Goal: Task Accomplishment & Management: Manage account settings

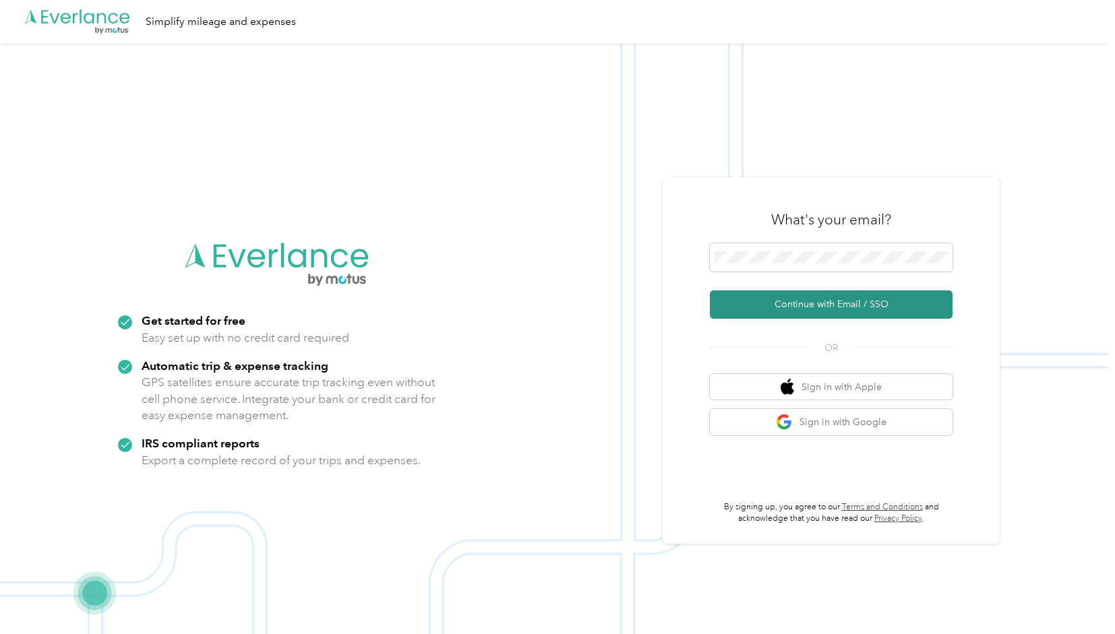
click at [808, 303] on button "Continue with Email / SSO" at bounding box center [831, 305] width 243 height 28
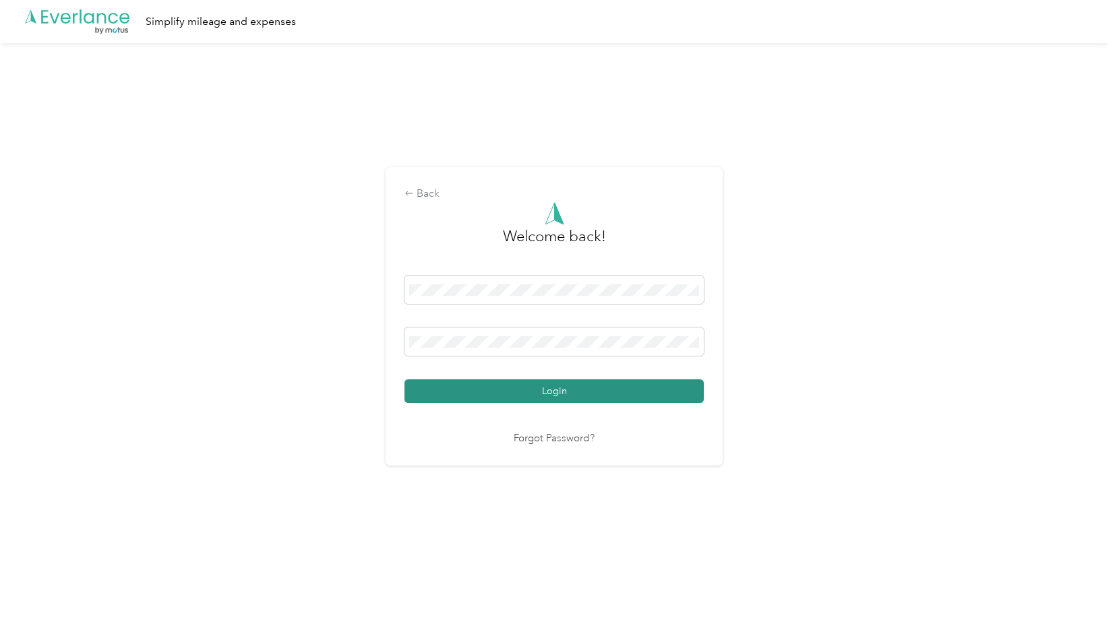
click at [576, 392] on button "Login" at bounding box center [554, 392] width 299 height 24
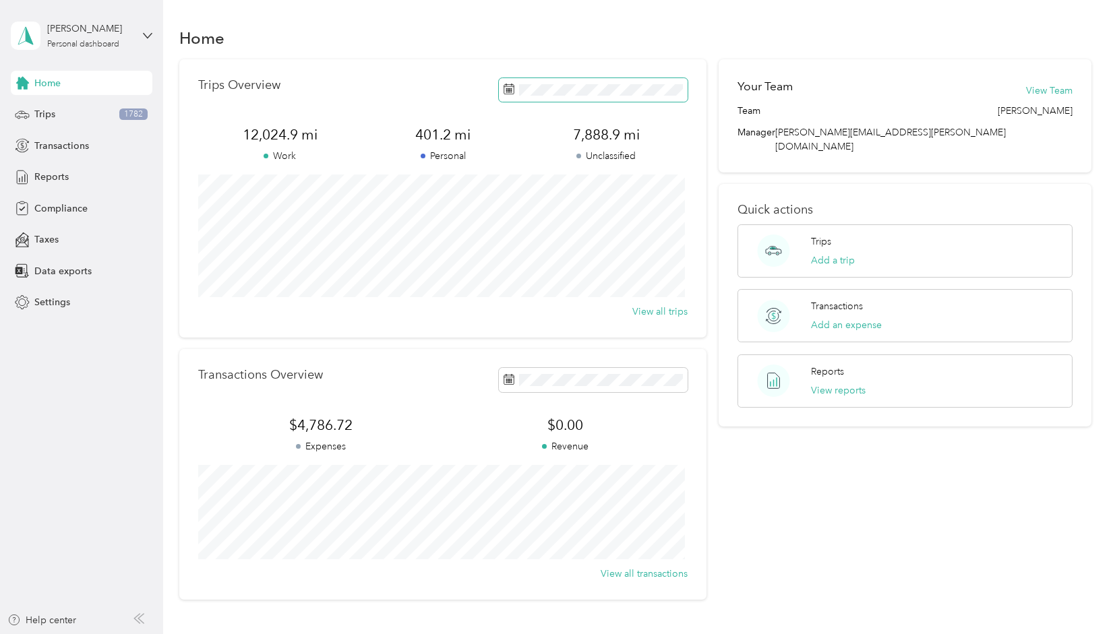
click at [562, 96] on span at bounding box center [593, 90] width 189 height 24
click at [32, 119] on div "Trips 1782" at bounding box center [82, 114] width 142 height 24
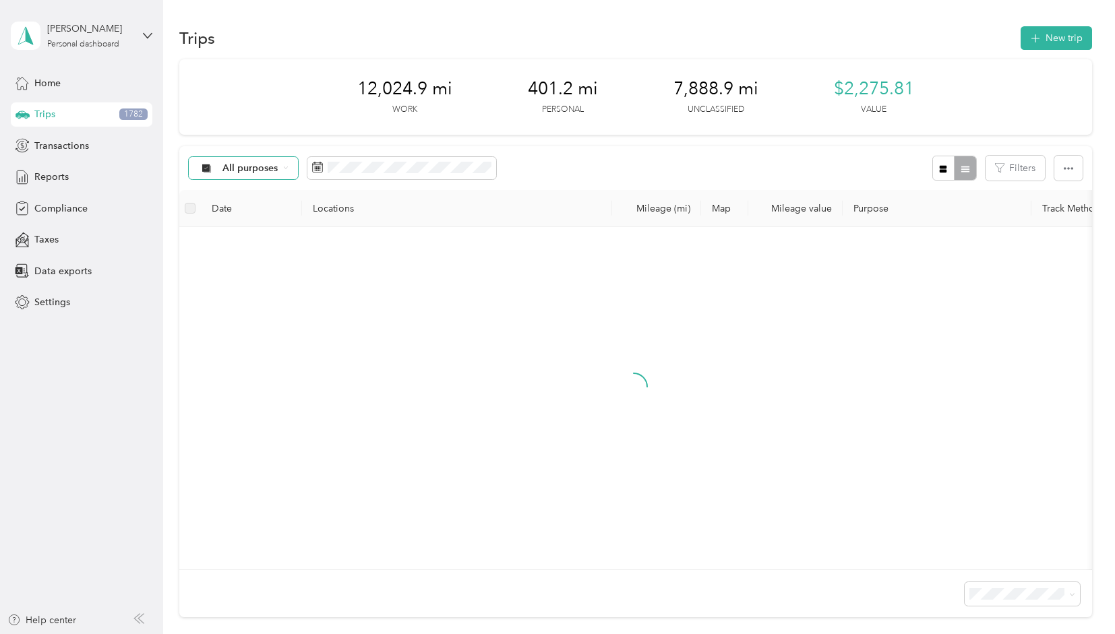
click at [285, 168] on icon at bounding box center [285, 168] width 3 height 2
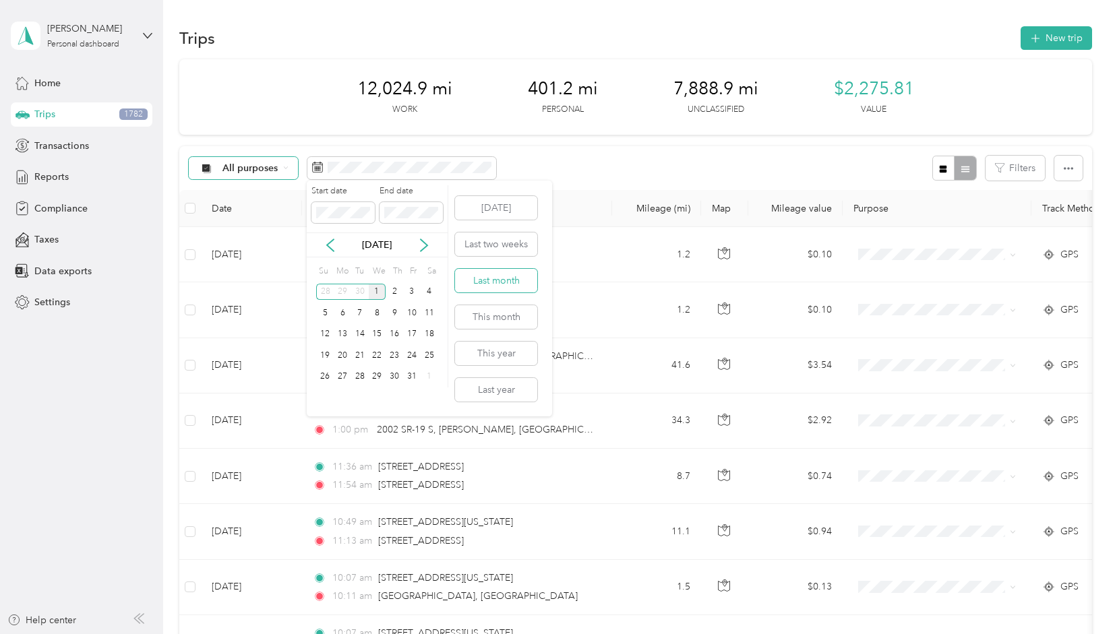
click at [480, 278] on button "Last month" at bounding box center [496, 281] width 82 height 24
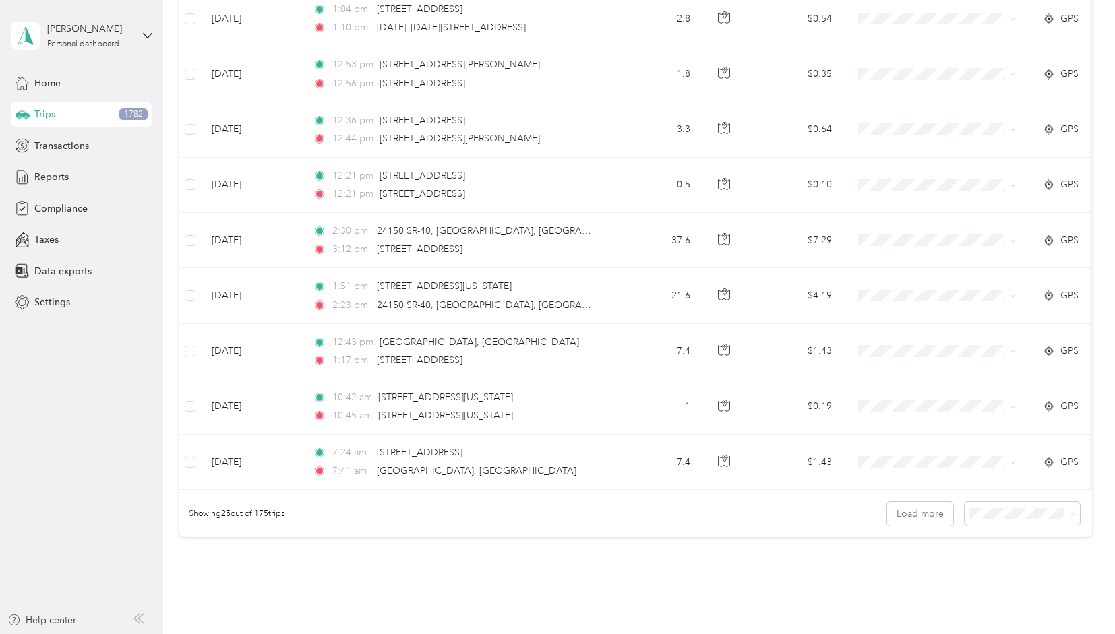
scroll to position [1153, 0]
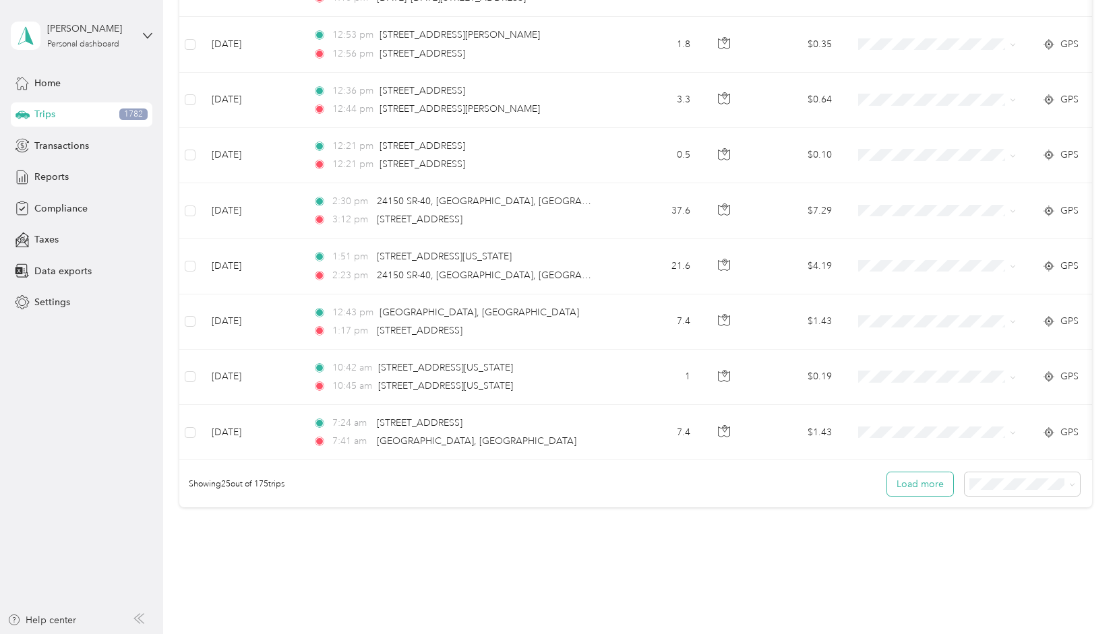
click at [913, 493] on button "Load more" at bounding box center [920, 485] width 66 height 24
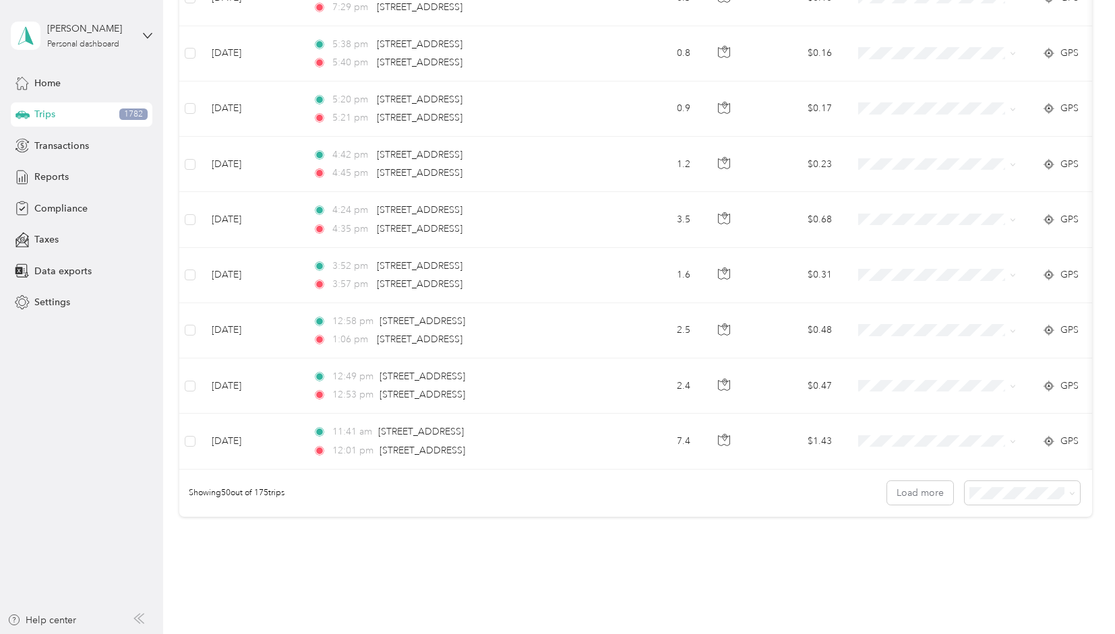
scroll to position [2532, 0]
click at [916, 489] on button "Load more" at bounding box center [920, 491] width 66 height 24
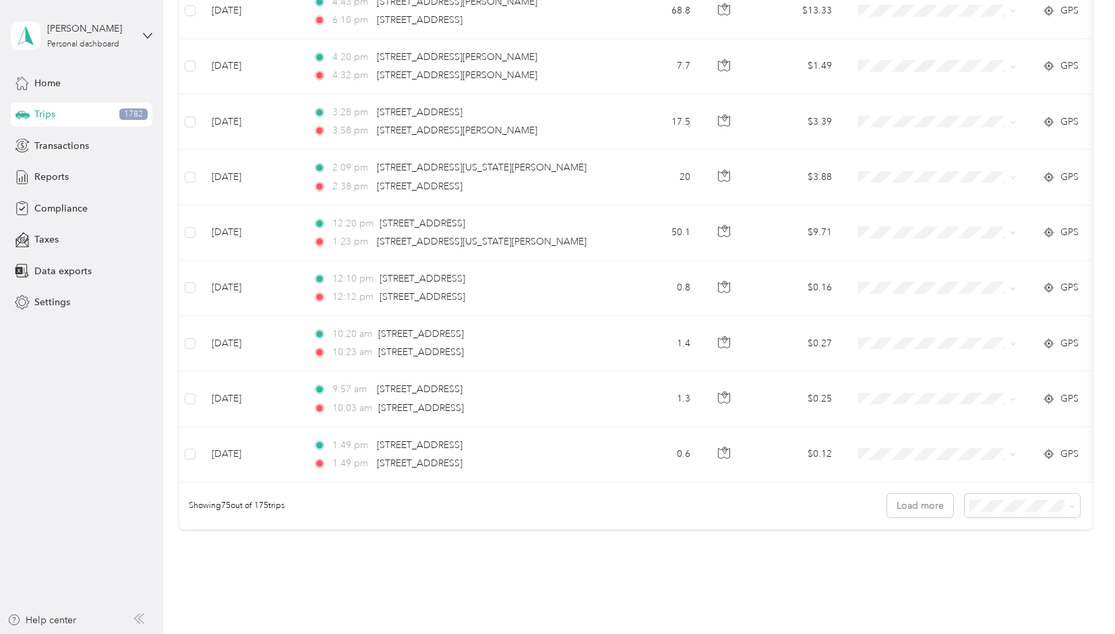
scroll to position [3947, 0]
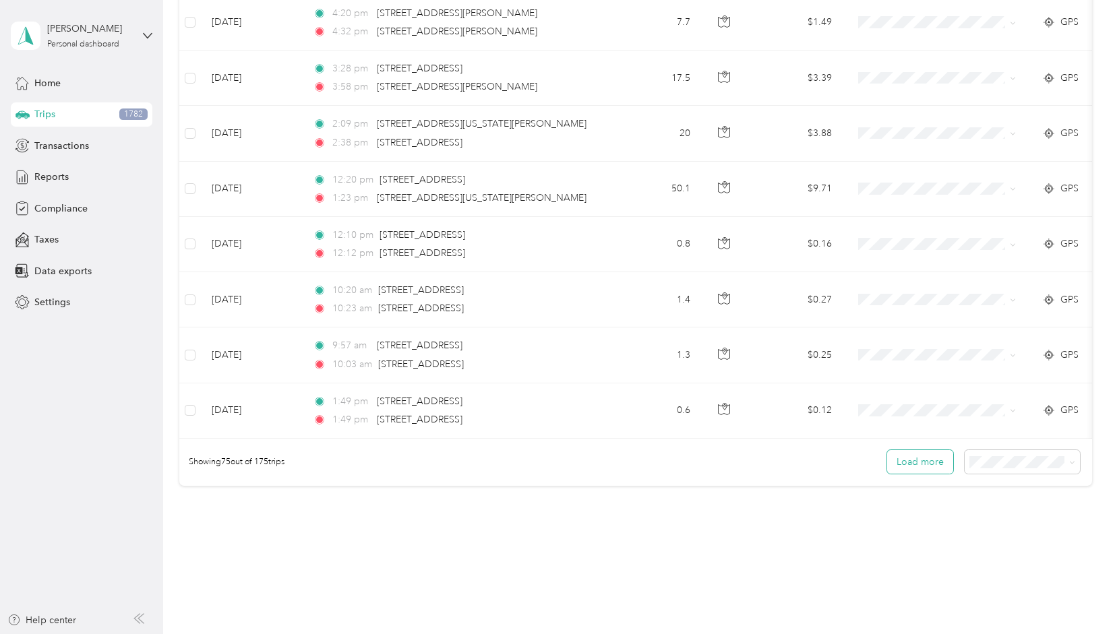
click at [919, 457] on button "Load more" at bounding box center [920, 462] width 66 height 24
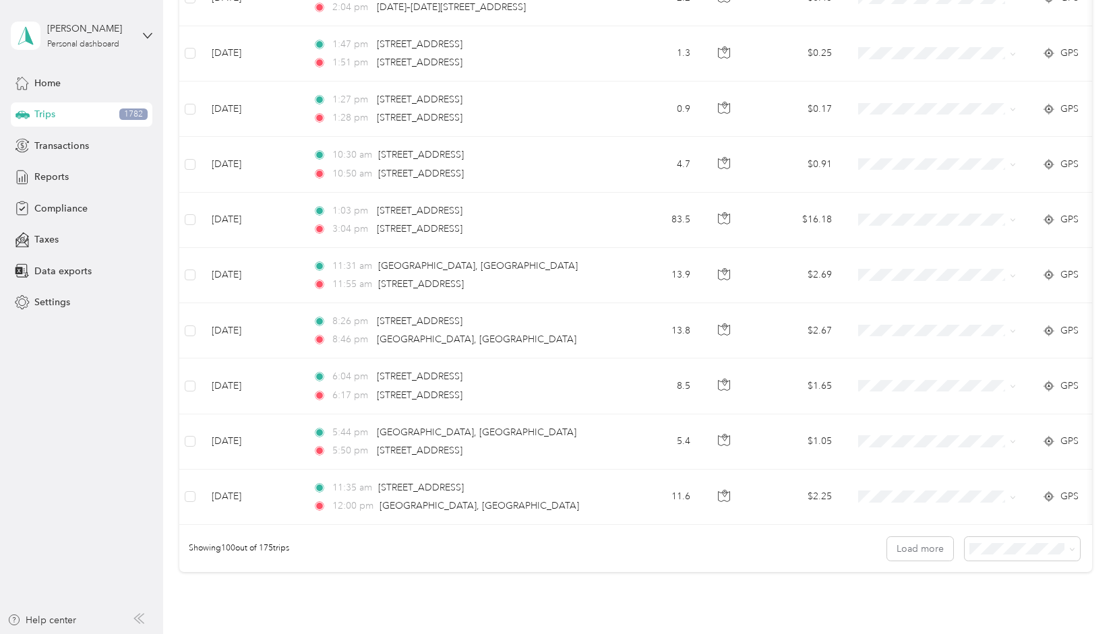
scroll to position [5358, 0]
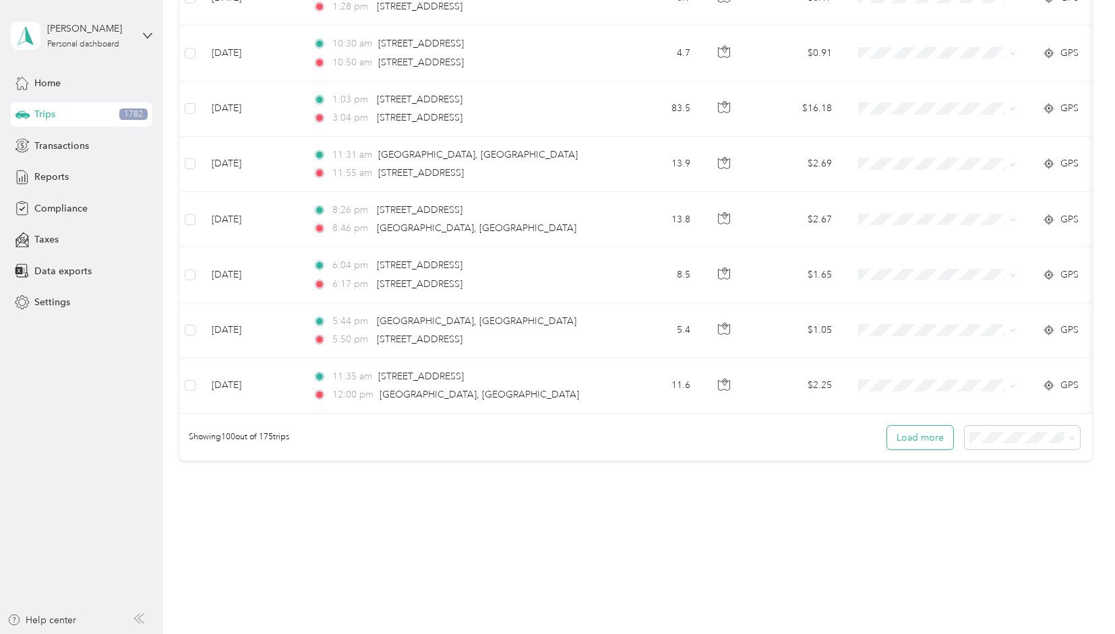
click at [905, 427] on button "Load more" at bounding box center [920, 438] width 66 height 24
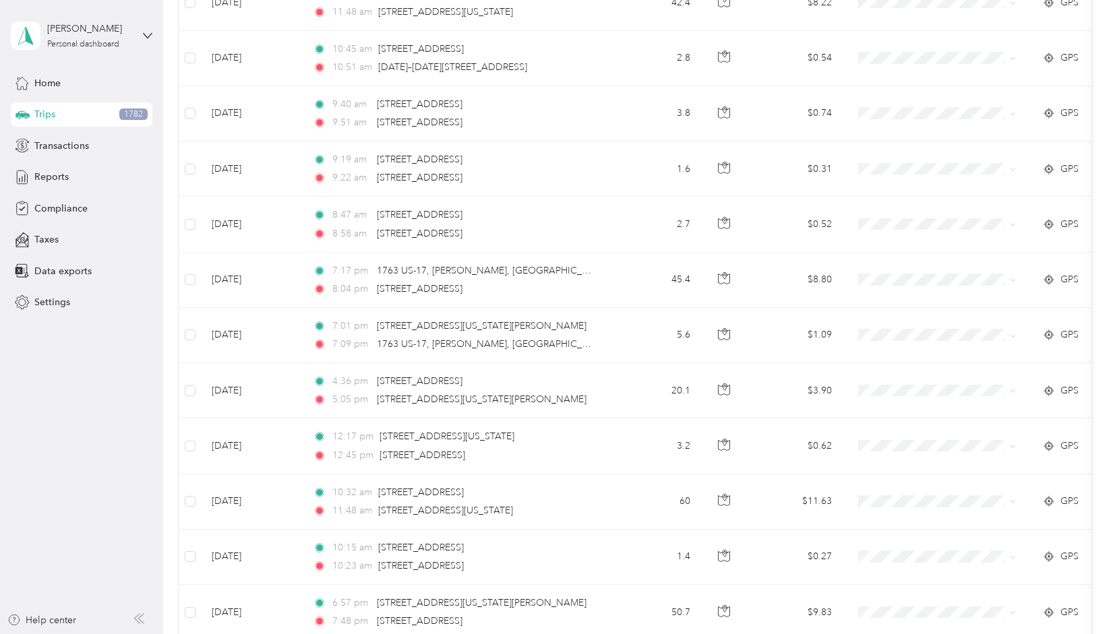
scroll to position [6739, 0]
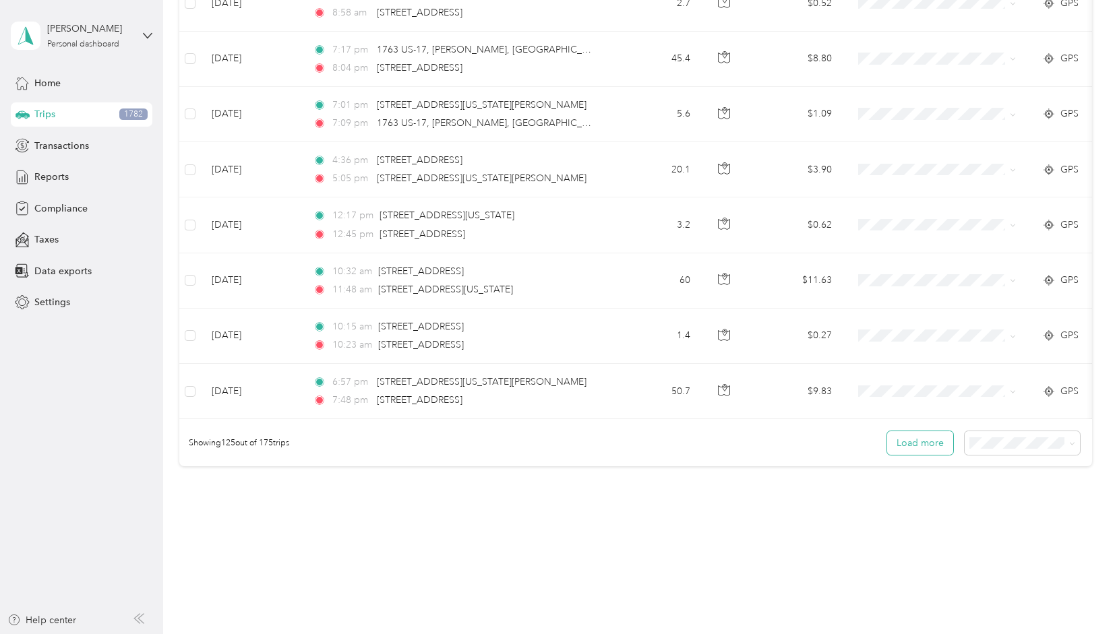
click at [903, 431] on button "Load more" at bounding box center [920, 443] width 66 height 24
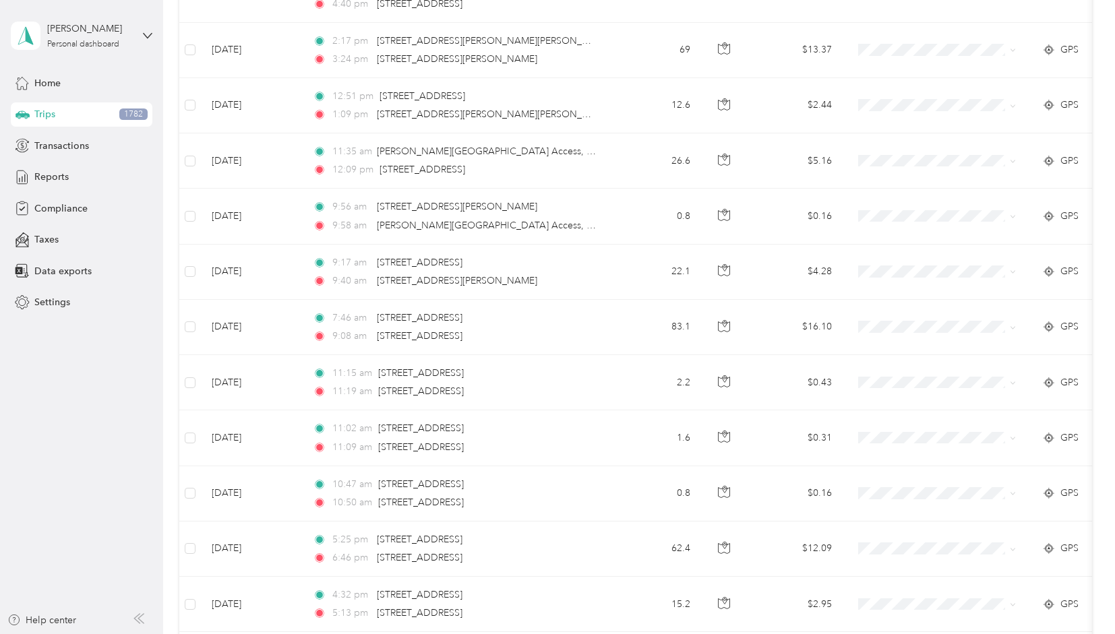
scroll to position [8120, 0]
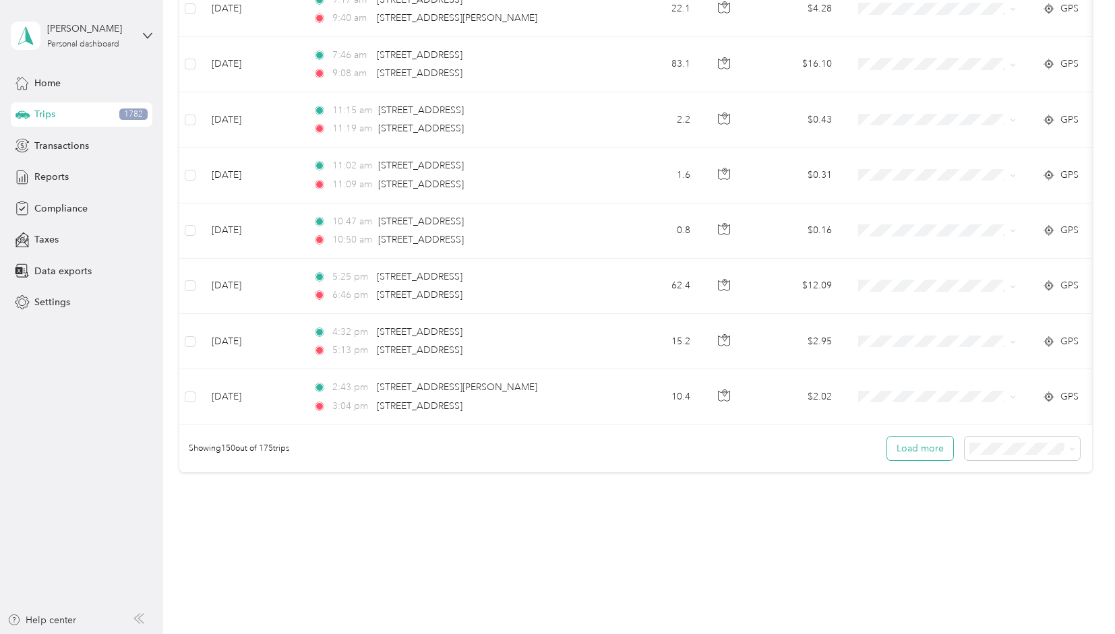
click at [909, 437] on button "Load more" at bounding box center [920, 449] width 66 height 24
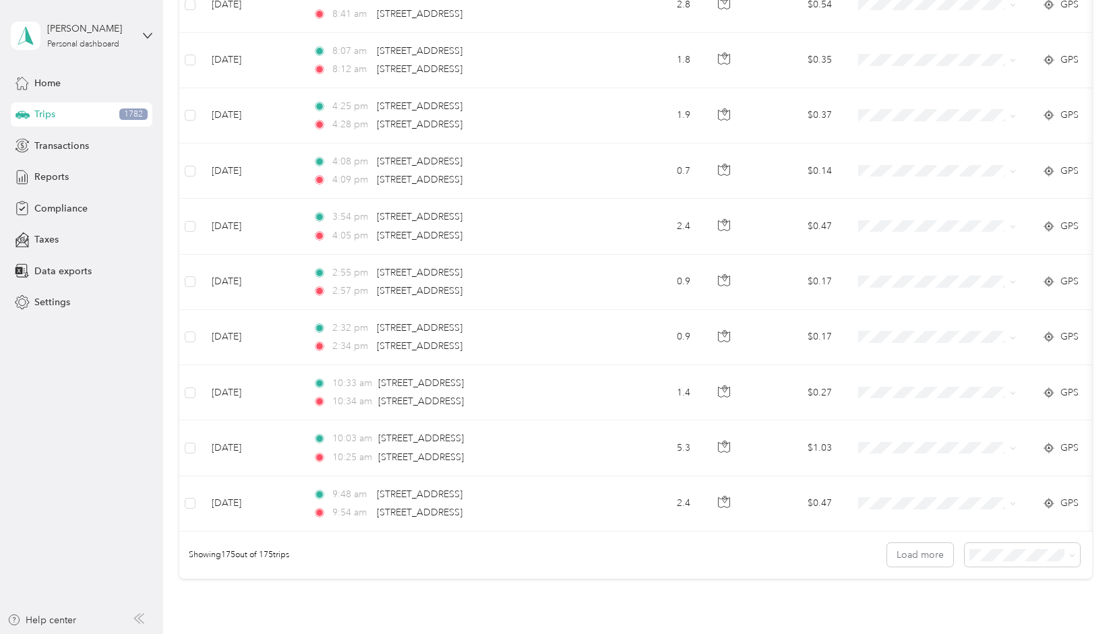
scroll to position [9422, 0]
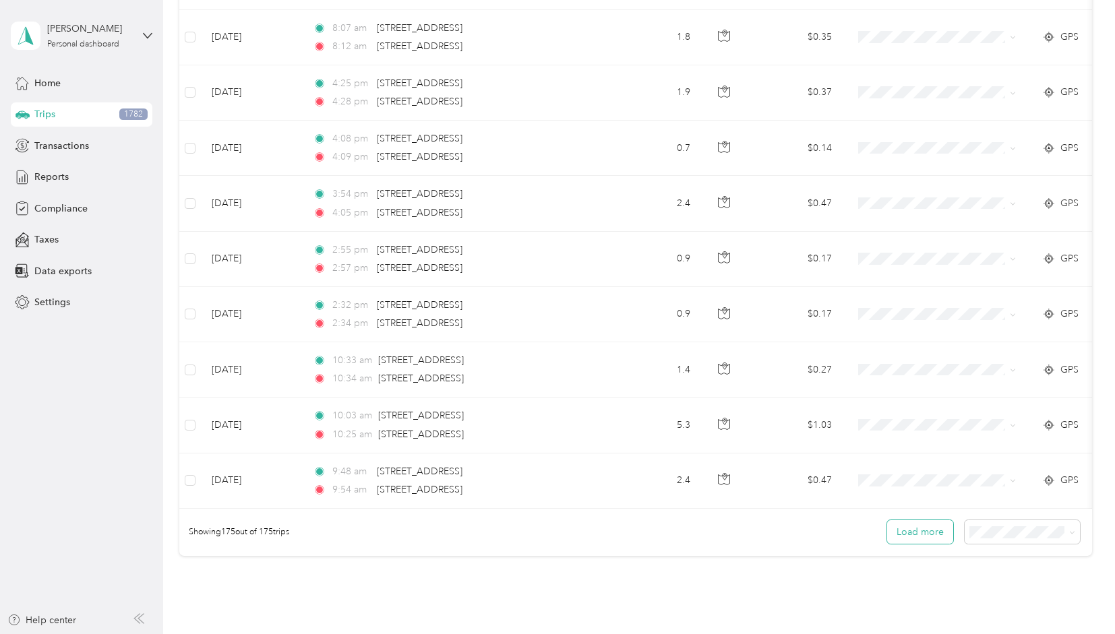
click at [916, 520] on button "Load more" at bounding box center [920, 532] width 66 height 24
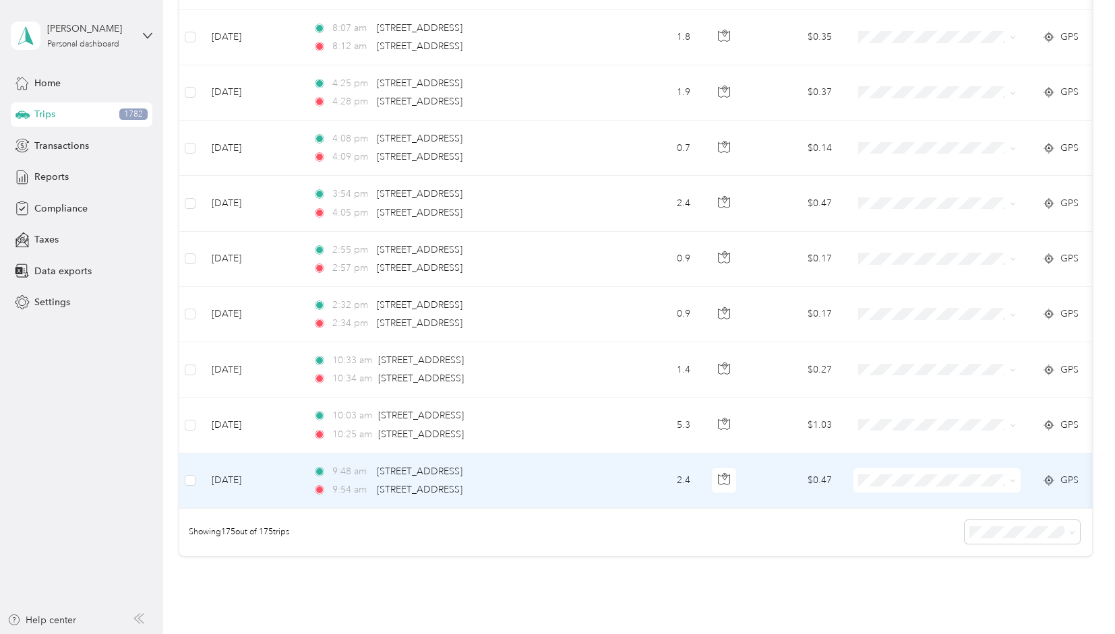
click at [769, 454] on td "$0.47" at bounding box center [795, 481] width 94 height 55
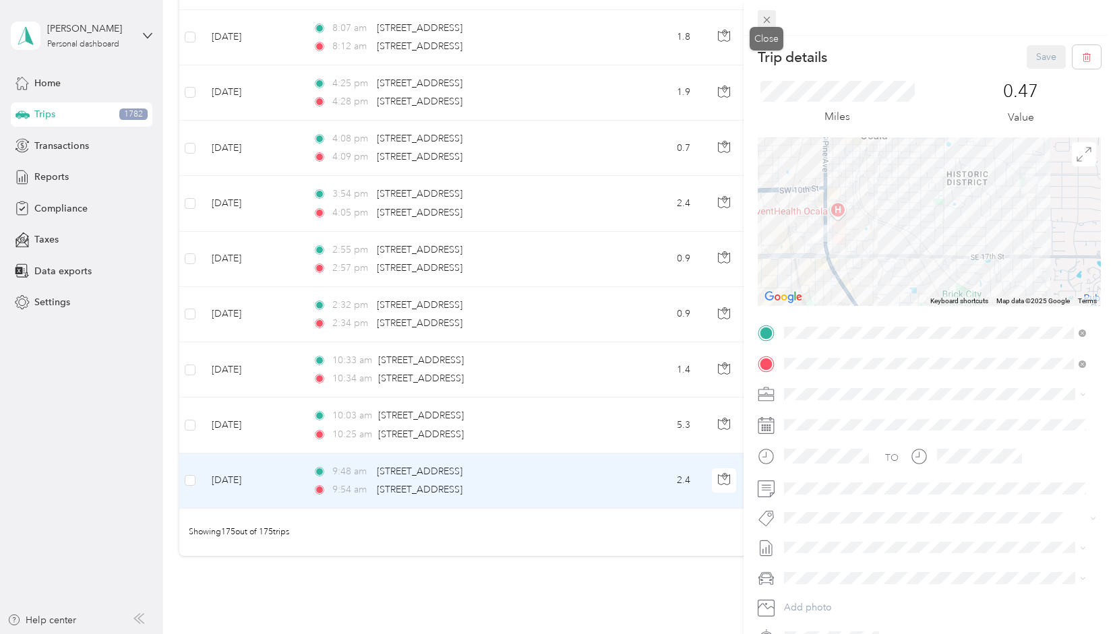
click at [774, 16] on span at bounding box center [767, 19] width 19 height 19
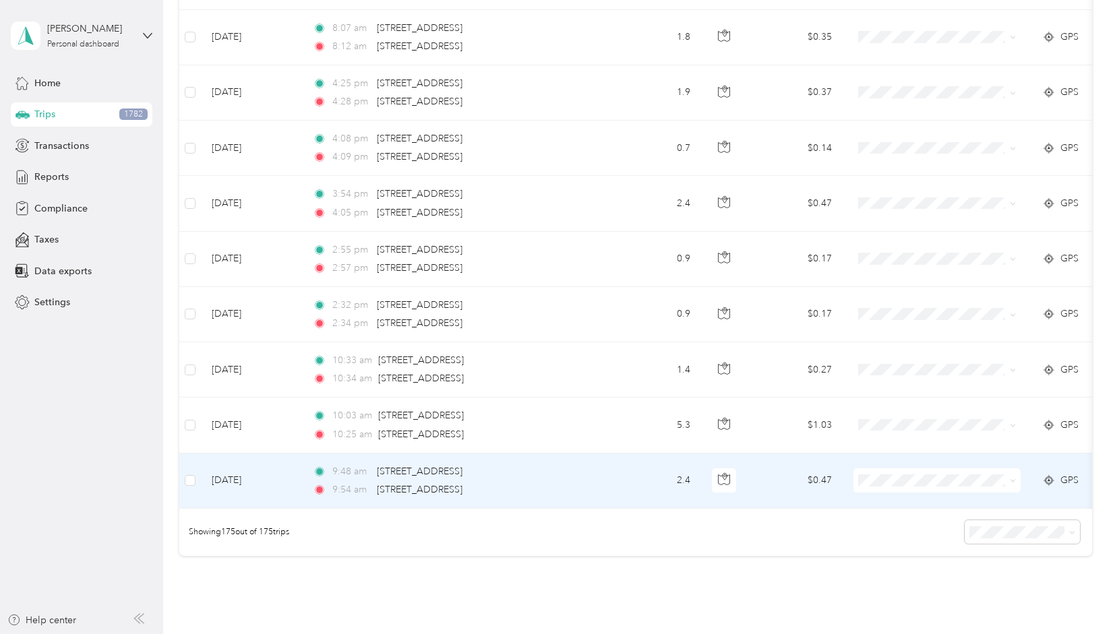
click at [626, 454] on td "2.4" at bounding box center [656, 481] width 89 height 55
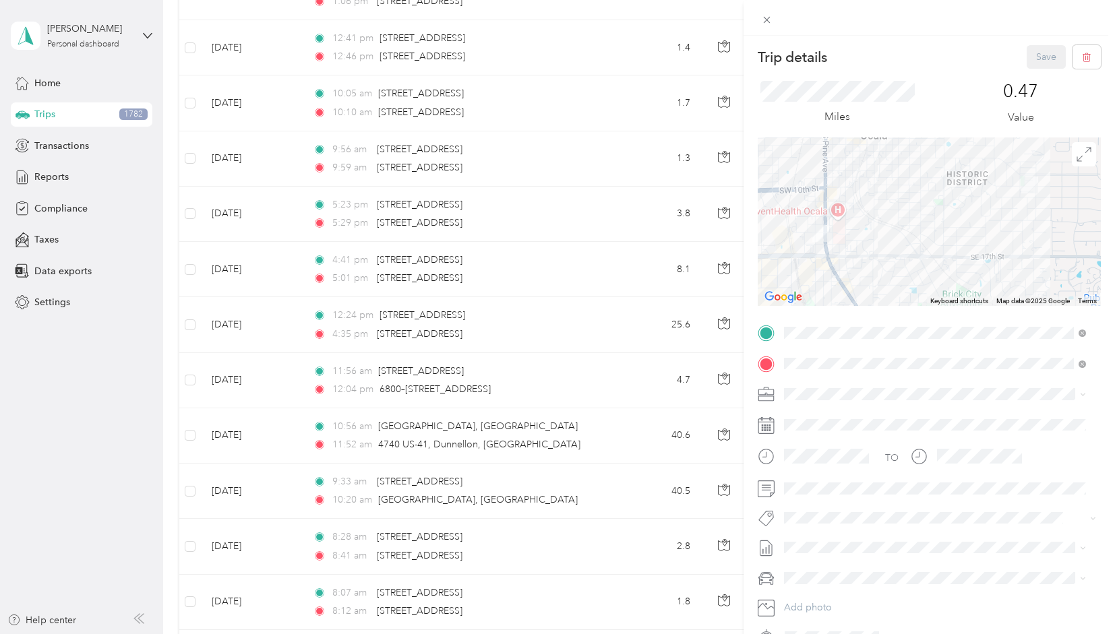
scroll to position [8856, 0]
click at [769, 20] on icon at bounding box center [766, 19] width 11 height 11
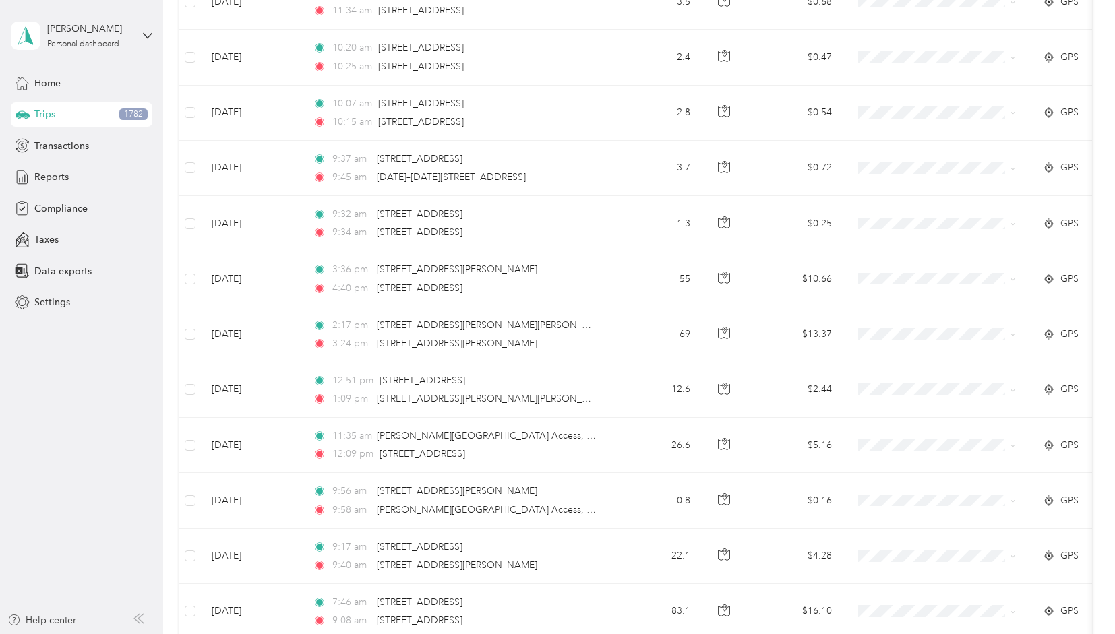
scroll to position [7580, 0]
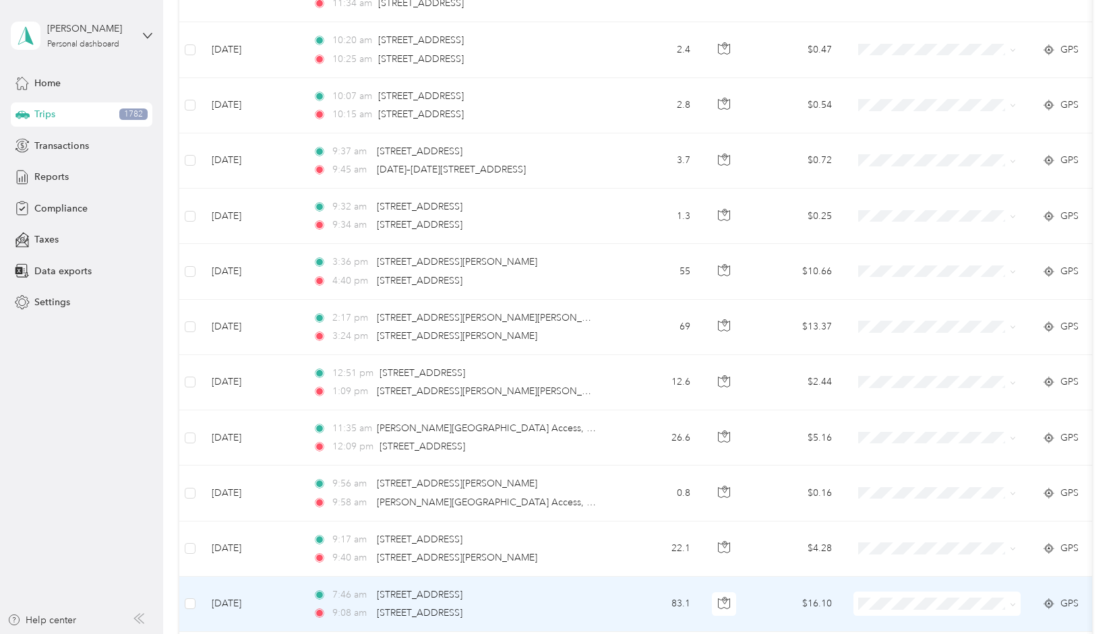
click at [1010, 602] on icon at bounding box center [1013, 605] width 6 height 6
click at [955, 599] on li "School Specialty" at bounding box center [937, 597] width 167 height 24
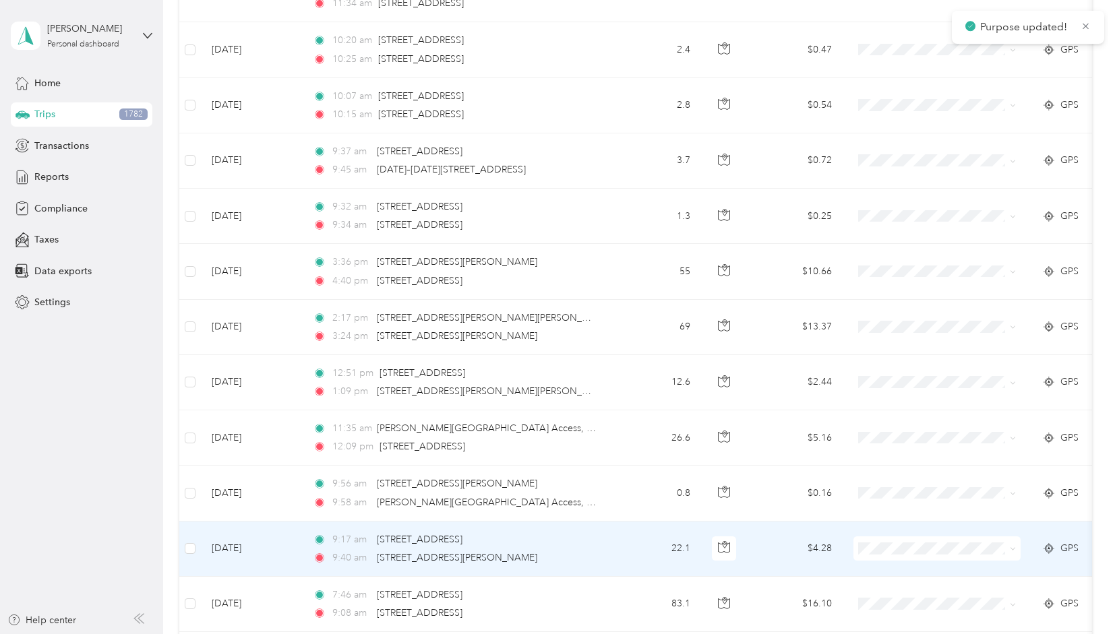
click at [1015, 548] on icon at bounding box center [1013, 549] width 4 height 3
click at [958, 538] on span "School Specialty" at bounding box center [949, 541] width 125 height 14
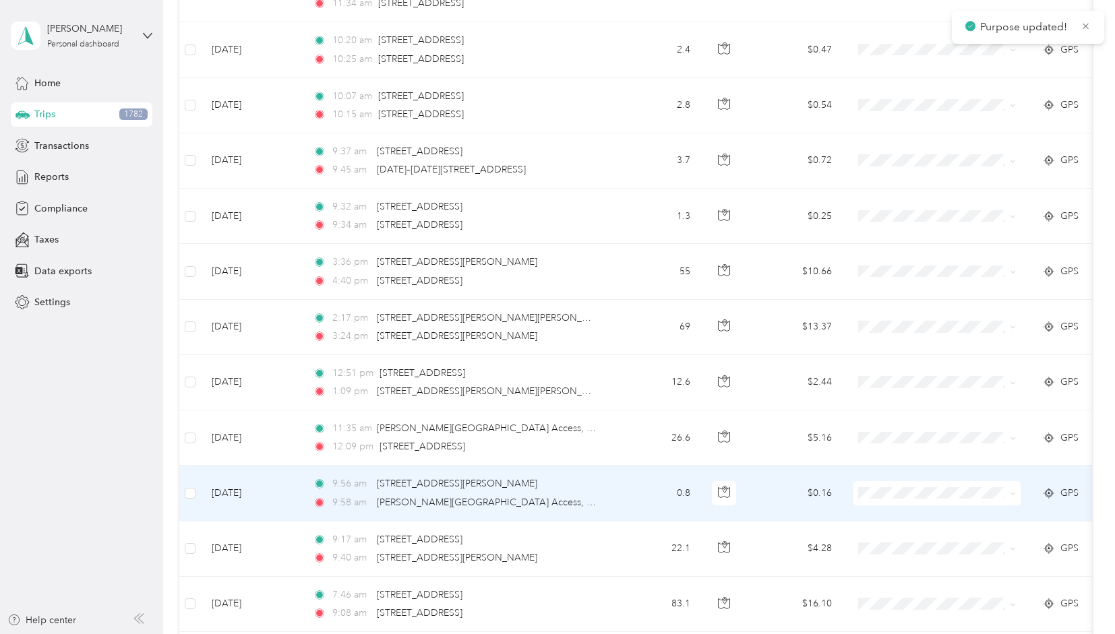
click at [1015, 491] on icon at bounding box center [1013, 494] width 6 height 6
click at [957, 487] on li "School Specialty" at bounding box center [937, 487] width 167 height 24
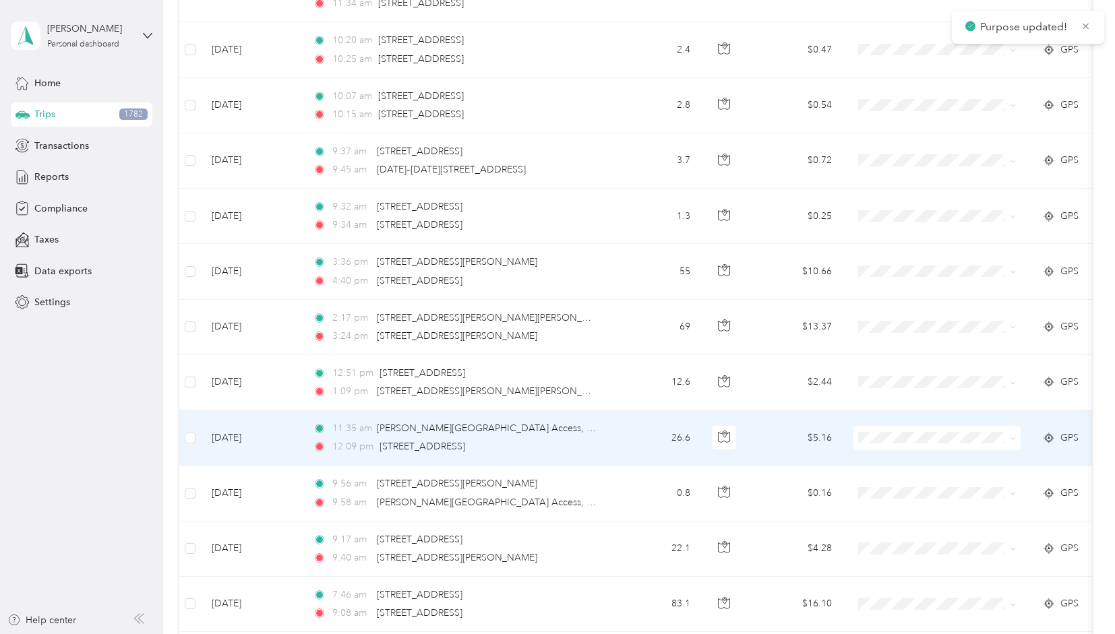
click at [1013, 436] on icon at bounding box center [1013, 439] width 6 height 6
click at [949, 427] on span "School Specialty" at bounding box center [949, 431] width 125 height 14
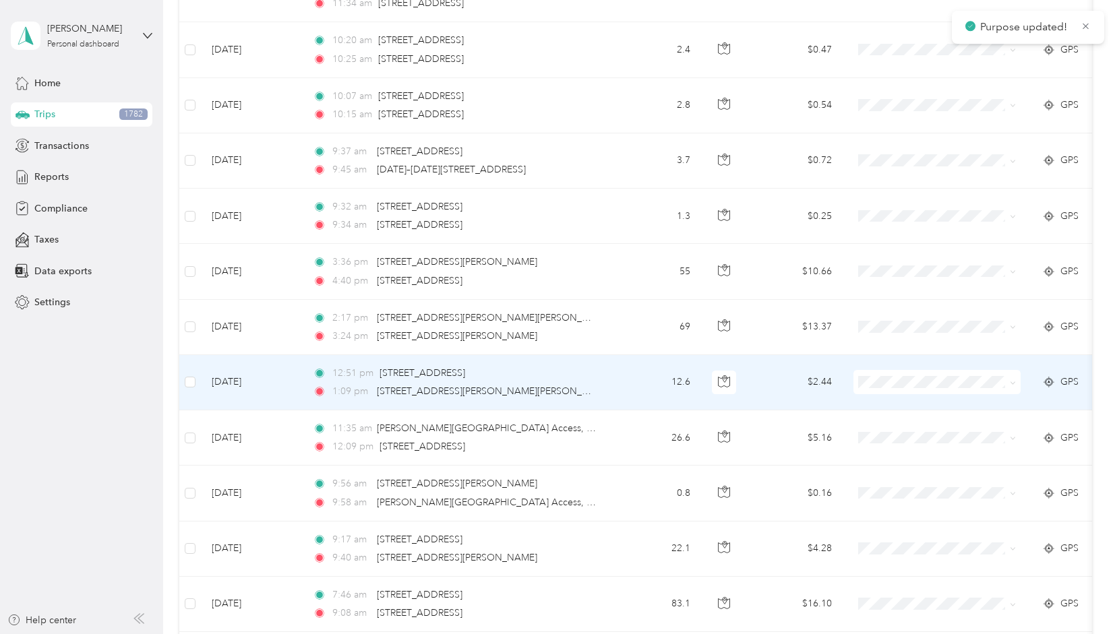
click at [1015, 380] on icon at bounding box center [1013, 383] width 6 height 6
click at [952, 376] on span "School Specialty" at bounding box center [949, 375] width 125 height 14
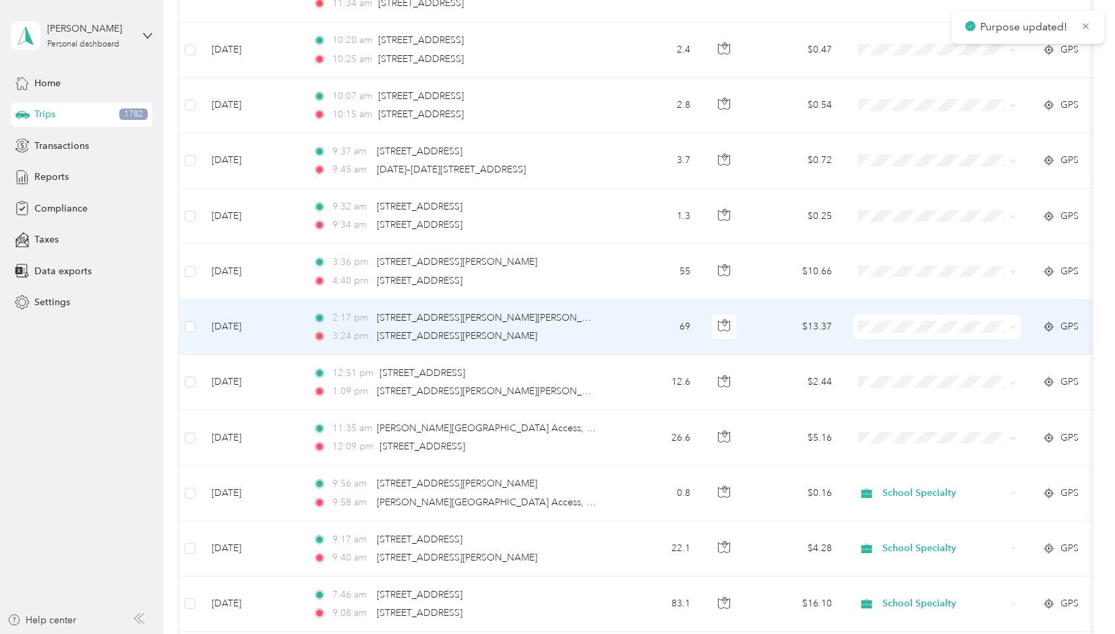
click at [1014, 324] on icon at bounding box center [1013, 327] width 6 height 6
click at [952, 321] on span "School Specialty" at bounding box center [949, 320] width 125 height 14
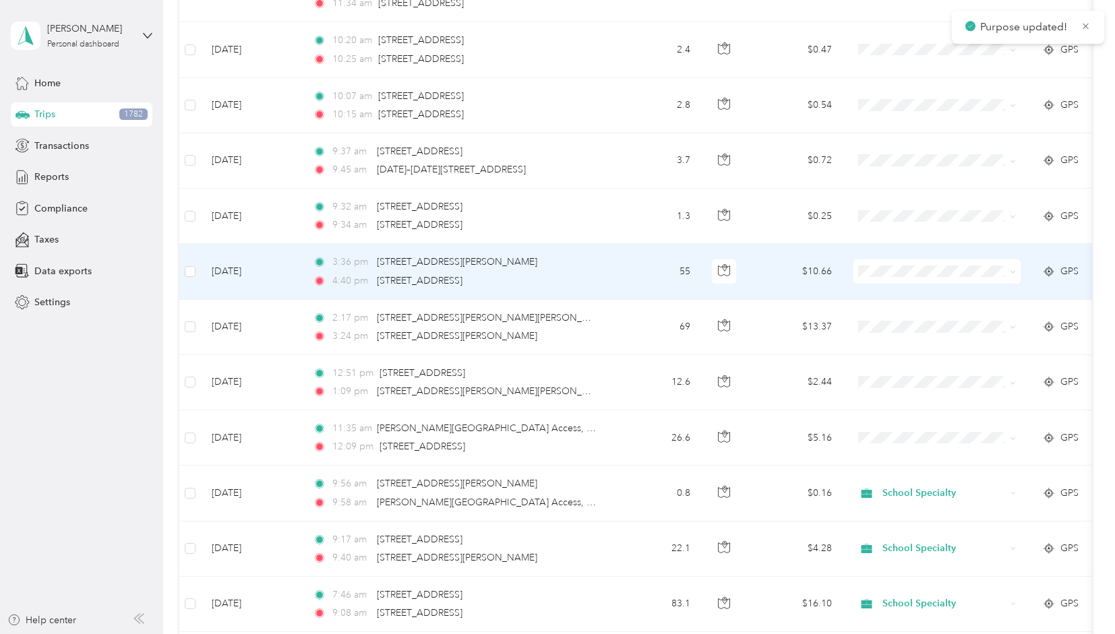
click at [1011, 269] on icon at bounding box center [1013, 272] width 6 height 6
click at [934, 264] on span "School Specialty" at bounding box center [949, 265] width 125 height 14
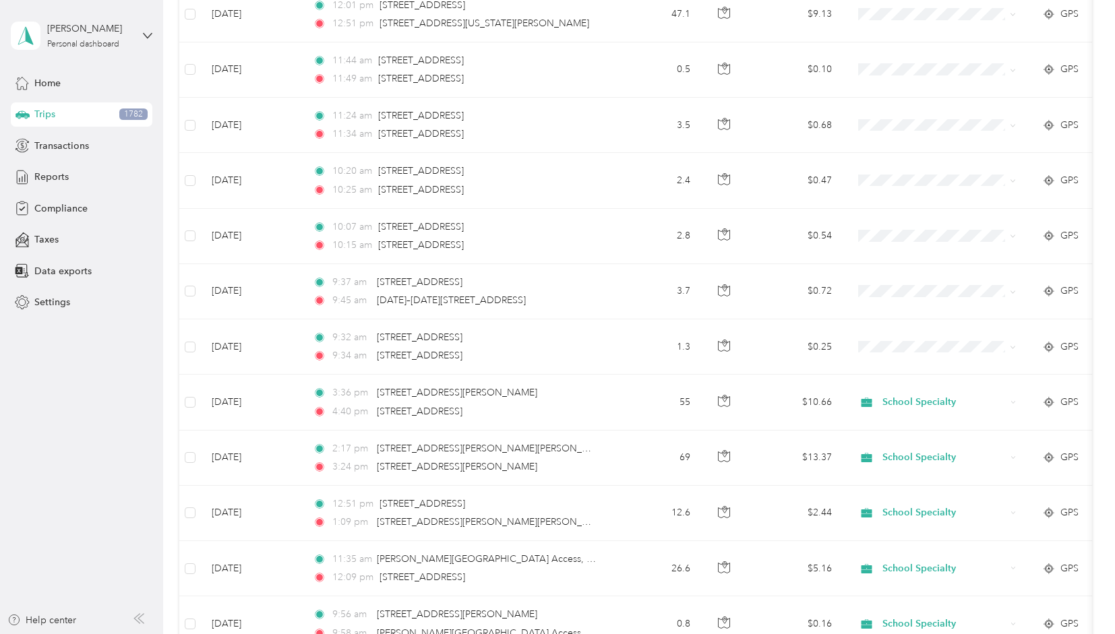
scroll to position [7464, 0]
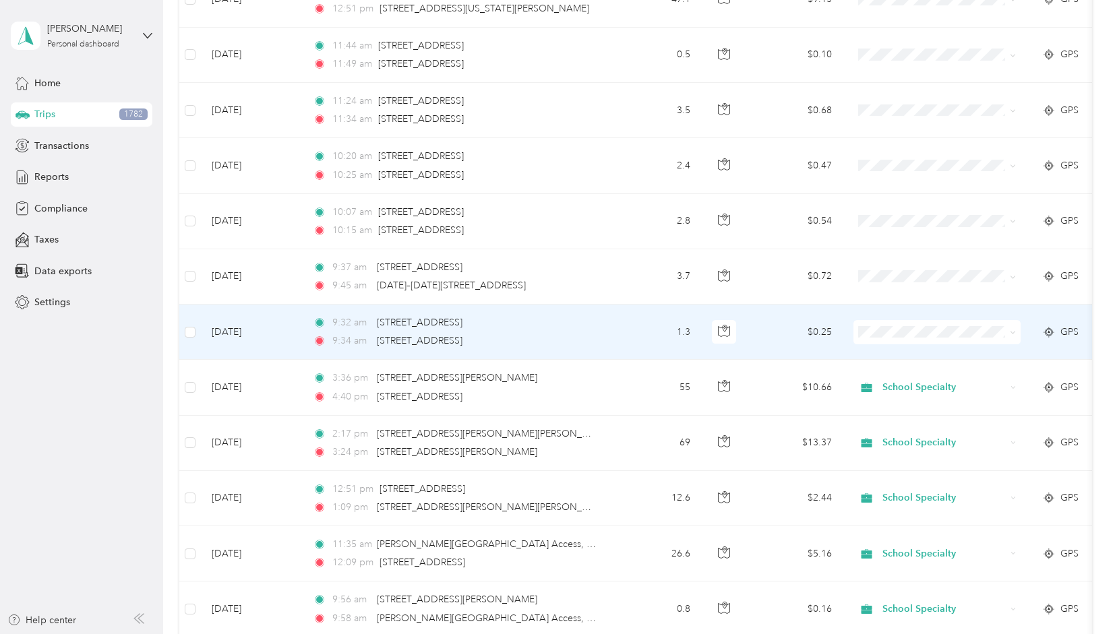
click at [1013, 332] on icon at bounding box center [1013, 333] width 4 height 3
click at [955, 322] on span "School Specialty" at bounding box center [949, 326] width 125 height 14
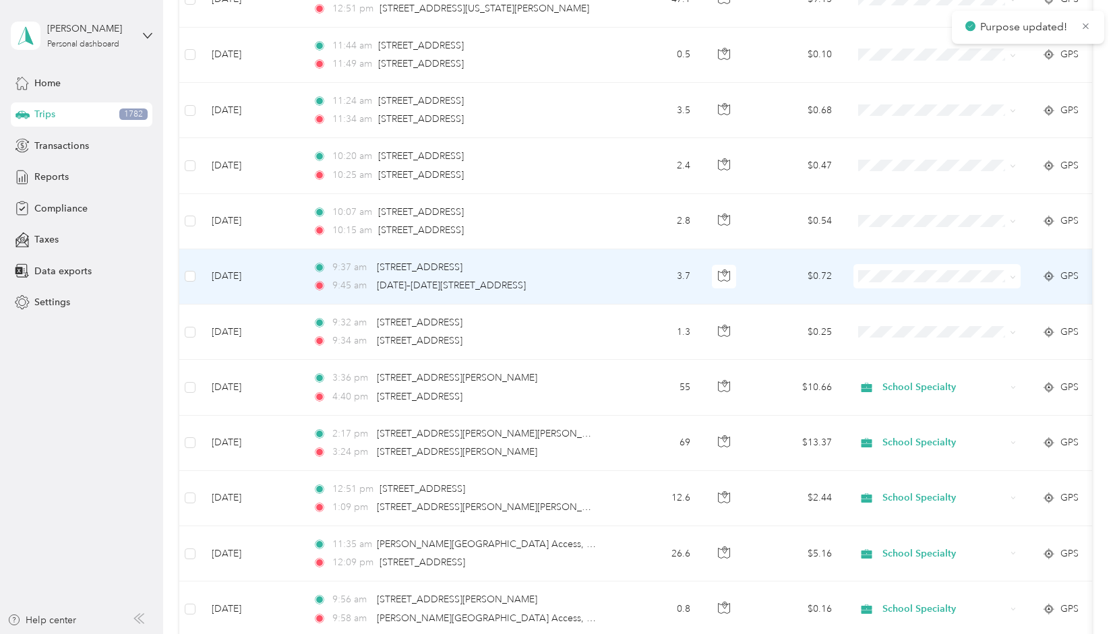
click at [1011, 274] on icon at bounding box center [1013, 277] width 6 height 6
click at [955, 268] on span "School Specialty" at bounding box center [949, 265] width 125 height 14
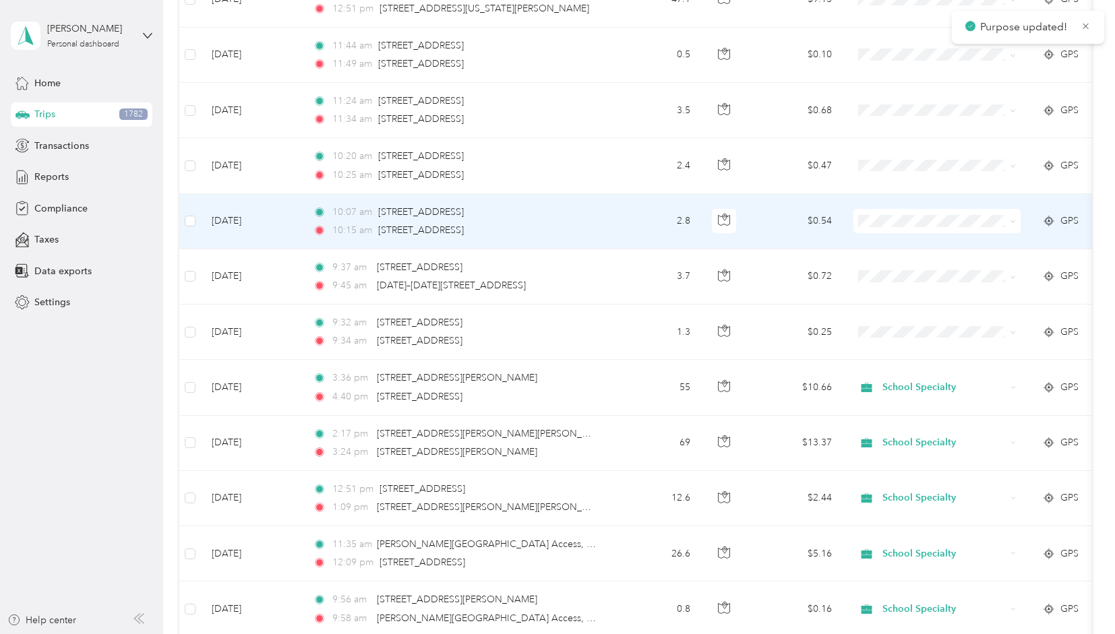
click at [1013, 220] on icon at bounding box center [1013, 221] width 4 height 3
click at [956, 216] on li "School Specialty" at bounding box center [937, 216] width 167 height 24
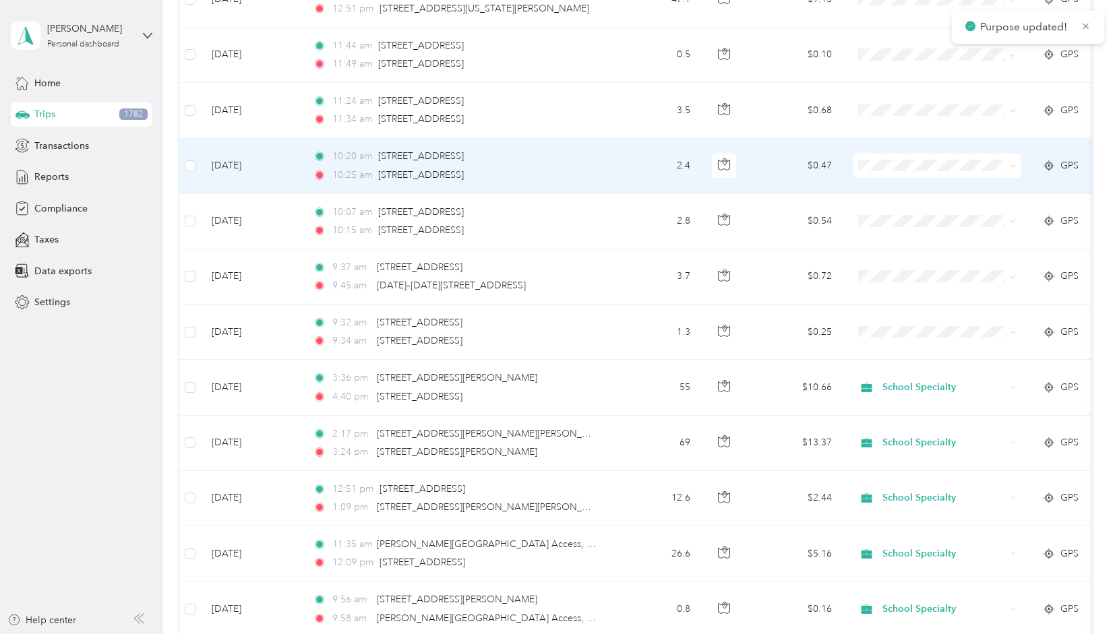
click at [1011, 158] on span at bounding box center [1010, 165] width 11 height 15
click at [1015, 163] on icon at bounding box center [1013, 166] width 6 height 6
click at [961, 158] on span "School Specialty" at bounding box center [949, 160] width 125 height 14
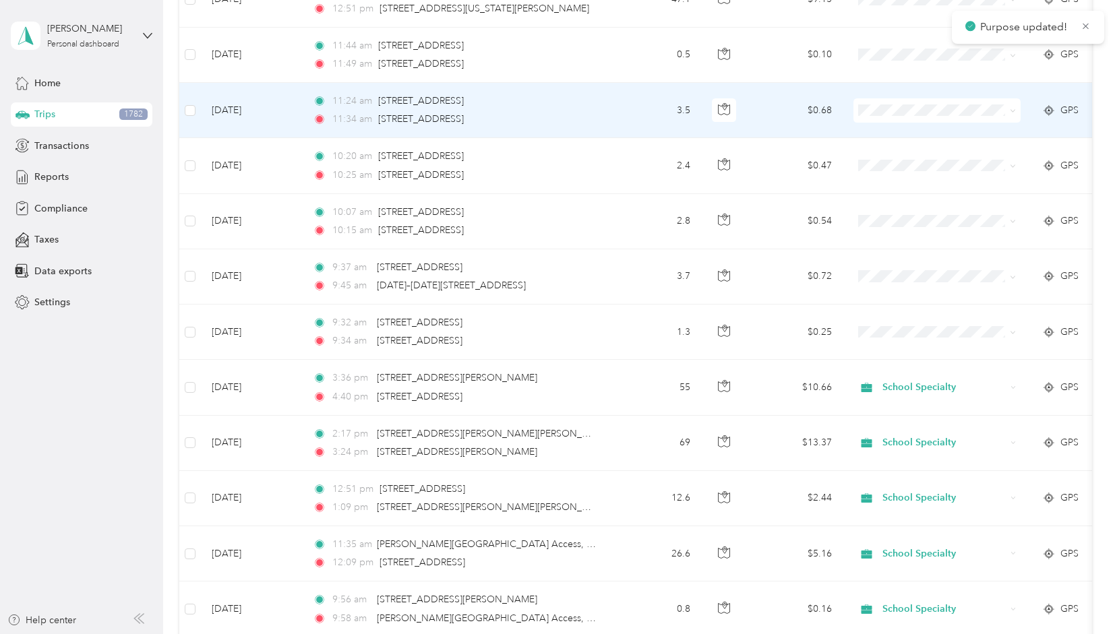
click at [1012, 108] on icon at bounding box center [1013, 111] width 6 height 6
click at [959, 104] on span "School Specialty" at bounding box center [949, 105] width 125 height 14
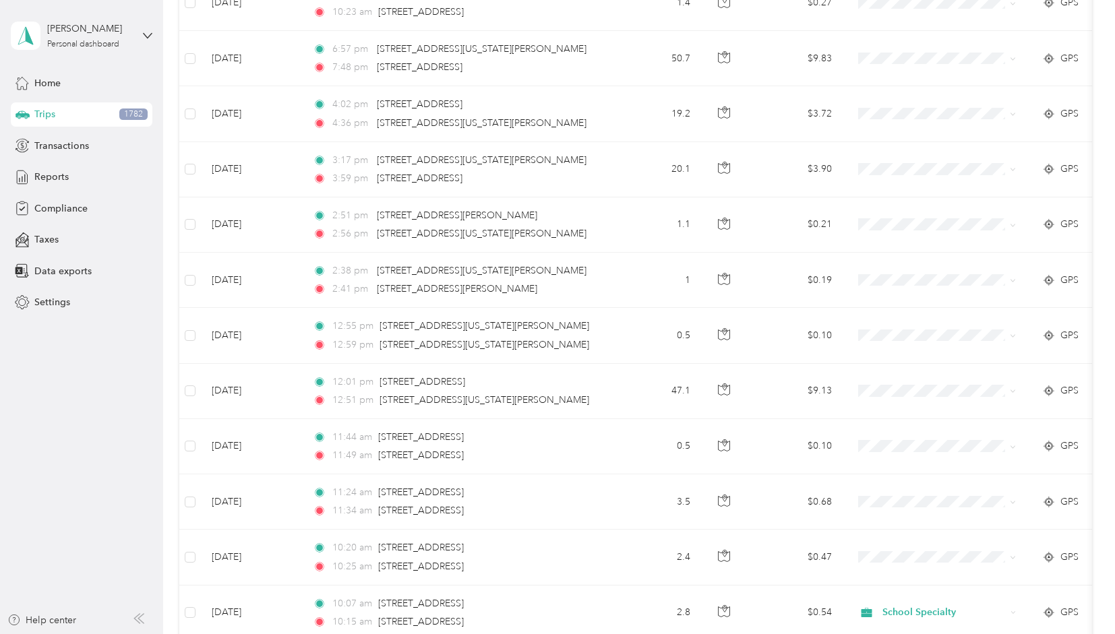
scroll to position [7080, 0]
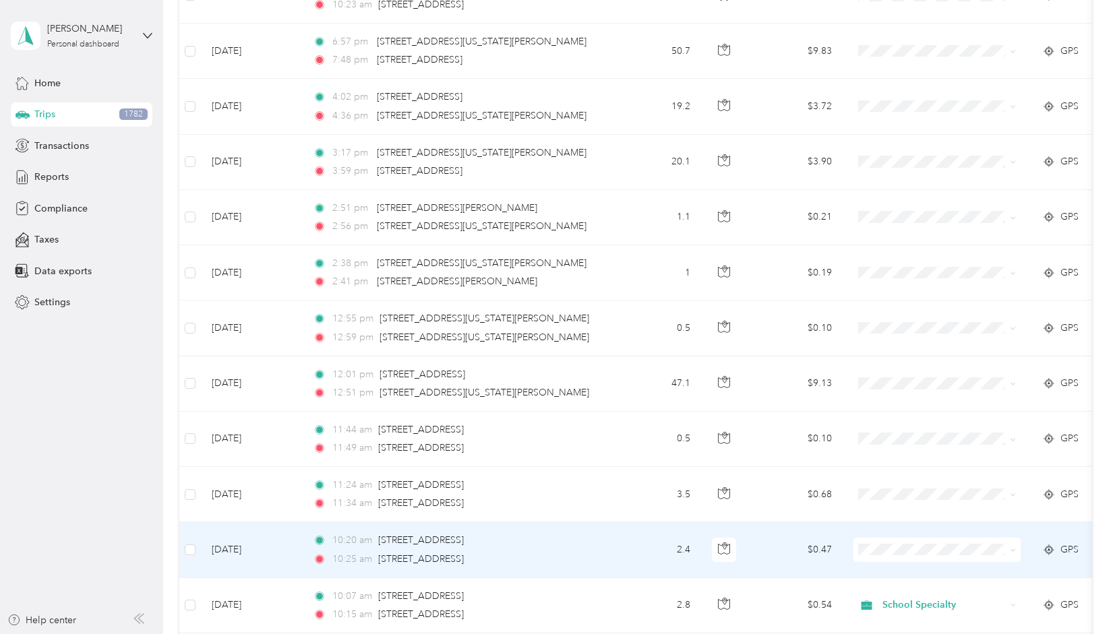
click at [1013, 547] on icon at bounding box center [1013, 550] width 6 height 6
click at [948, 543] on span "School Specialty" at bounding box center [949, 544] width 125 height 14
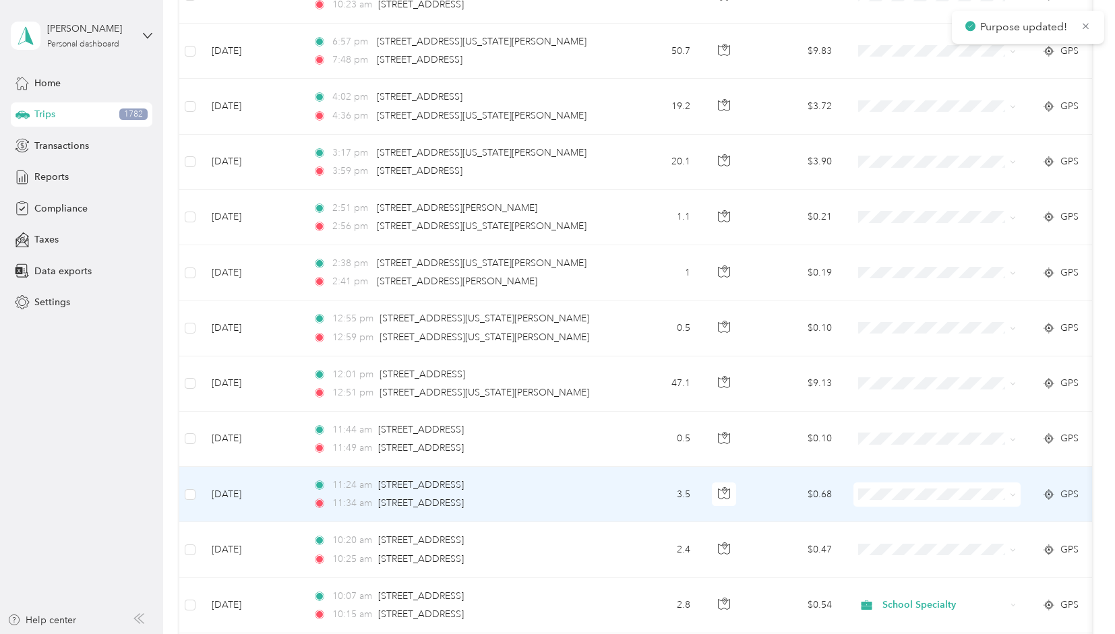
click at [1015, 492] on icon at bounding box center [1013, 495] width 6 height 6
click at [953, 491] on li "School Specialty" at bounding box center [937, 488] width 167 height 24
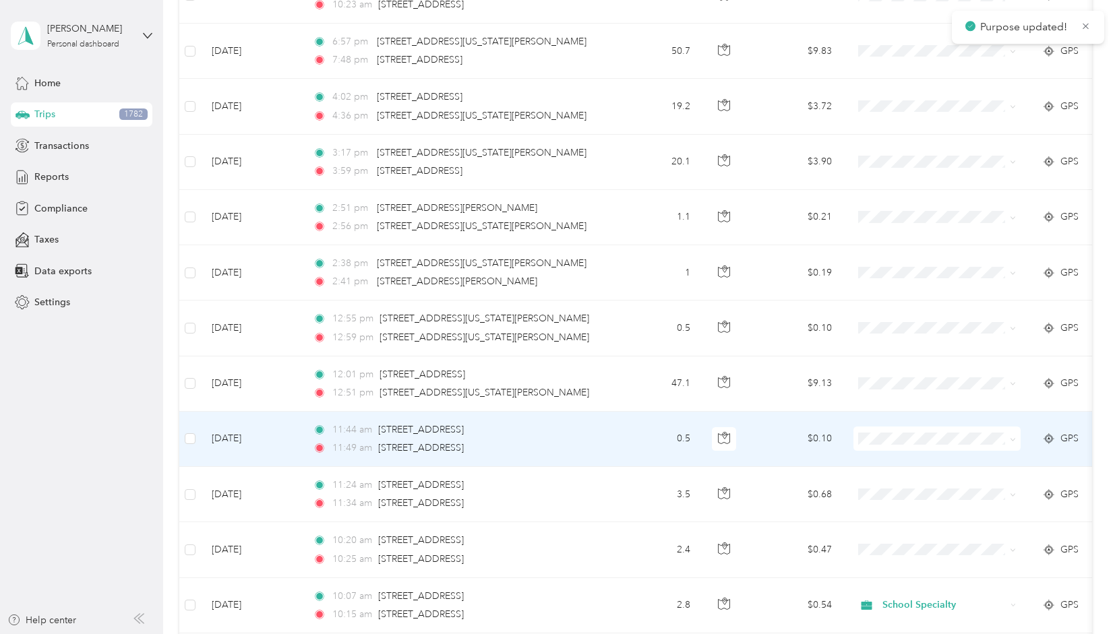
click at [1015, 431] on span at bounding box center [1010, 438] width 11 height 15
click at [1014, 437] on icon at bounding box center [1013, 440] width 6 height 6
click at [957, 435] on span "School Specialty" at bounding box center [949, 434] width 125 height 14
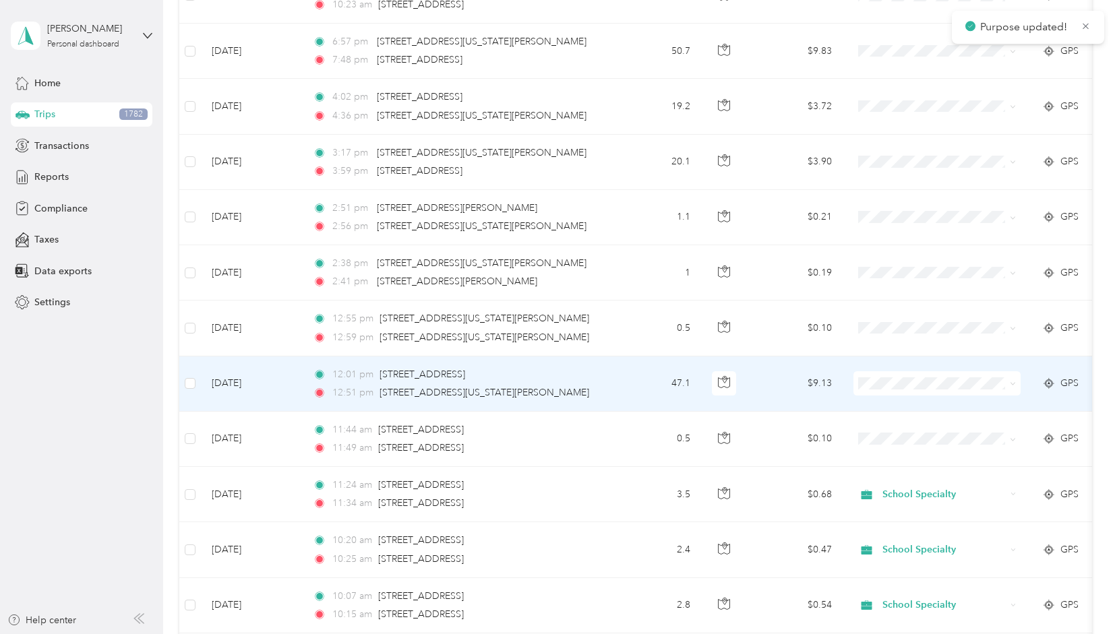
click at [1015, 383] on icon at bounding box center [1013, 384] width 4 height 3
click at [953, 379] on span "School Specialty" at bounding box center [949, 378] width 125 height 14
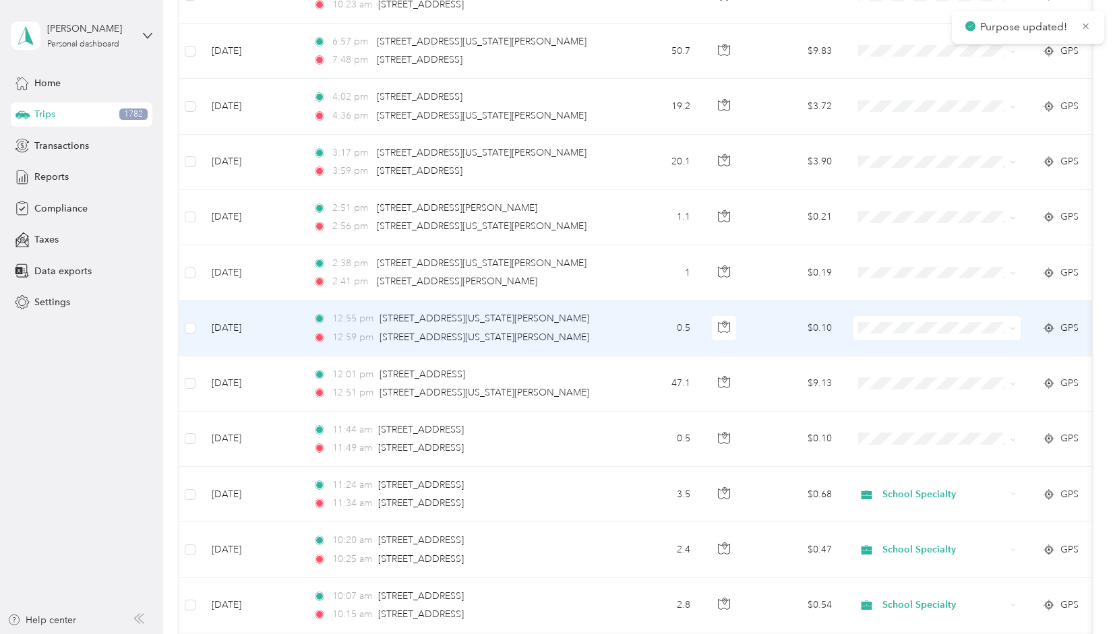
click at [1014, 322] on span at bounding box center [1013, 327] width 6 height 11
click at [1015, 328] on icon at bounding box center [1013, 329] width 4 height 3
click at [959, 324] on span "School Specialty" at bounding box center [949, 324] width 125 height 14
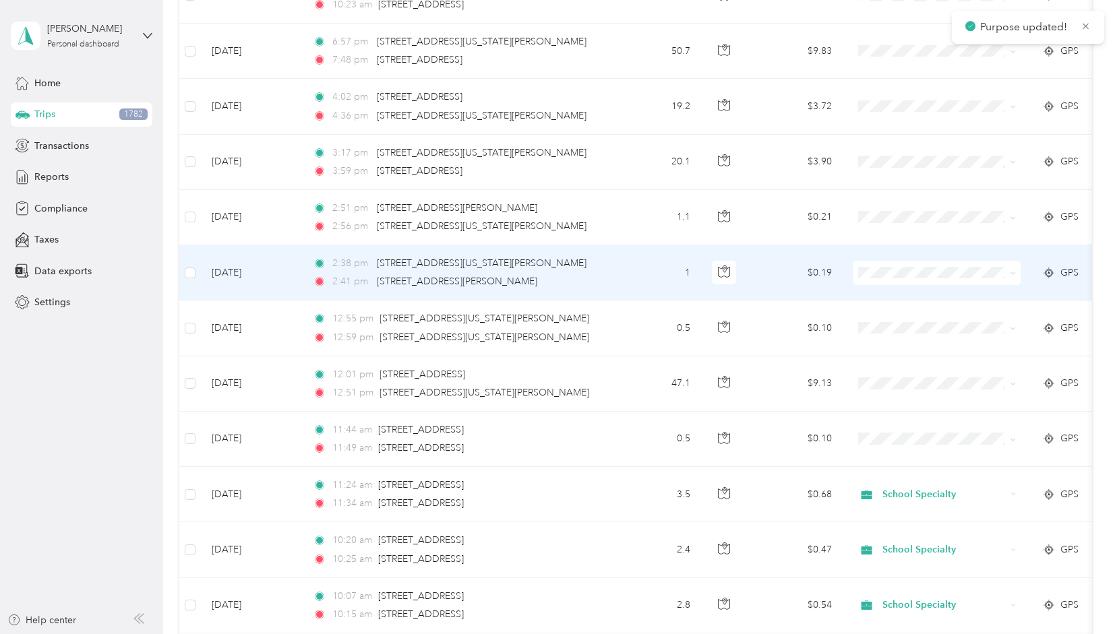
click at [1013, 270] on icon at bounding box center [1013, 273] width 6 height 6
click at [945, 272] on li "School Specialty" at bounding box center [937, 269] width 167 height 24
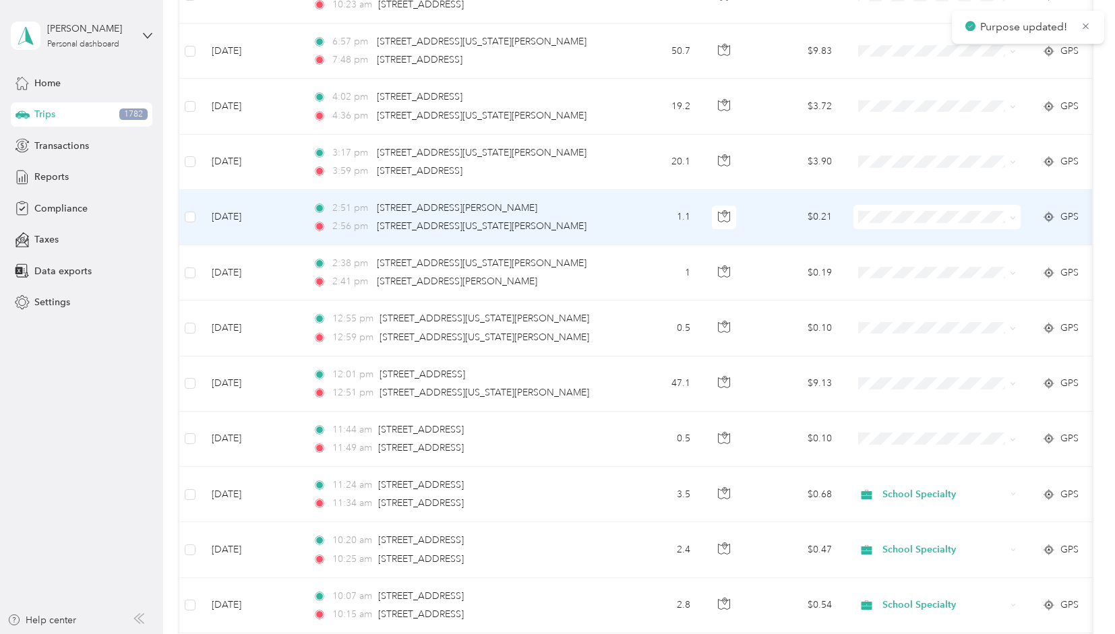
click at [1015, 215] on icon at bounding box center [1013, 218] width 6 height 6
click at [959, 210] on span "School Specialty" at bounding box center [949, 212] width 125 height 14
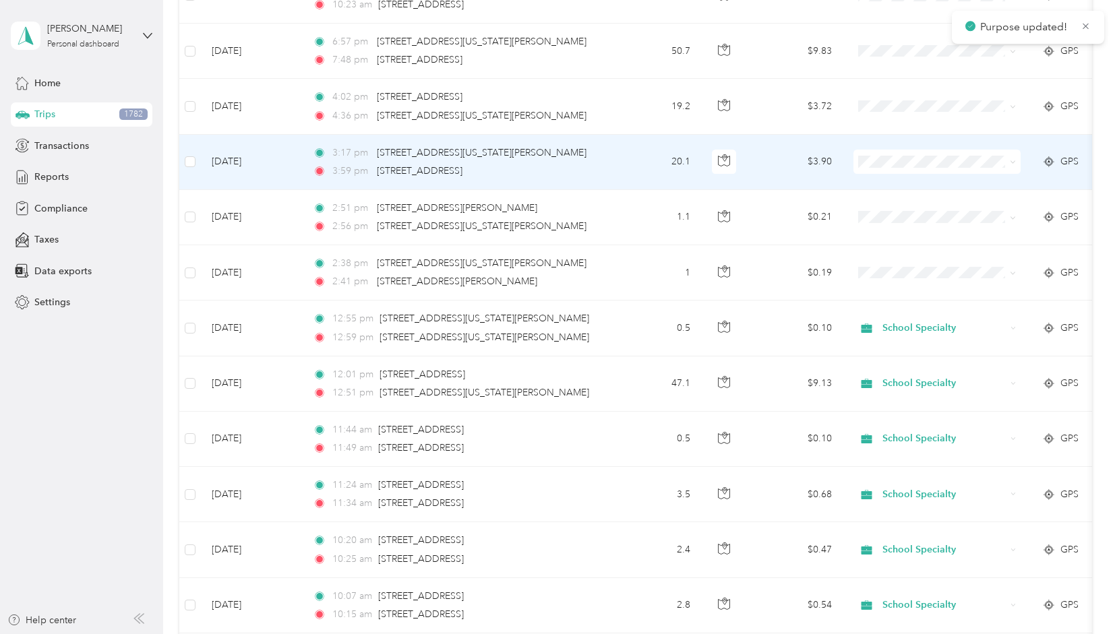
click at [1010, 154] on span at bounding box center [1010, 161] width 11 height 15
click at [1014, 161] on icon at bounding box center [1013, 162] width 4 height 3
click at [947, 159] on span "School Specialty" at bounding box center [949, 158] width 125 height 14
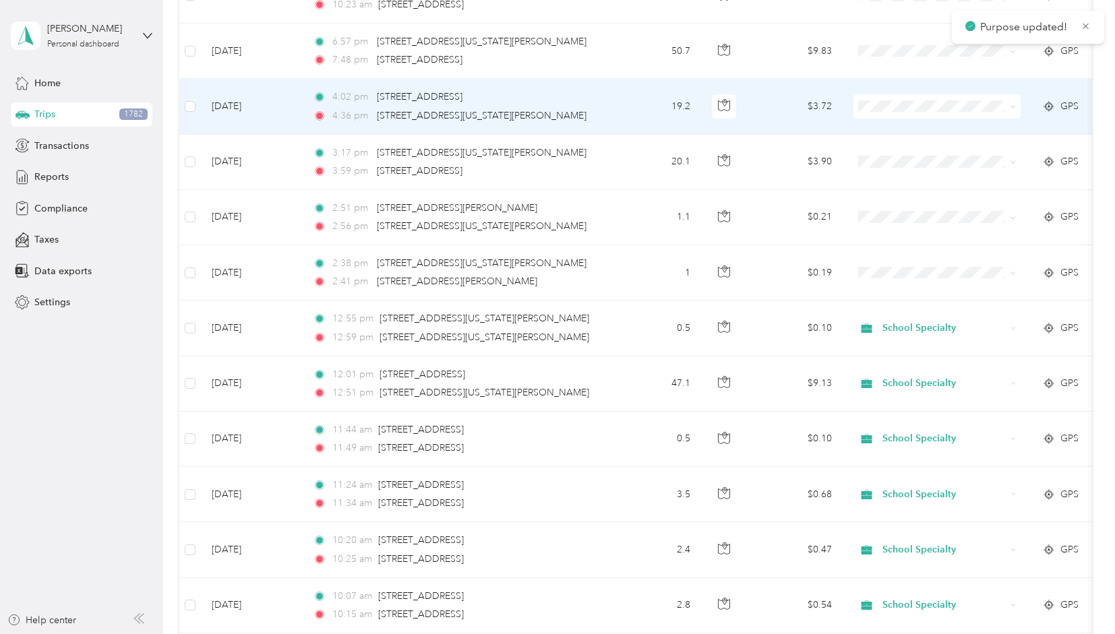
click at [1014, 104] on icon at bounding box center [1013, 107] width 6 height 6
click at [948, 100] on span "School Specialty" at bounding box center [949, 103] width 125 height 14
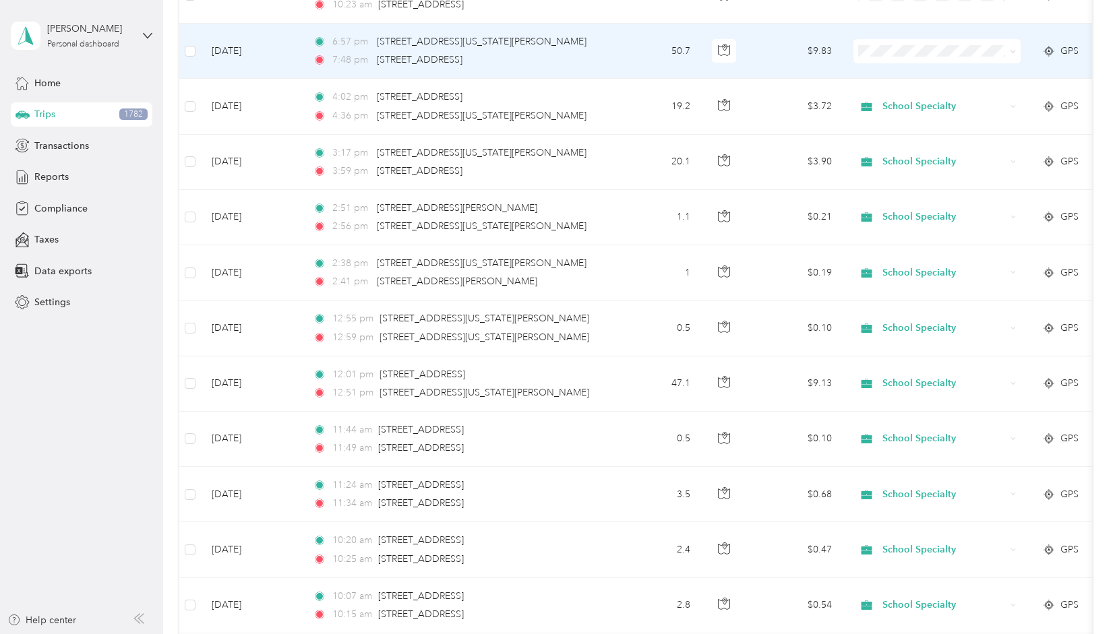
click at [1015, 49] on icon at bounding box center [1013, 52] width 6 height 6
click at [953, 47] on span "School Specialty" at bounding box center [949, 47] width 125 height 14
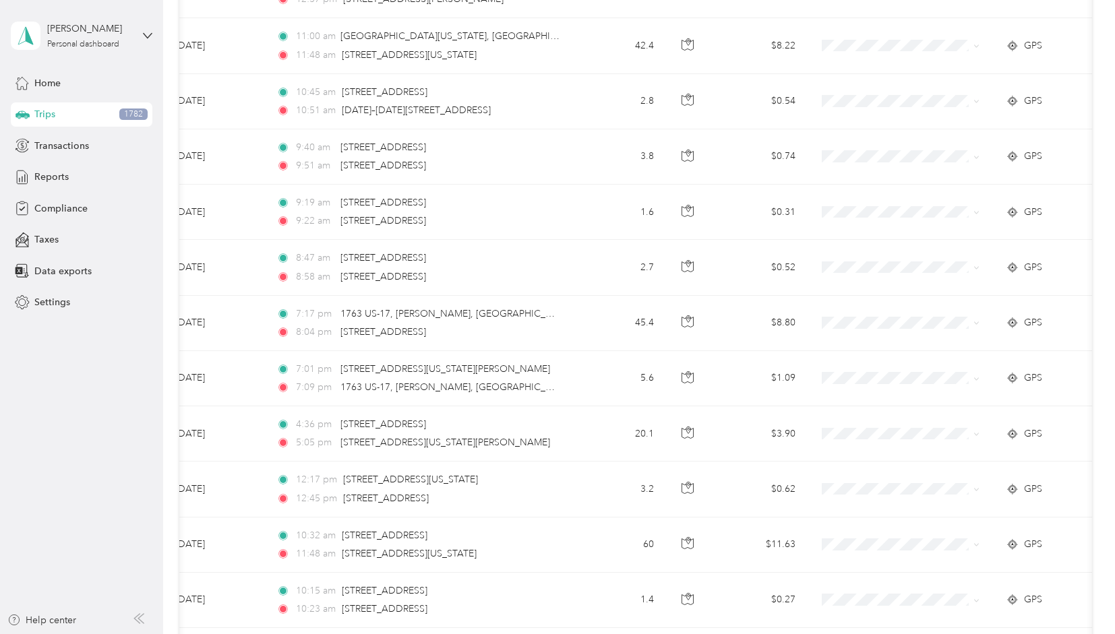
scroll to position [6460, 0]
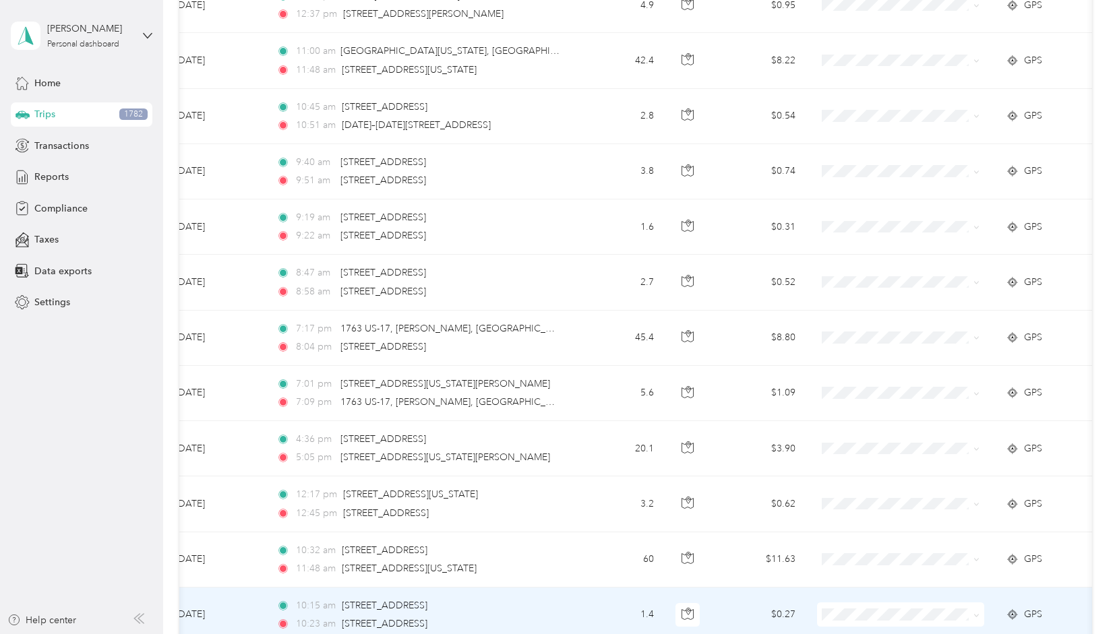
click at [979, 613] on icon at bounding box center [977, 616] width 6 height 6
click at [895, 536] on span "School Specialty" at bounding box center [913, 537] width 125 height 14
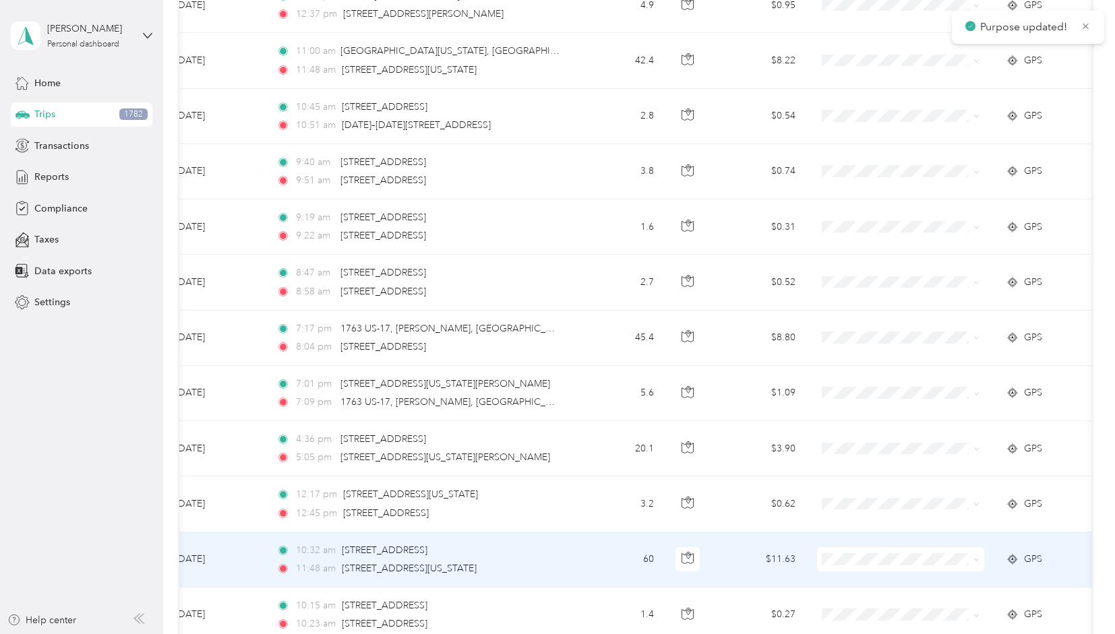
click at [974, 557] on icon at bounding box center [977, 560] width 6 height 6
click at [911, 559] on li "School Specialty" at bounding box center [901, 557] width 167 height 24
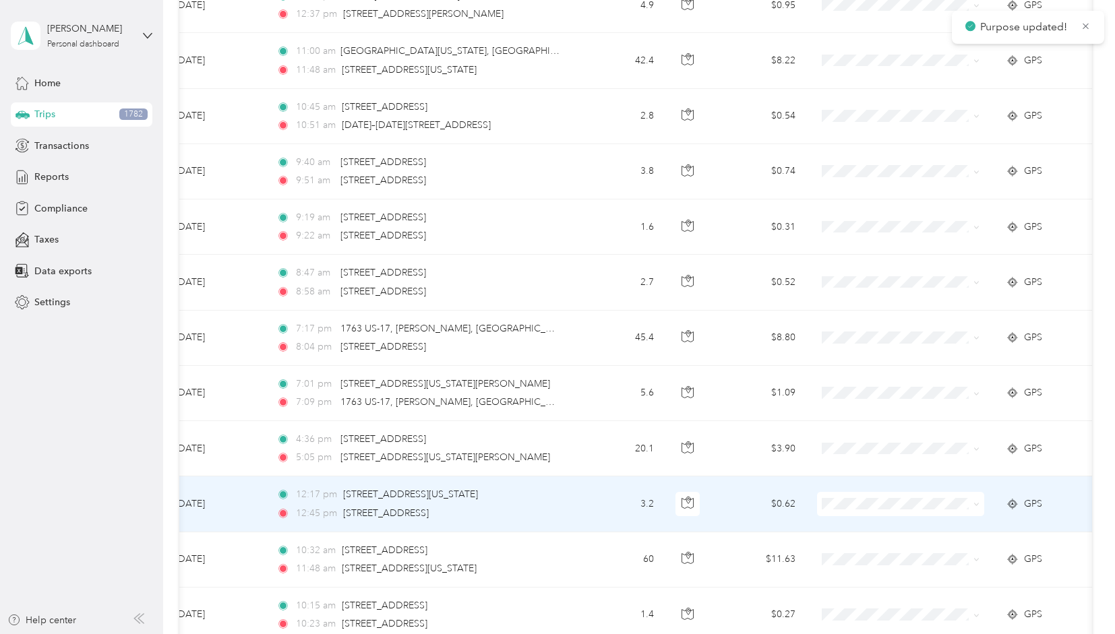
click at [978, 504] on icon at bounding box center [977, 505] width 4 height 3
click at [910, 502] on span "School Specialty" at bounding box center [913, 501] width 125 height 14
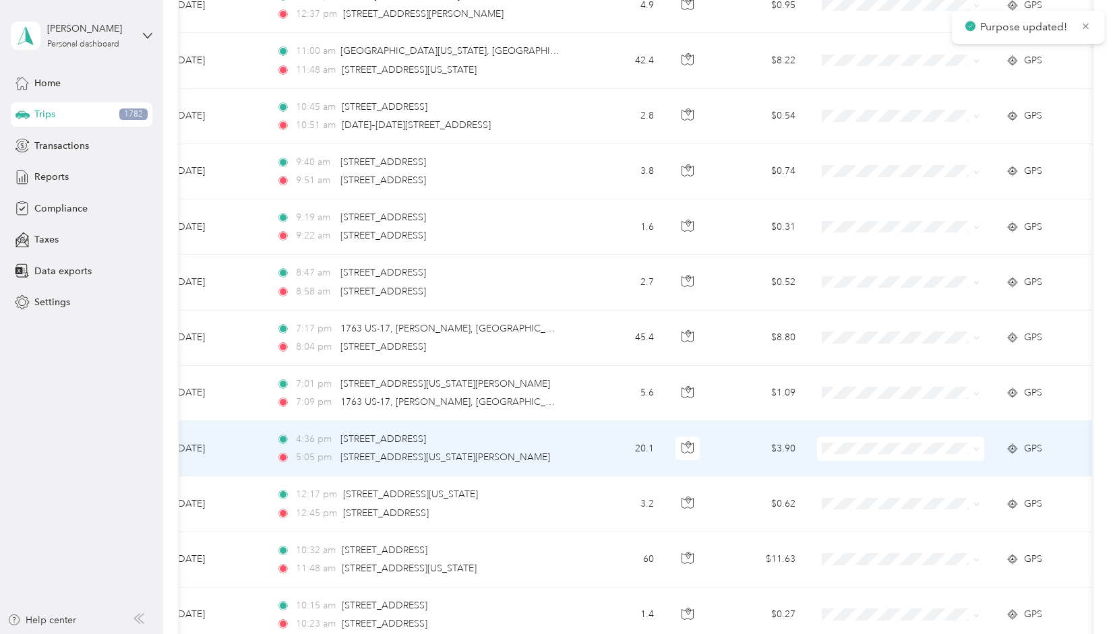
click at [978, 446] on icon at bounding box center [977, 449] width 6 height 6
click at [917, 449] on li "School Specialty" at bounding box center [901, 446] width 167 height 24
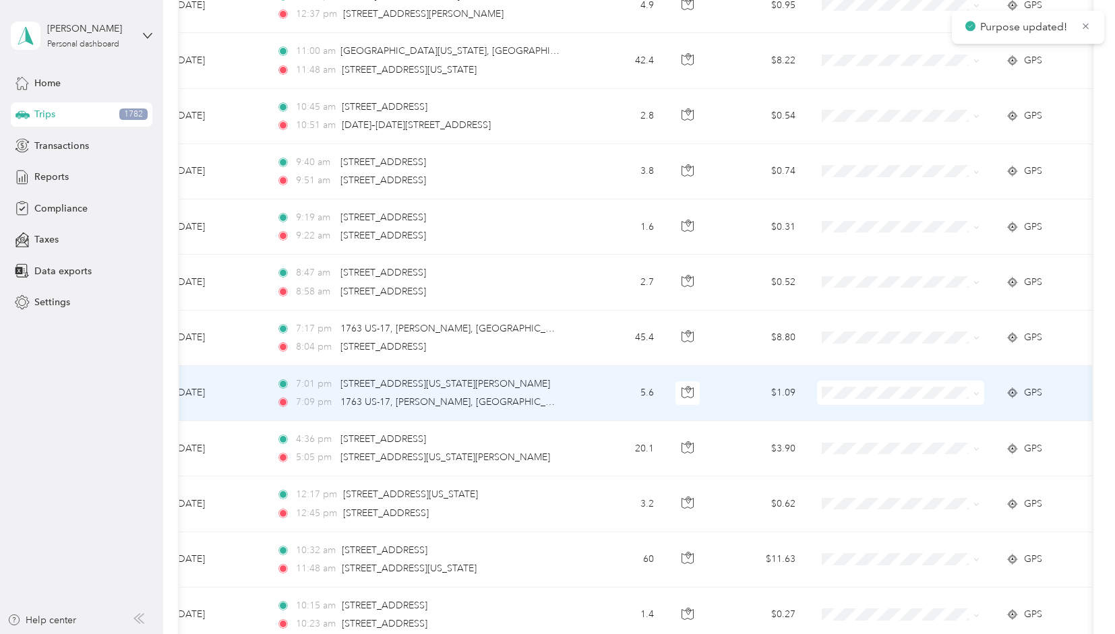
click at [979, 387] on span at bounding box center [977, 392] width 6 height 11
click at [978, 391] on icon at bounding box center [977, 394] width 6 height 6
click at [922, 386] on span "School Specialty" at bounding box center [913, 386] width 125 height 14
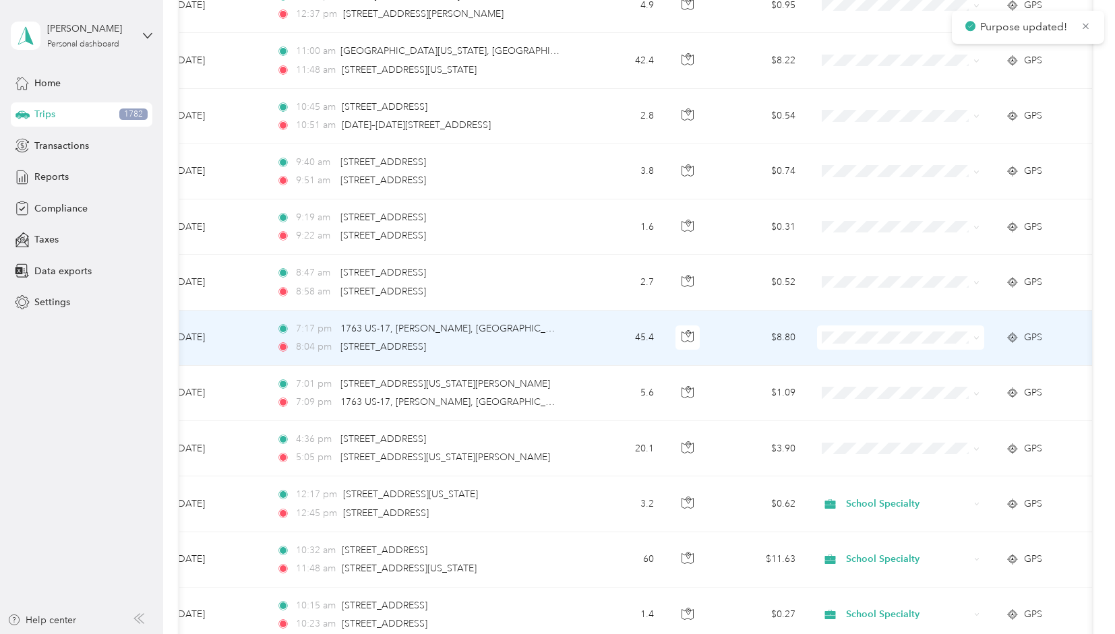
click at [979, 335] on icon at bounding box center [977, 338] width 6 height 6
click at [917, 334] on span "School Specialty" at bounding box center [913, 335] width 125 height 14
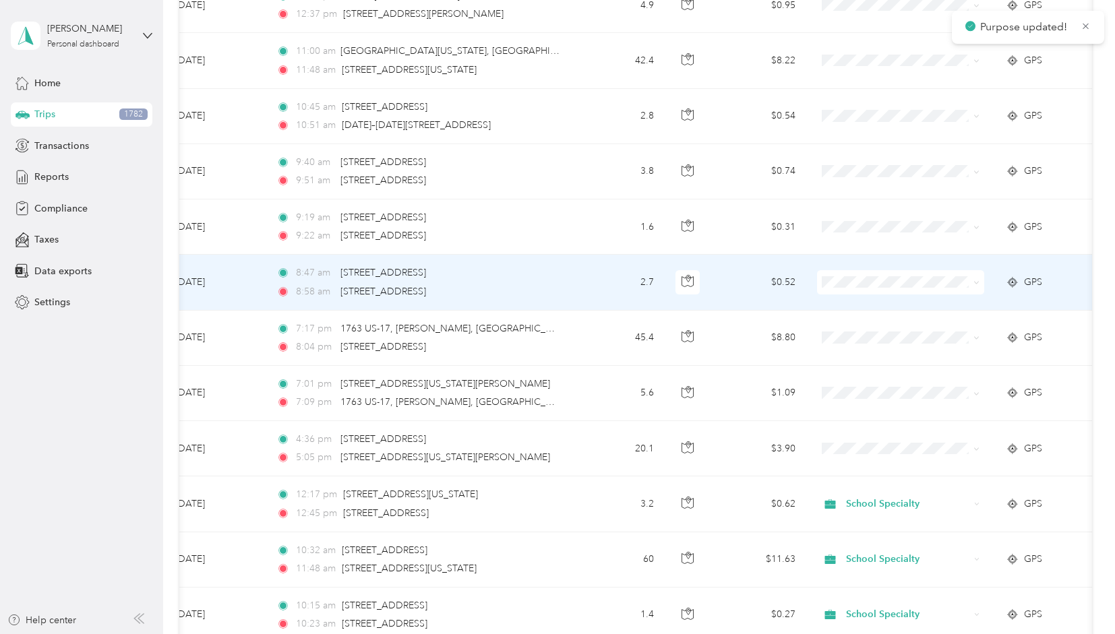
click at [974, 280] on icon at bounding box center [977, 283] width 6 height 6
click at [908, 280] on span "School Specialty" at bounding box center [913, 276] width 125 height 14
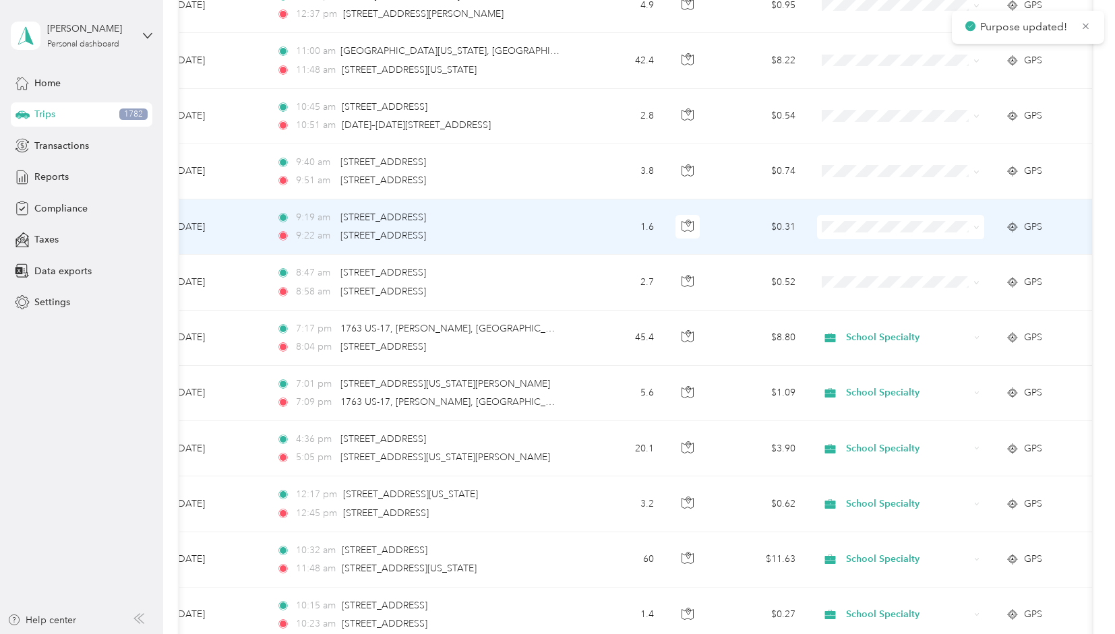
click at [978, 225] on icon at bounding box center [977, 228] width 6 height 6
click at [903, 222] on span "School Specialty" at bounding box center [913, 225] width 125 height 14
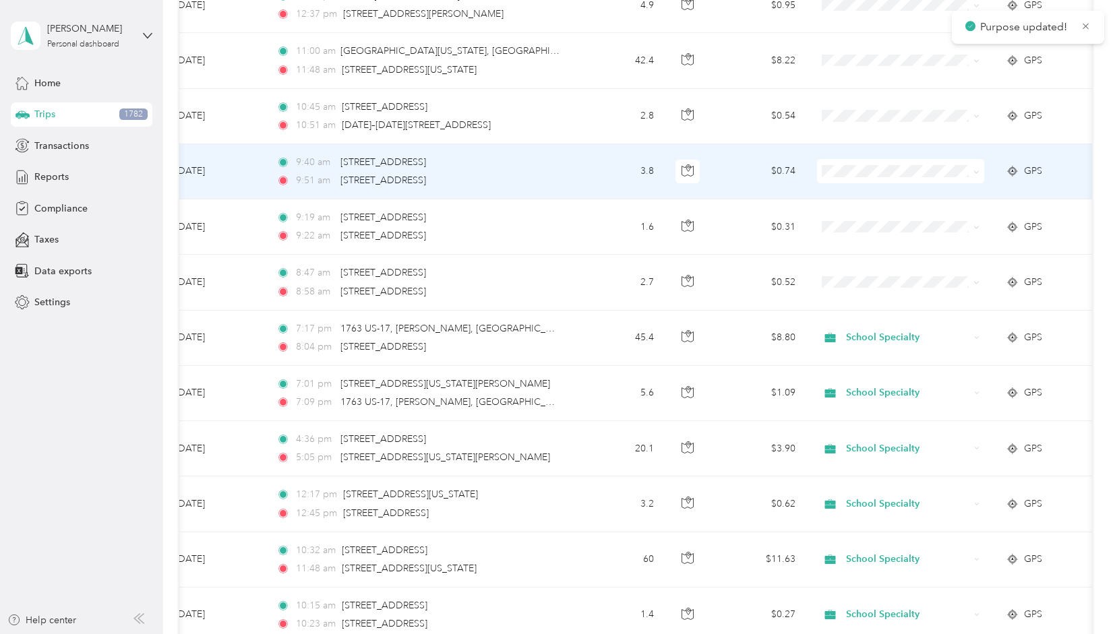
click at [976, 169] on icon at bounding box center [977, 172] width 6 height 6
click at [897, 171] on span "School Specialty" at bounding box center [913, 169] width 125 height 14
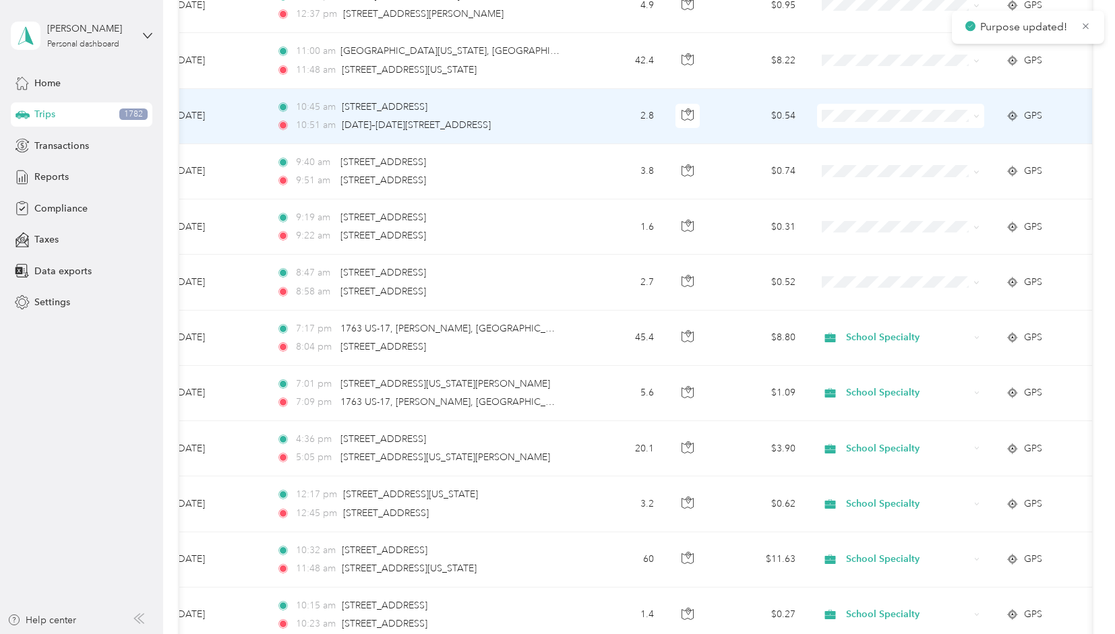
click at [976, 113] on icon at bounding box center [977, 116] width 6 height 6
click at [914, 115] on span "School Specialty" at bounding box center [913, 109] width 125 height 14
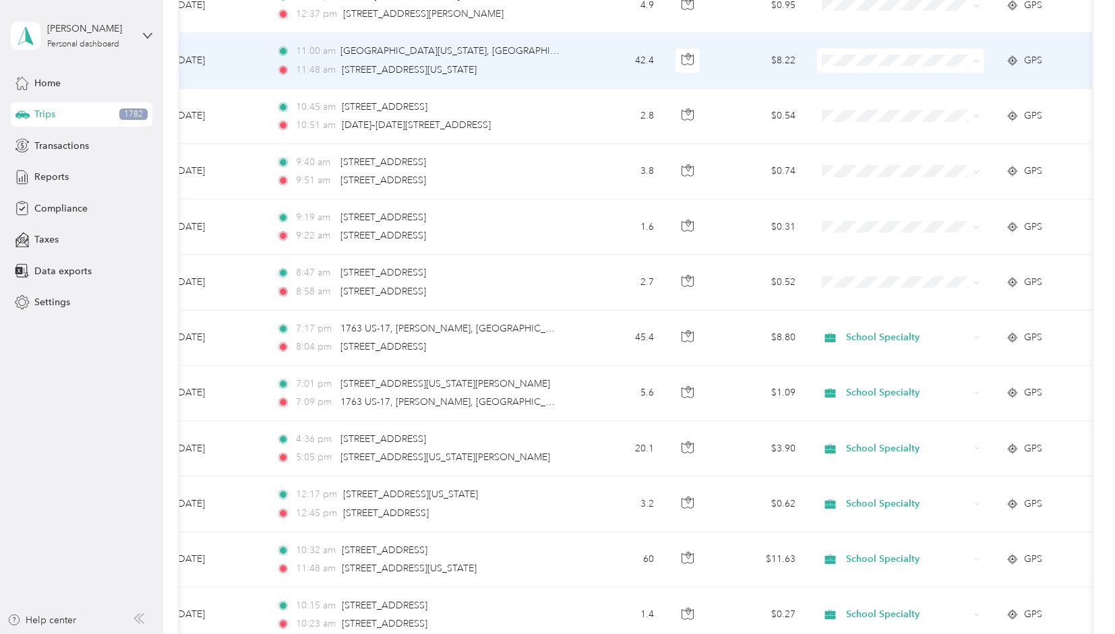
click at [978, 55] on span at bounding box center [977, 60] width 6 height 11
click at [977, 58] on icon at bounding box center [977, 61] width 6 height 6
click at [907, 61] on li "School Specialty" at bounding box center [901, 60] width 167 height 24
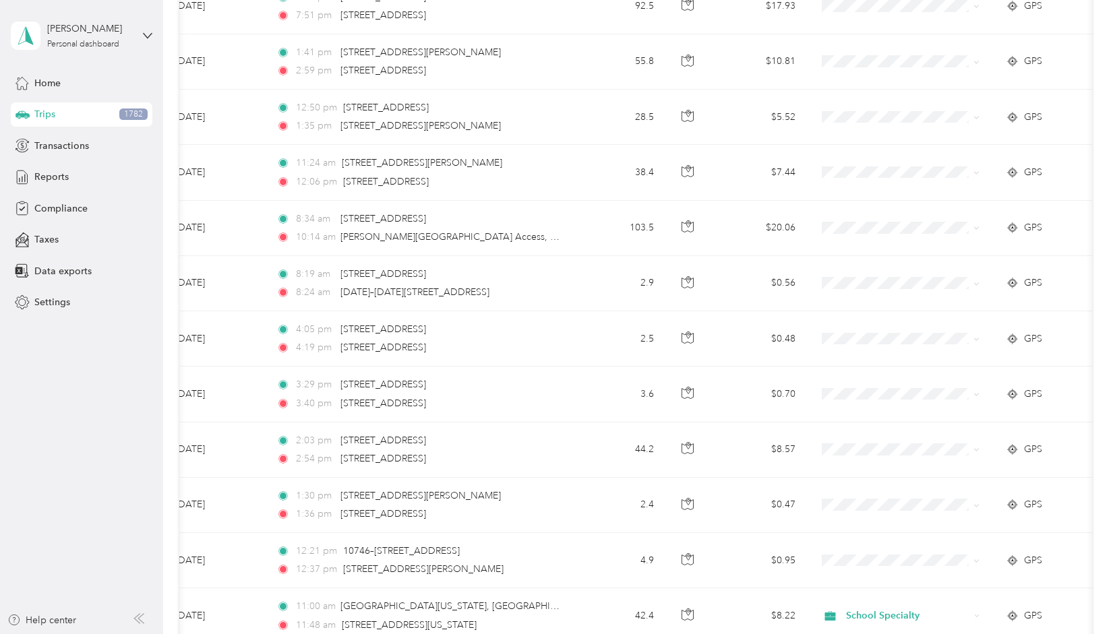
scroll to position [5874, 0]
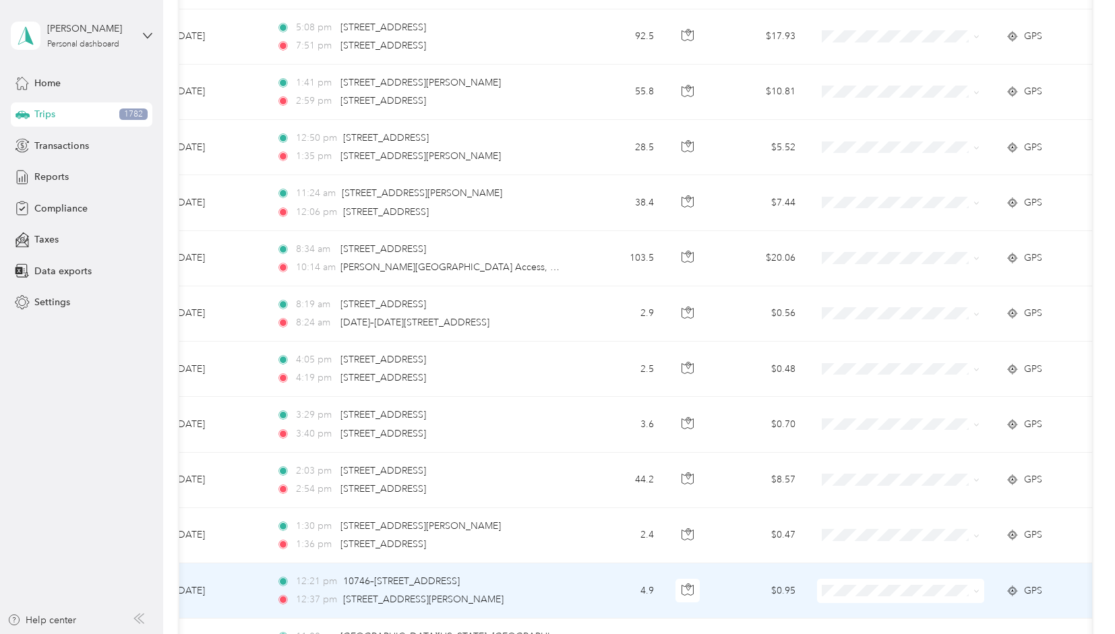
click at [981, 579] on span at bounding box center [900, 591] width 167 height 24
click at [974, 589] on icon at bounding box center [977, 592] width 6 height 6
click at [910, 594] on li "School Specialty" at bounding box center [901, 590] width 167 height 24
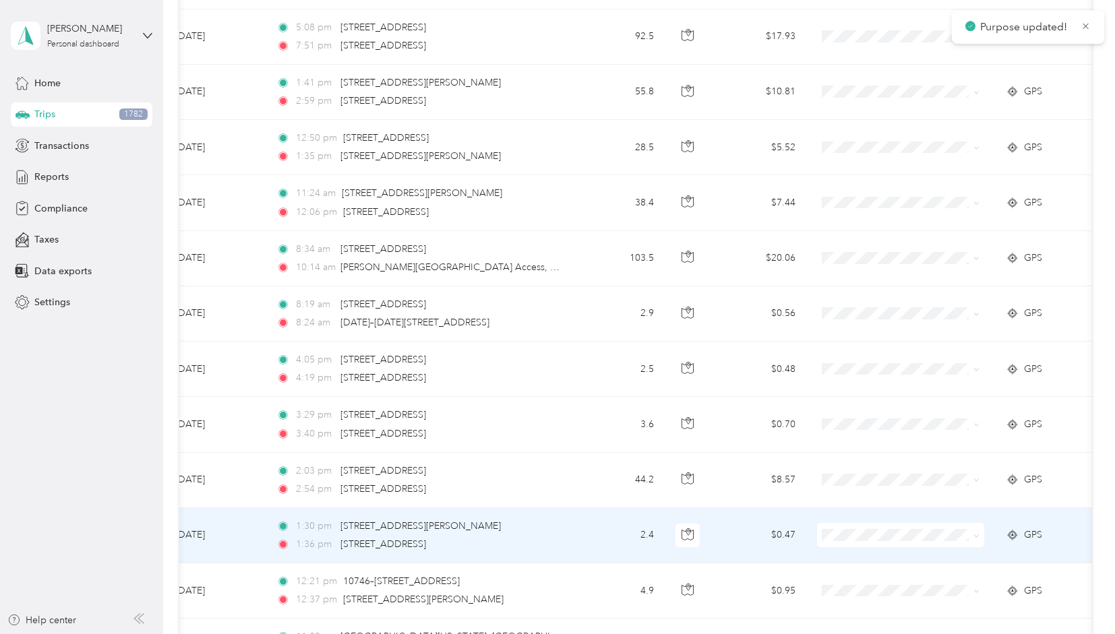
click at [981, 523] on span at bounding box center [900, 535] width 167 height 24
click at [977, 533] on icon at bounding box center [977, 536] width 6 height 6
click at [910, 535] on span "School Specialty" at bounding box center [913, 535] width 125 height 14
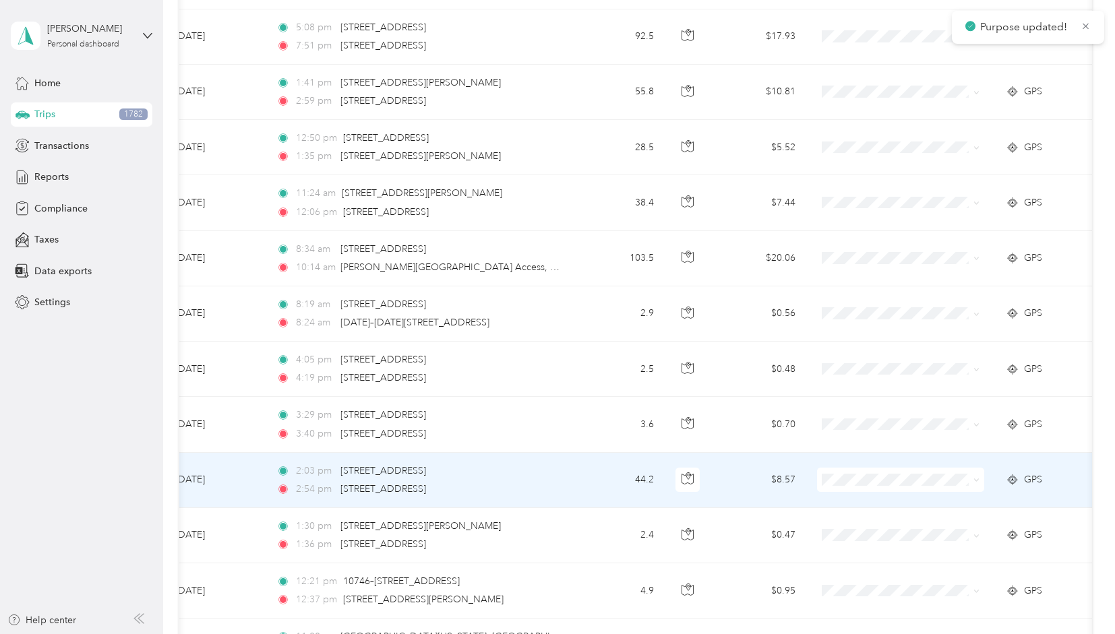
click at [976, 477] on icon at bounding box center [977, 480] width 6 height 6
click at [920, 481] on span "School Specialty" at bounding box center [913, 476] width 125 height 14
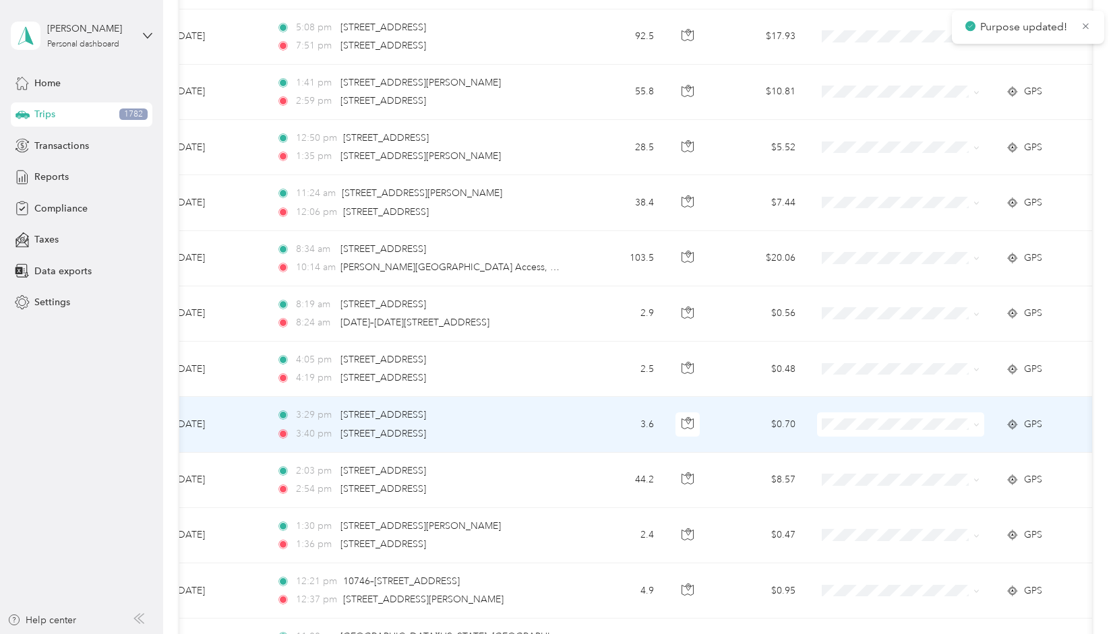
click at [978, 422] on icon at bounding box center [977, 425] width 6 height 6
click at [916, 426] on li "School Specialty" at bounding box center [901, 425] width 167 height 24
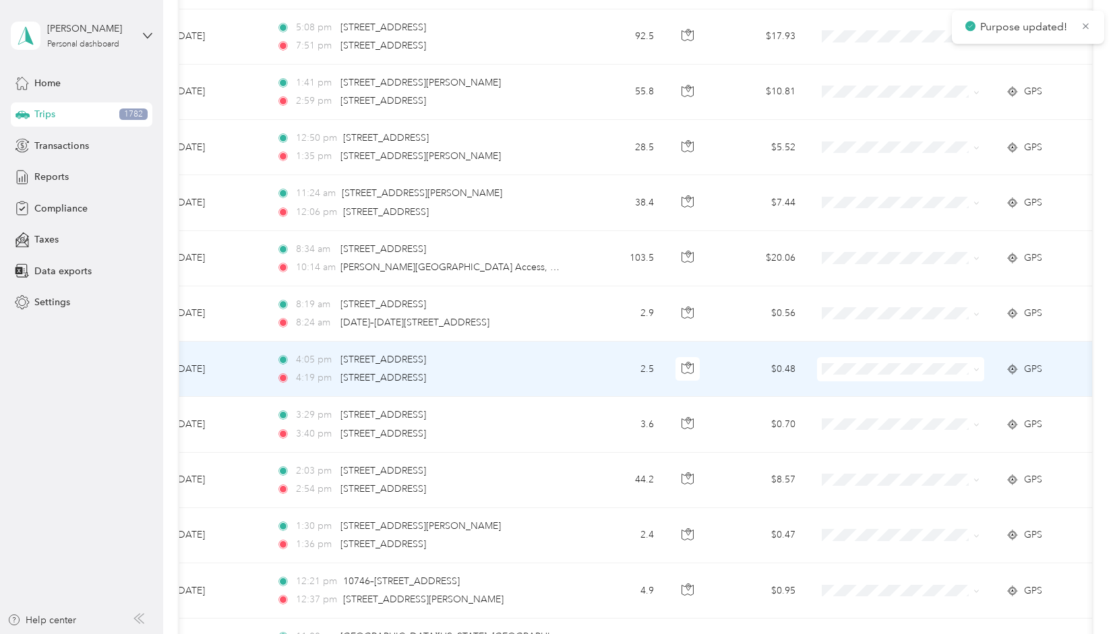
click at [976, 367] on icon at bounding box center [977, 370] width 6 height 6
click at [913, 369] on span "School Specialty" at bounding box center [913, 369] width 125 height 14
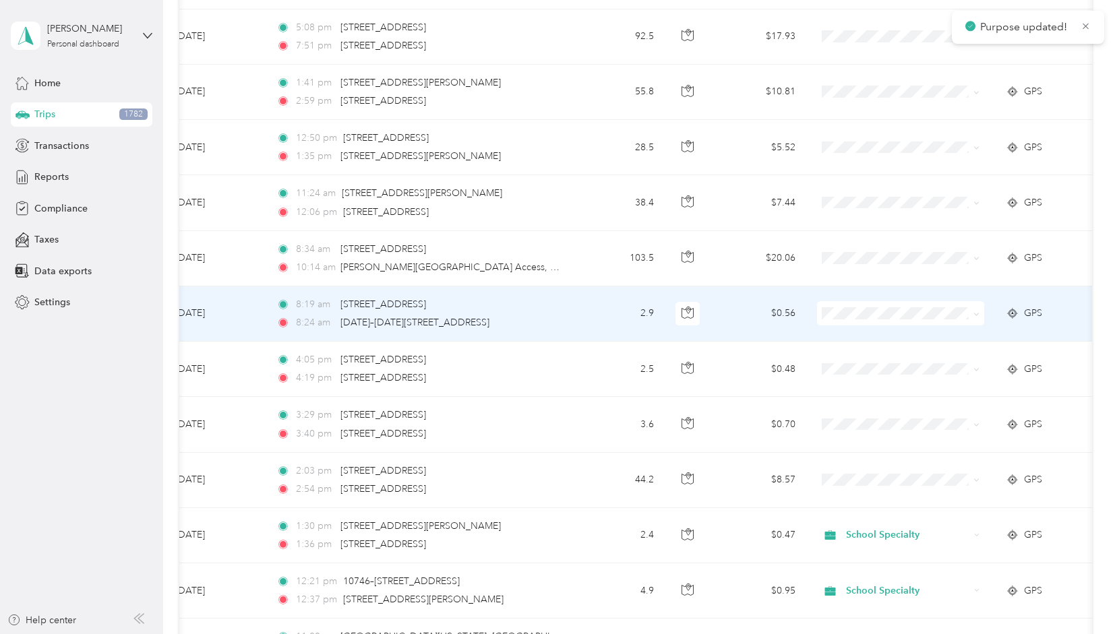
click at [979, 311] on icon at bounding box center [977, 314] width 6 height 6
click at [918, 312] on span "School Specialty" at bounding box center [913, 314] width 125 height 14
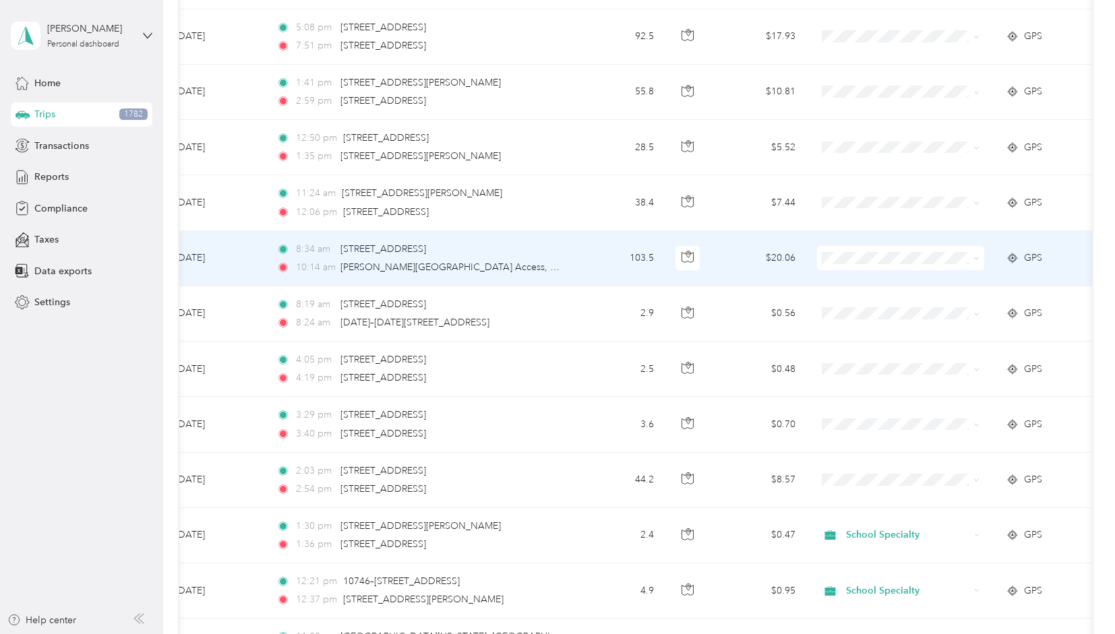
click at [978, 256] on icon at bounding box center [977, 259] width 6 height 6
click at [916, 260] on li "School Specialty" at bounding box center [901, 259] width 167 height 24
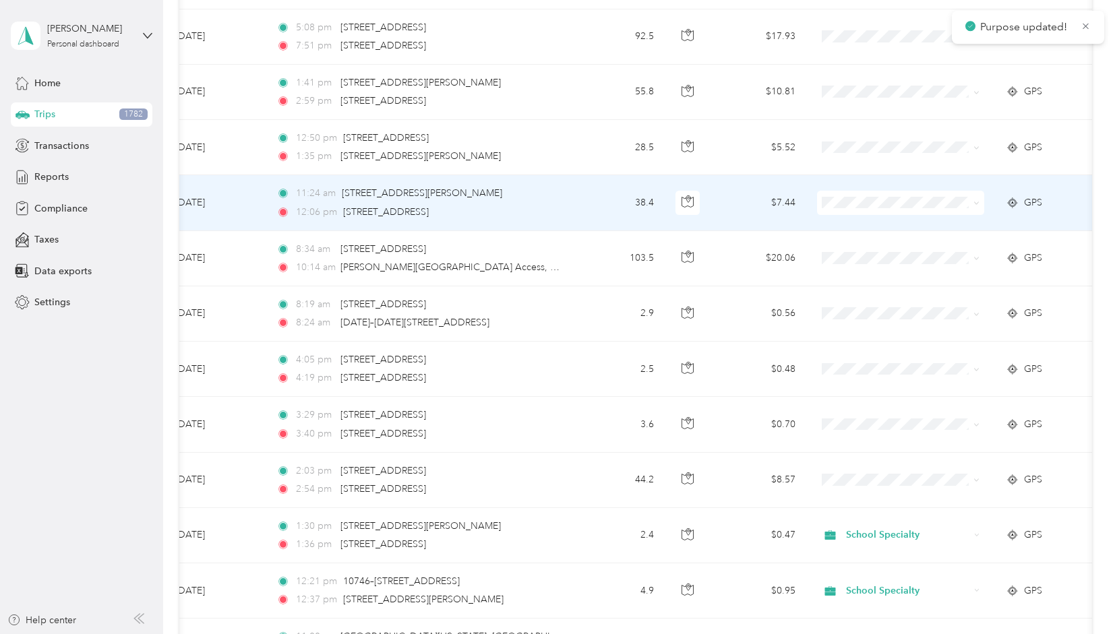
click at [980, 191] on span at bounding box center [900, 203] width 167 height 24
click at [978, 200] on icon at bounding box center [977, 203] width 6 height 6
click at [909, 203] on span "School Specialty" at bounding box center [913, 204] width 125 height 14
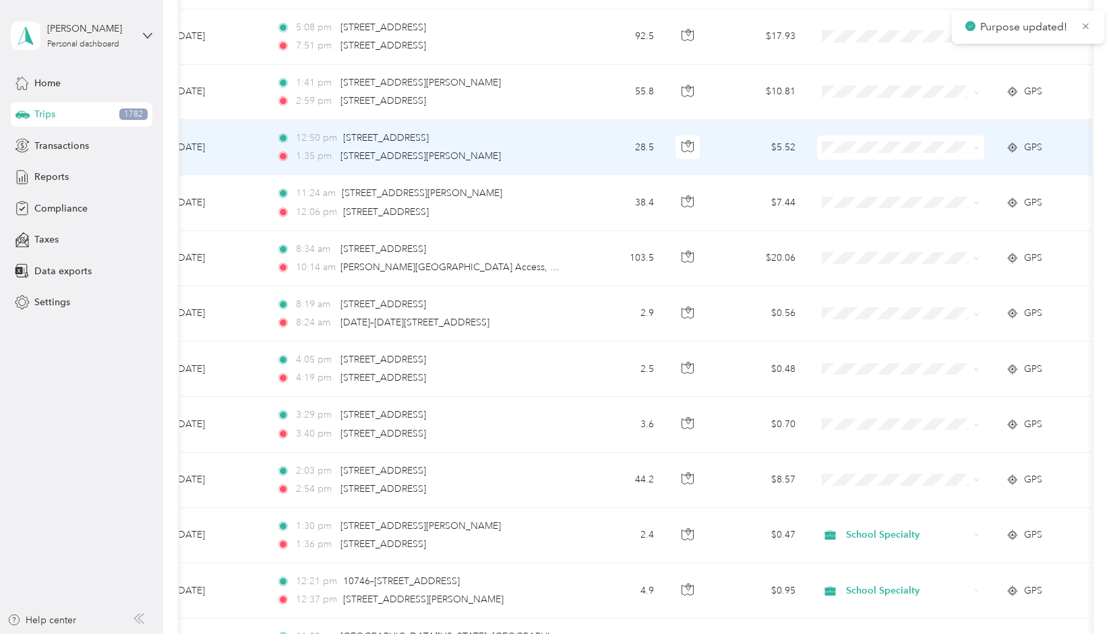
click at [976, 147] on icon at bounding box center [977, 148] width 4 height 3
click at [909, 148] on span "School Specialty" at bounding box center [913, 149] width 125 height 14
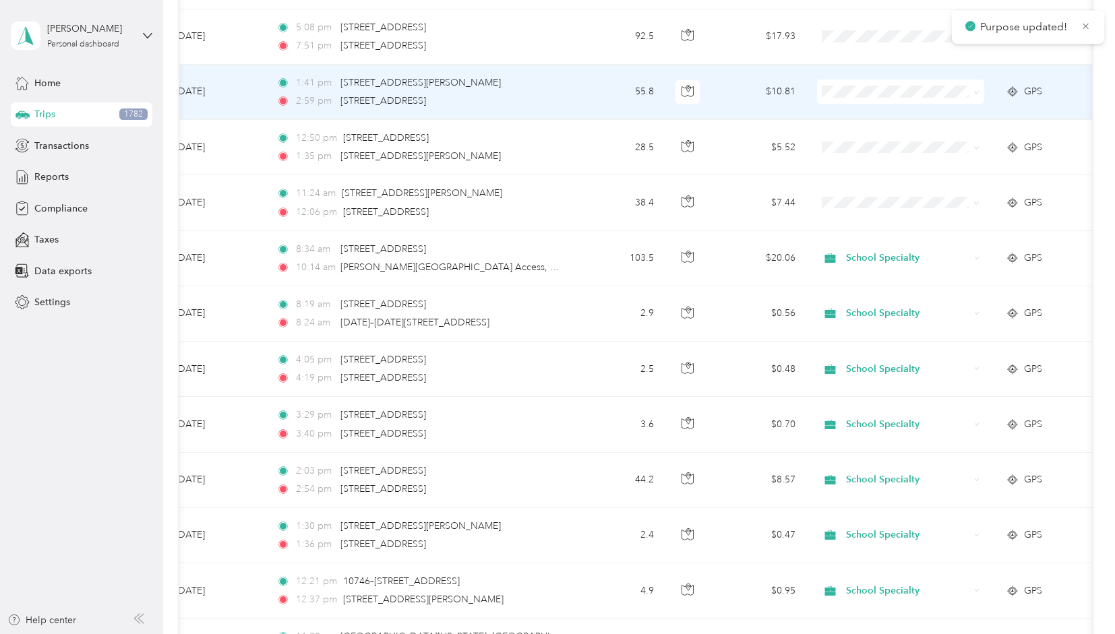
click at [976, 90] on icon at bounding box center [977, 93] width 6 height 6
click at [907, 90] on span "School Specialty" at bounding box center [913, 93] width 125 height 14
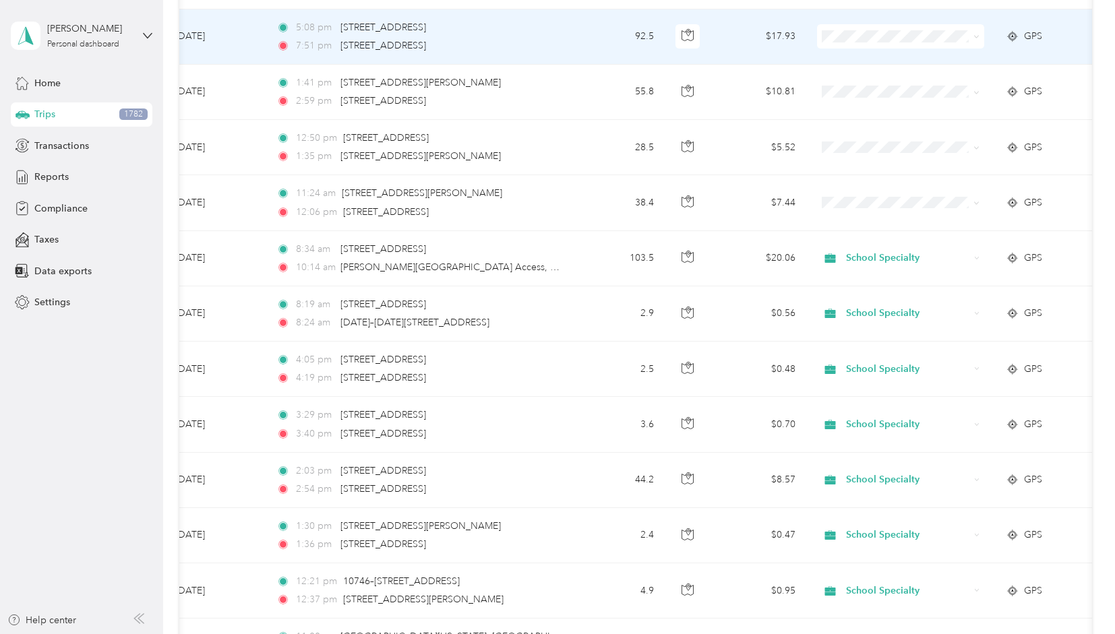
click at [980, 24] on span at bounding box center [900, 36] width 167 height 24
click at [979, 34] on icon at bounding box center [977, 37] width 6 height 6
click at [909, 36] on span "School Specialty" at bounding box center [913, 38] width 125 height 14
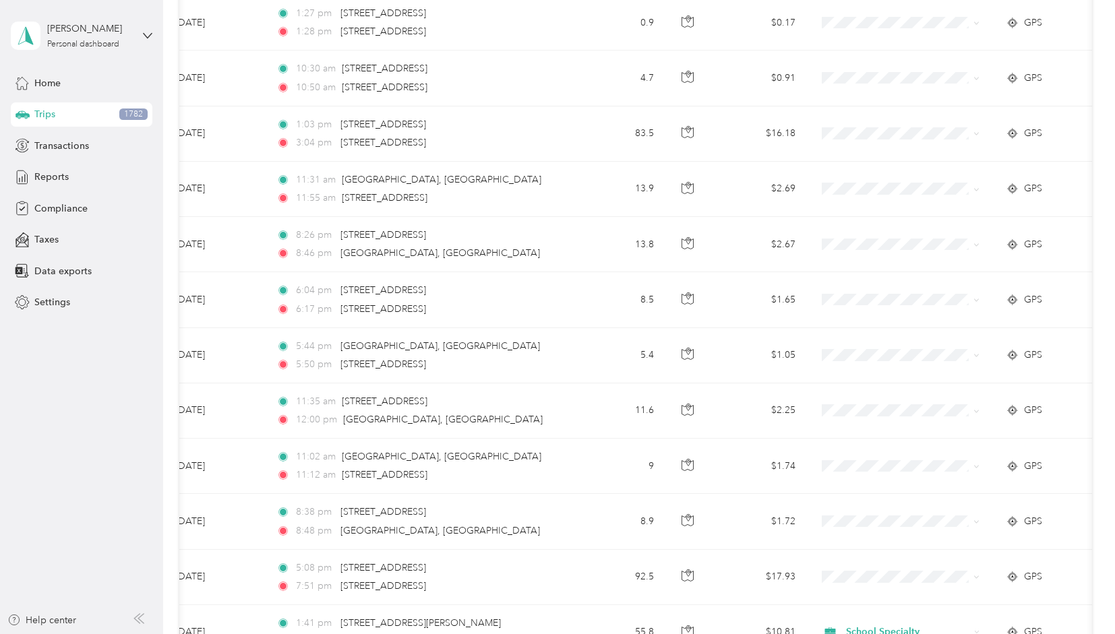
scroll to position [5288, 0]
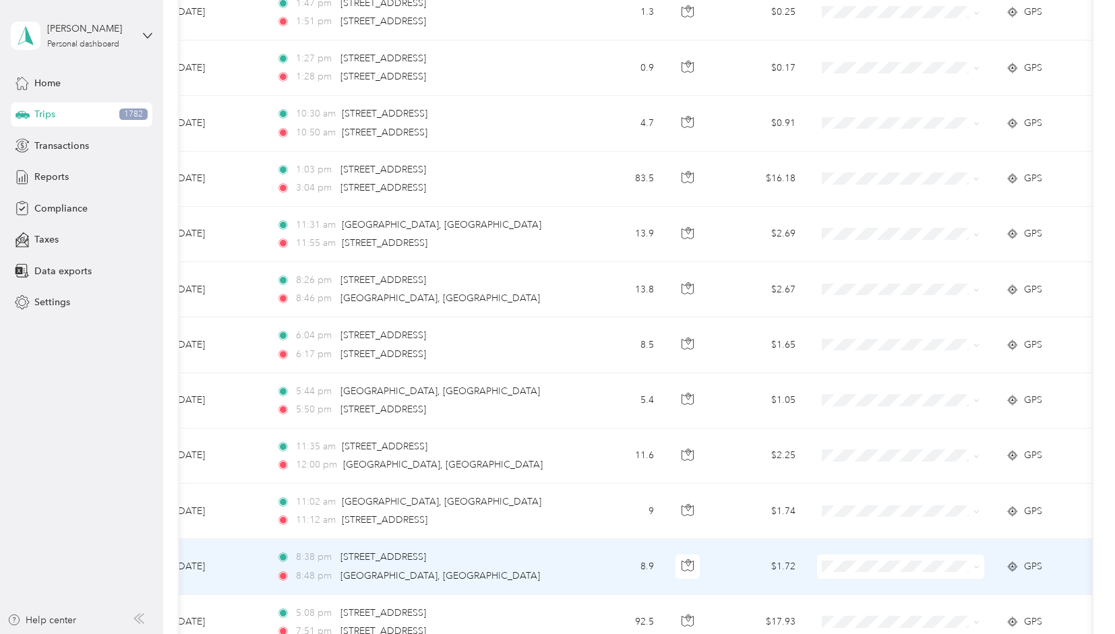
click at [975, 564] on icon at bounding box center [977, 567] width 6 height 6
click at [918, 571] on span "School Specialty" at bounding box center [913, 569] width 125 height 14
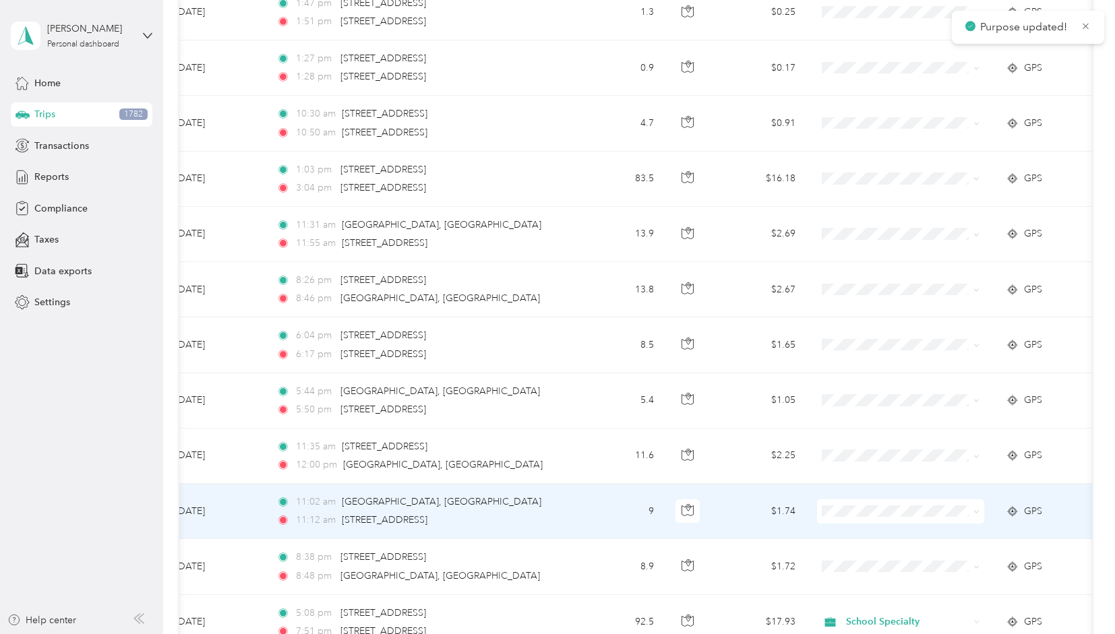
click at [978, 511] on icon at bounding box center [977, 512] width 4 height 3
click at [901, 516] on li "School Specialty" at bounding box center [901, 514] width 167 height 24
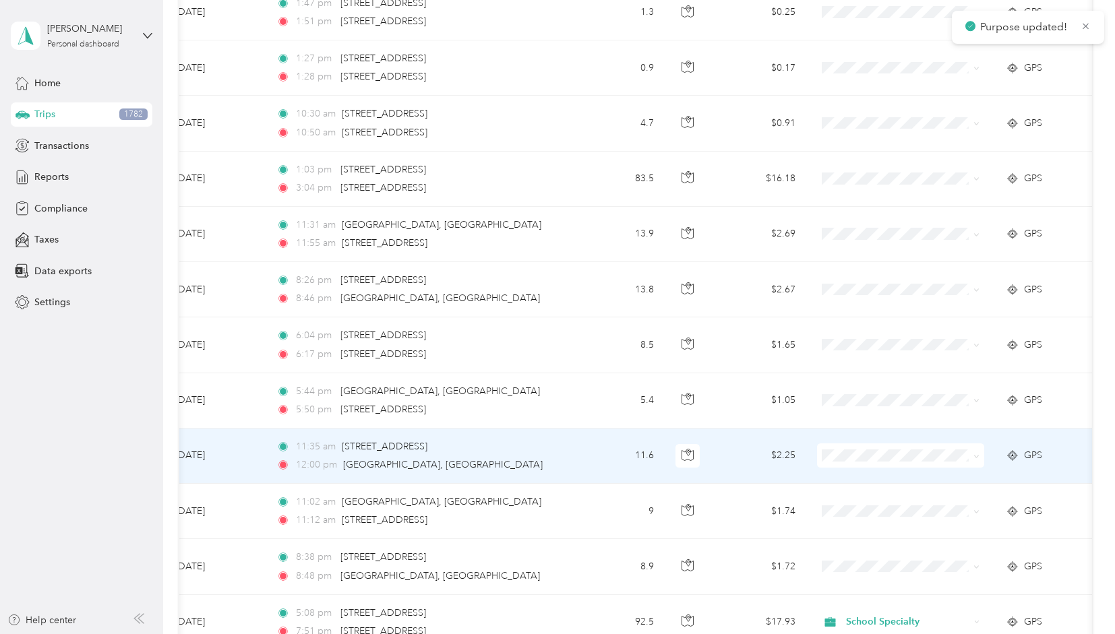
click at [980, 444] on span at bounding box center [900, 456] width 167 height 24
click at [979, 454] on icon at bounding box center [977, 457] width 6 height 6
click at [899, 458] on span "School Specialty" at bounding box center [913, 454] width 125 height 14
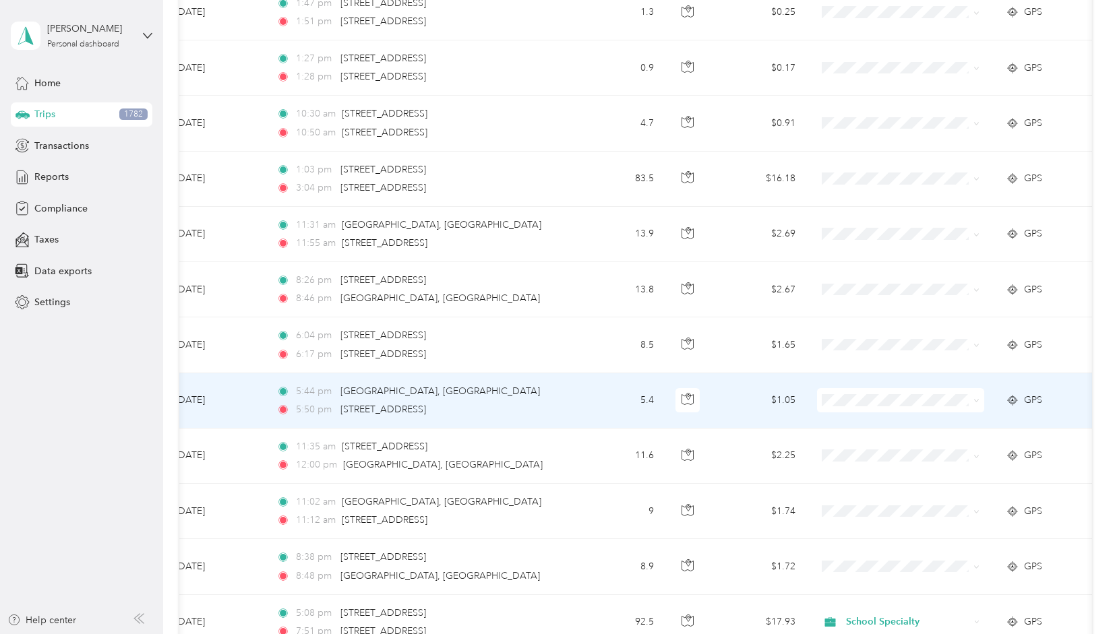
click at [975, 394] on span at bounding box center [977, 399] width 6 height 11
click at [975, 398] on icon at bounding box center [977, 401] width 6 height 6
click at [907, 402] on span "School Specialty" at bounding box center [913, 402] width 125 height 14
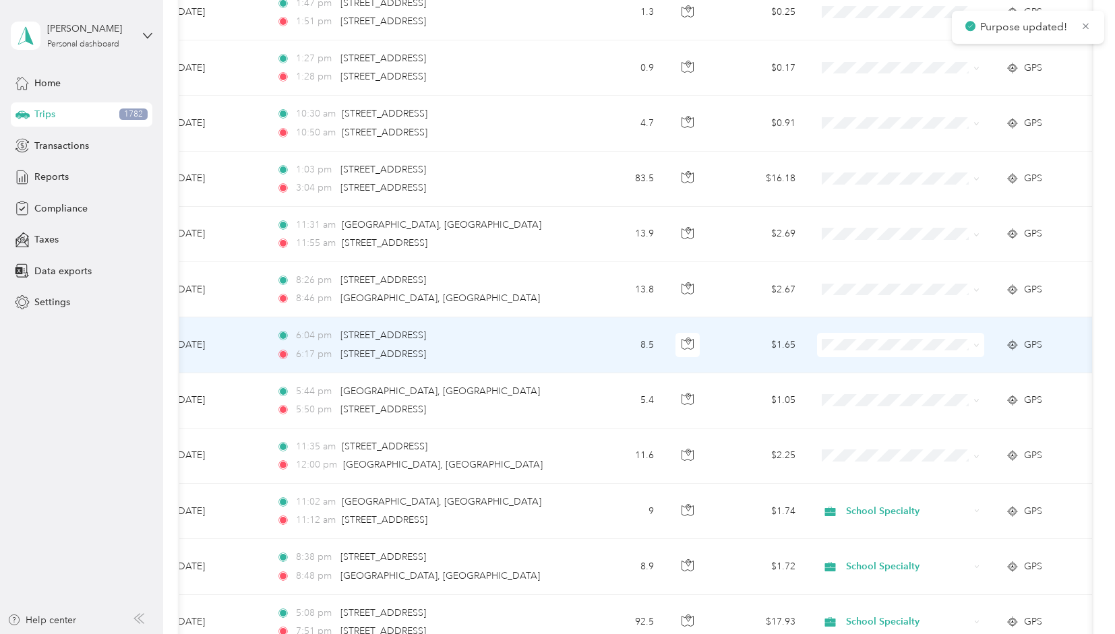
click at [980, 333] on span at bounding box center [900, 345] width 167 height 24
click at [976, 345] on icon at bounding box center [977, 346] width 4 height 3
click at [905, 347] on span "School Specialty" at bounding box center [913, 347] width 125 height 14
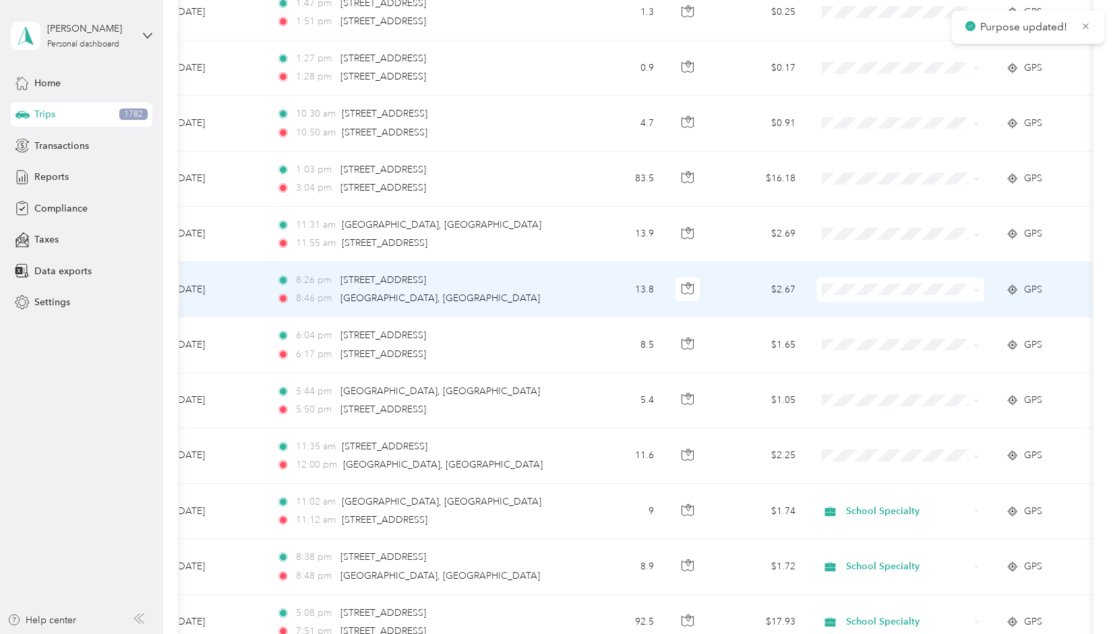
click at [974, 287] on icon at bounding box center [977, 290] width 6 height 6
click at [898, 294] on li "School Specialty" at bounding box center [901, 292] width 167 height 24
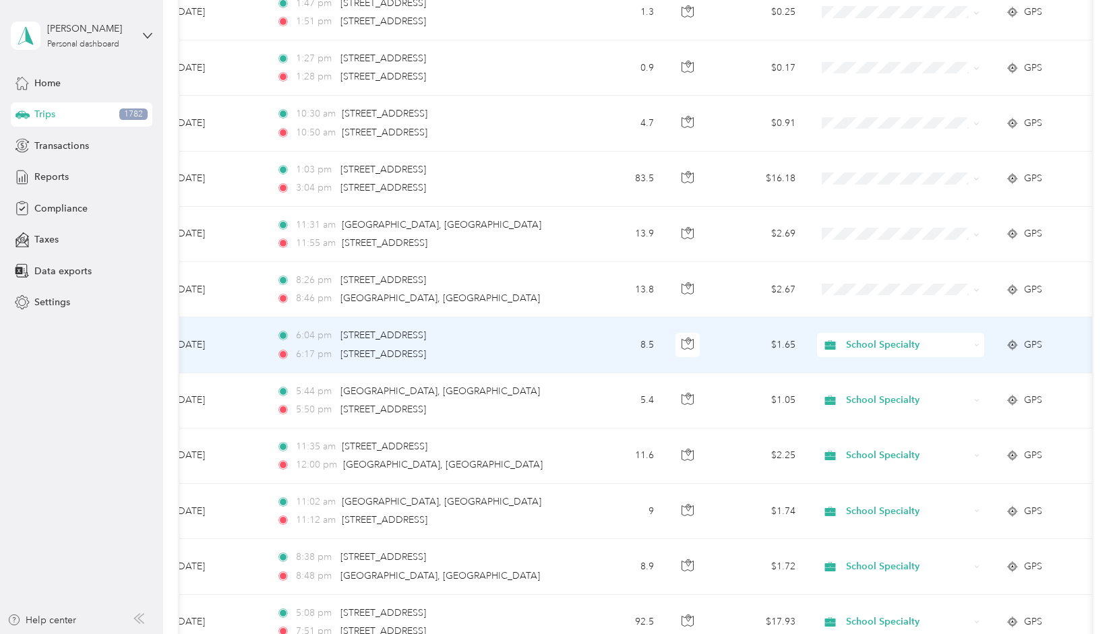
click at [976, 342] on icon at bounding box center [977, 345] width 6 height 6
click at [953, 370] on span "Personal" at bounding box center [913, 371] width 125 height 14
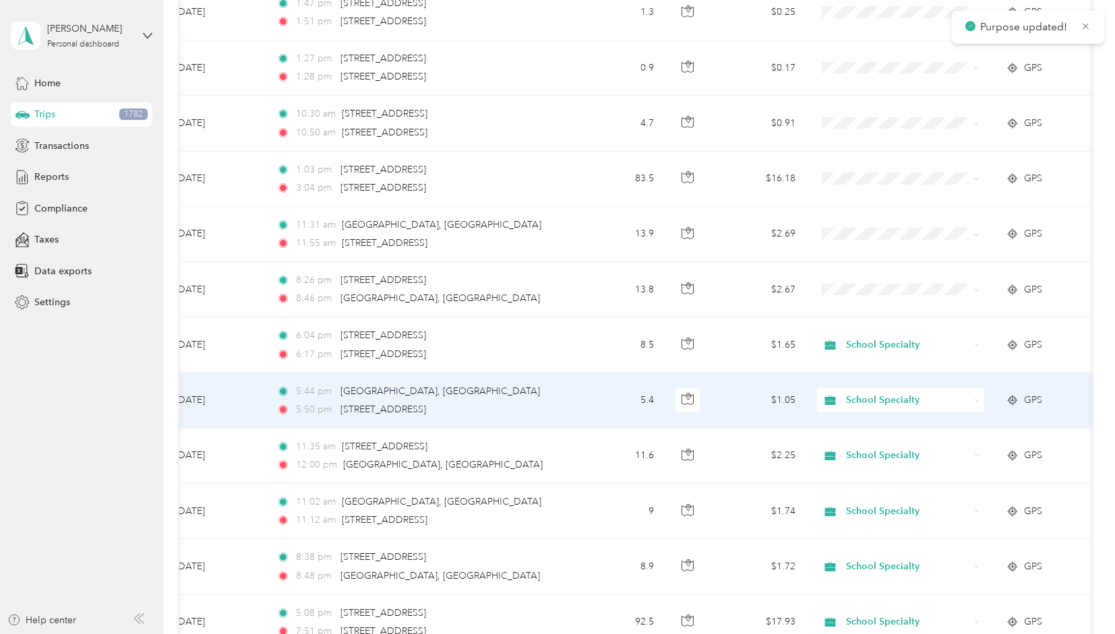
click at [980, 398] on icon at bounding box center [977, 401] width 6 height 6
click at [909, 422] on span "Personal" at bounding box center [913, 424] width 125 height 14
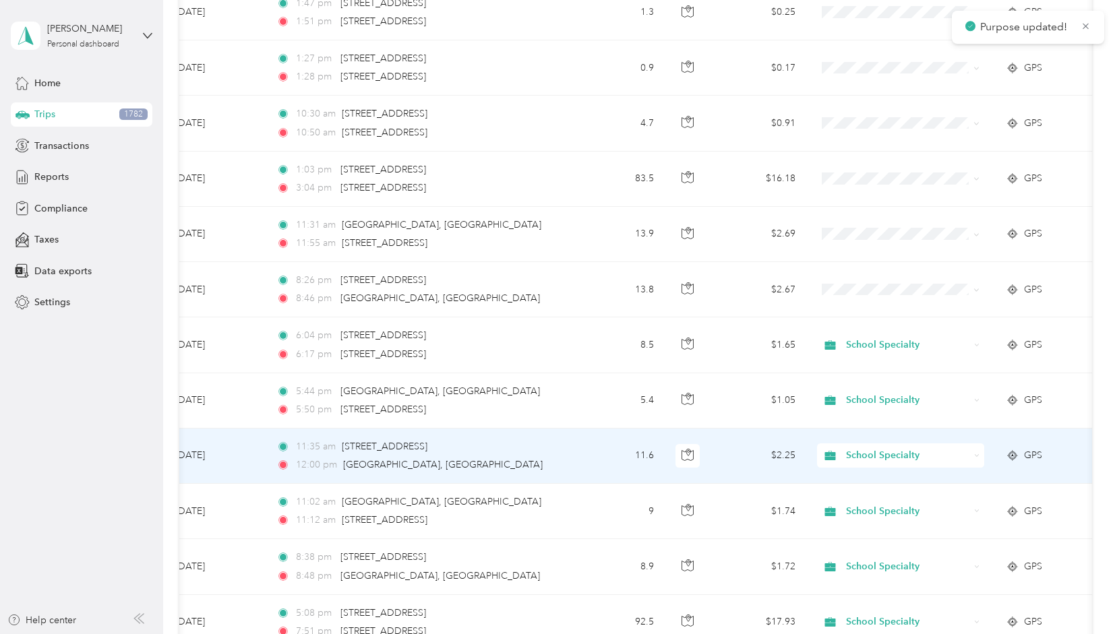
click at [977, 453] on icon at bounding box center [977, 456] width 6 height 6
click at [898, 482] on span "Personal" at bounding box center [913, 481] width 125 height 14
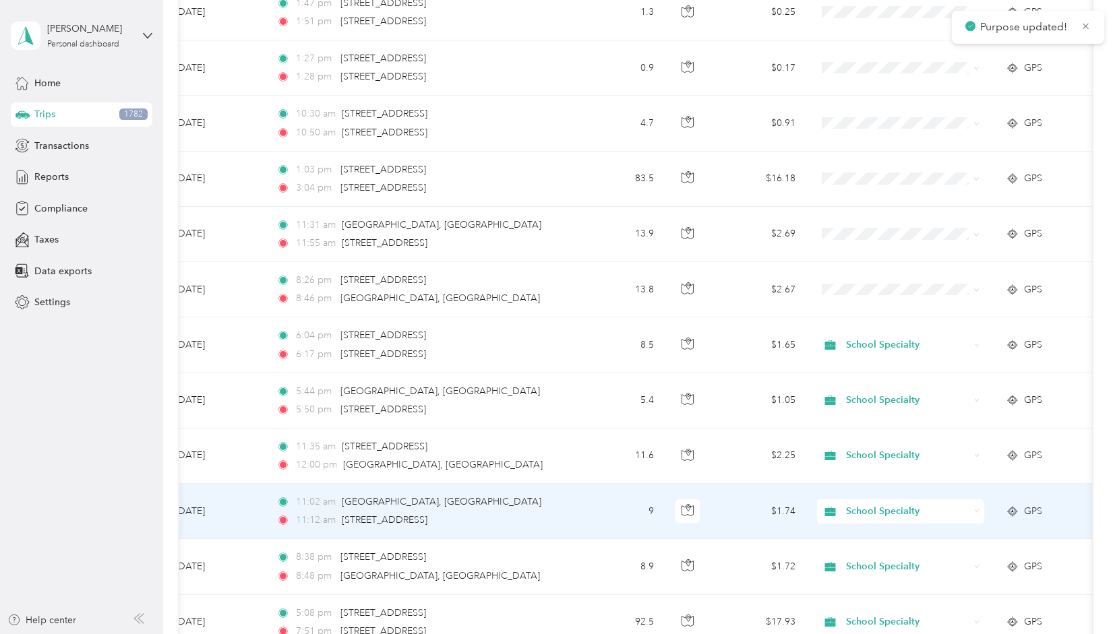
click at [978, 508] on icon at bounding box center [977, 511] width 6 height 6
click at [897, 537] on span "Personal" at bounding box center [913, 537] width 125 height 14
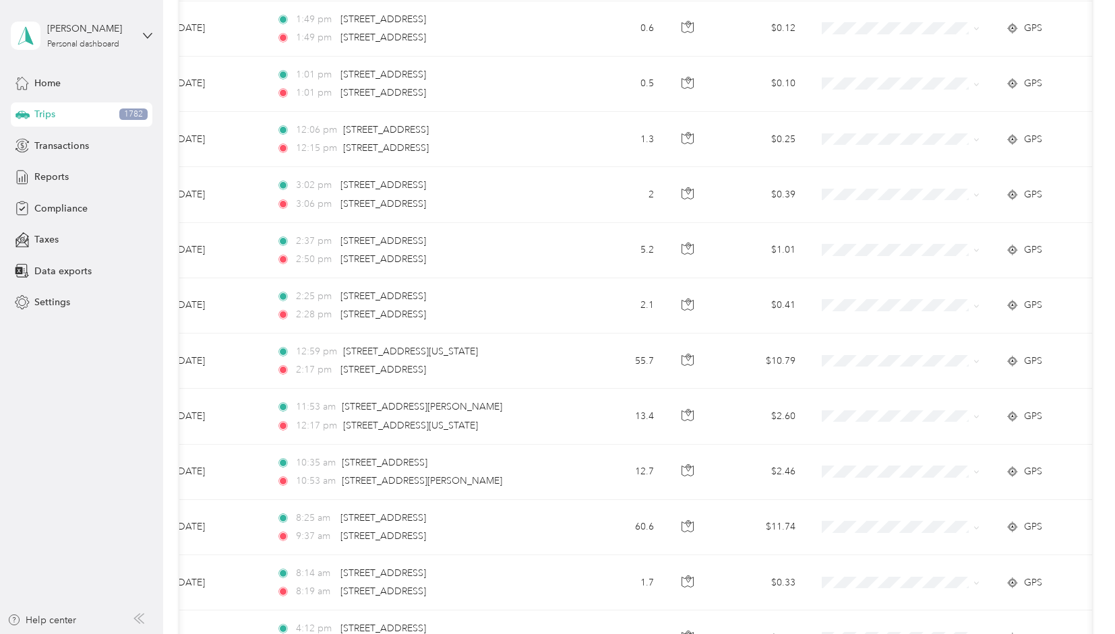
scroll to position [4292, 0]
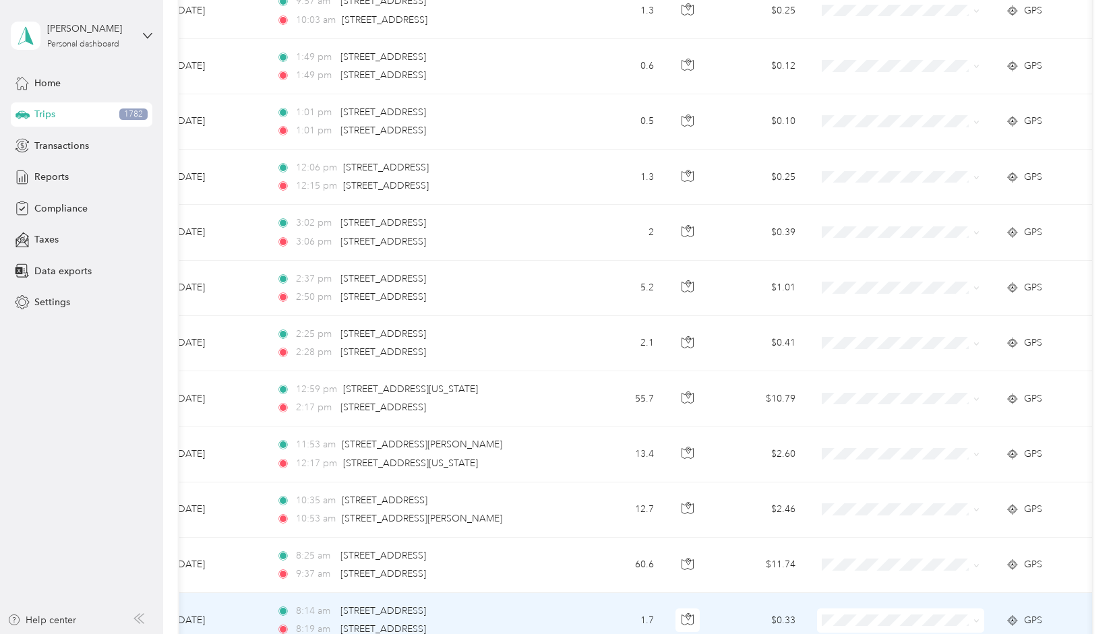
click at [976, 618] on icon at bounding box center [977, 621] width 6 height 6
click at [918, 554] on li "School Specialty" at bounding box center [901, 552] width 167 height 24
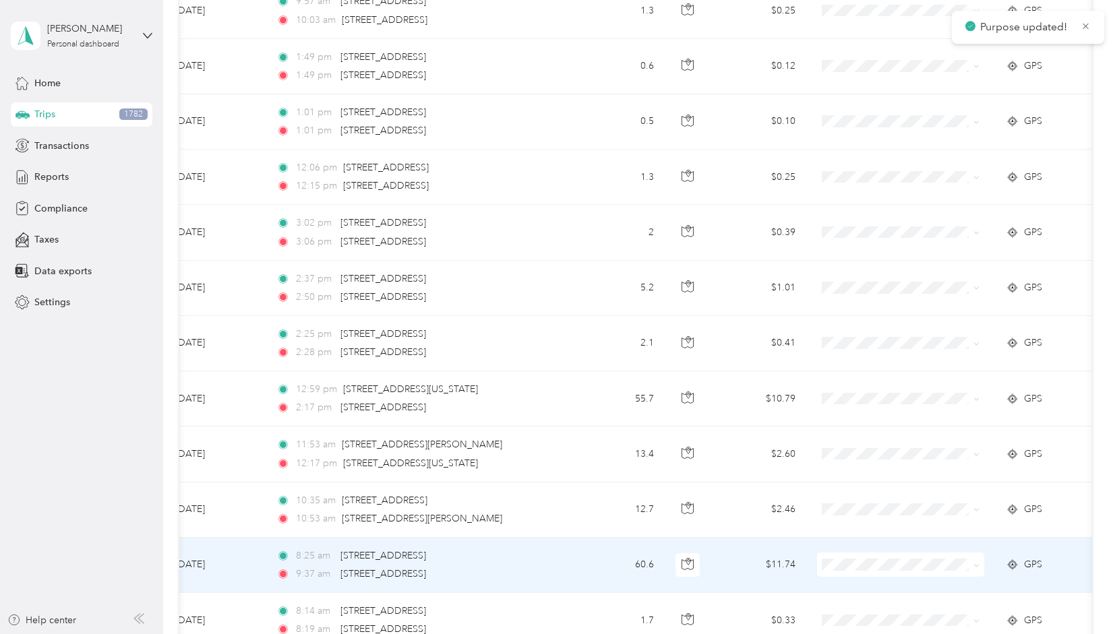
click at [976, 563] on icon at bounding box center [977, 566] width 6 height 6
click at [922, 573] on li "School Specialty" at bounding box center [901, 570] width 167 height 24
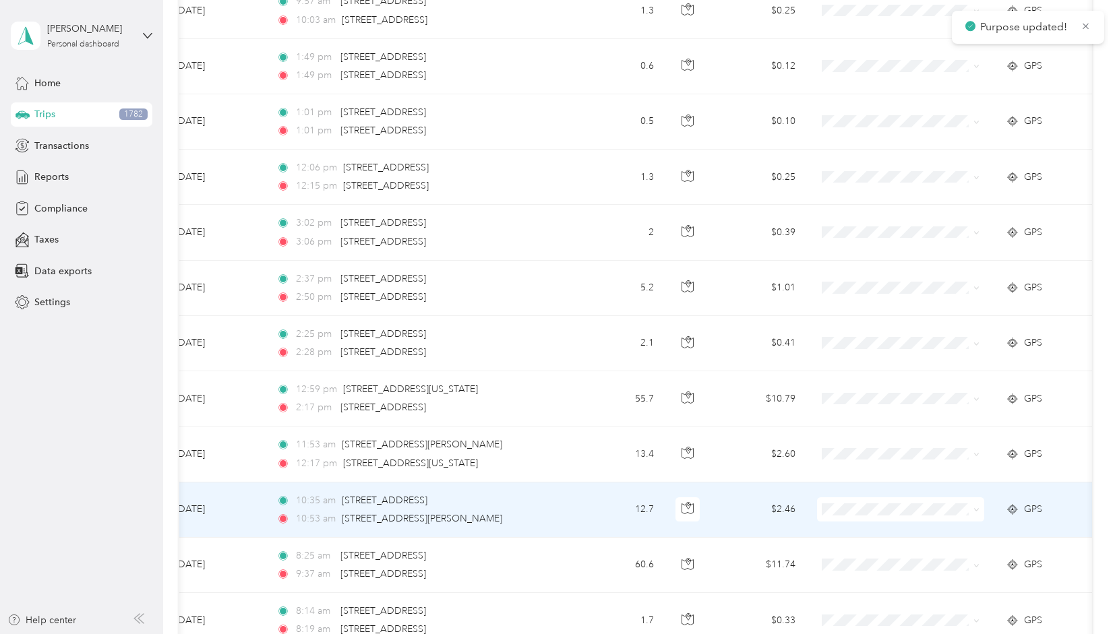
click at [980, 507] on icon at bounding box center [977, 510] width 6 height 6
click at [914, 518] on li "School Specialty" at bounding box center [901, 516] width 167 height 24
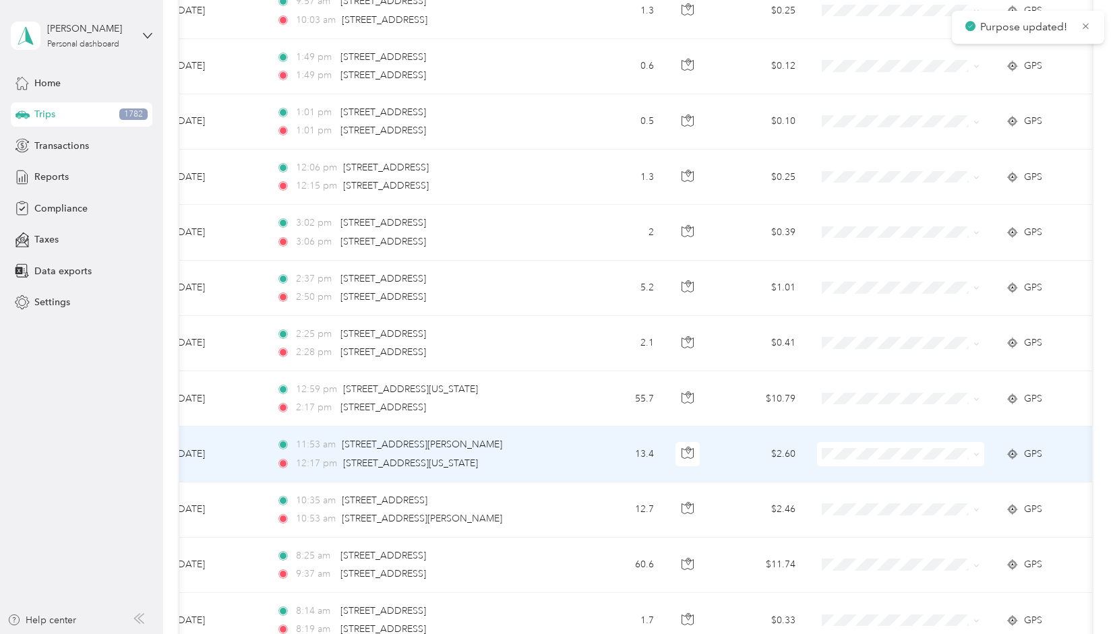
click at [978, 452] on icon at bounding box center [977, 455] width 6 height 6
click at [909, 463] on span "School Specialty" at bounding box center [913, 460] width 125 height 14
click at [976, 452] on icon at bounding box center [977, 455] width 6 height 6
click at [915, 460] on span "School Specialty" at bounding box center [913, 460] width 125 height 14
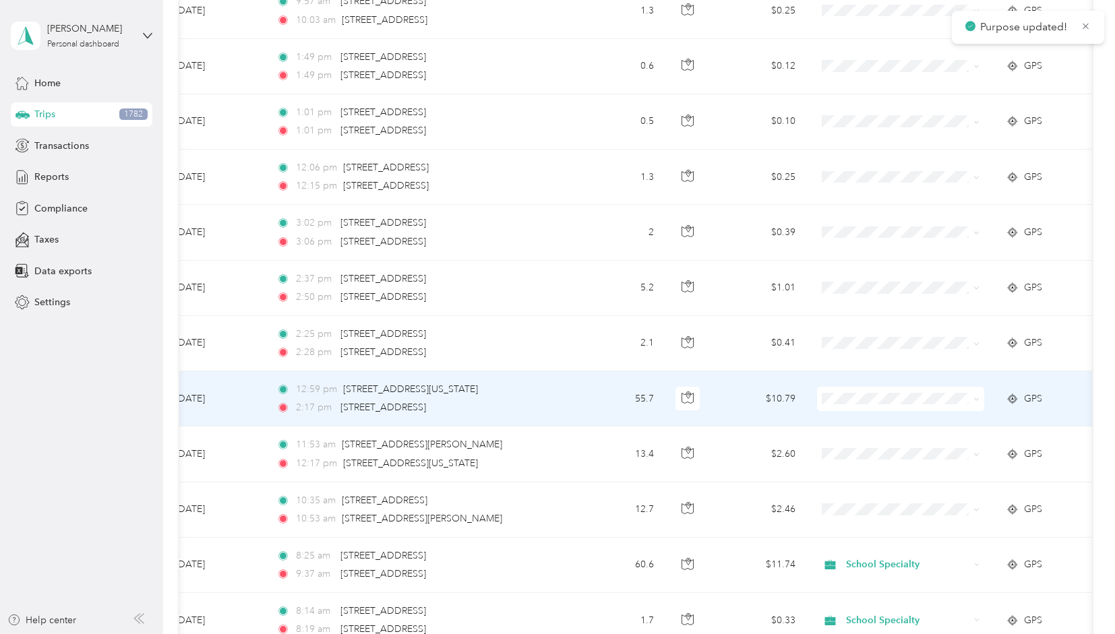
click at [976, 396] on icon at bounding box center [977, 399] width 6 height 6
click at [920, 404] on span "School Specialty" at bounding box center [913, 403] width 125 height 14
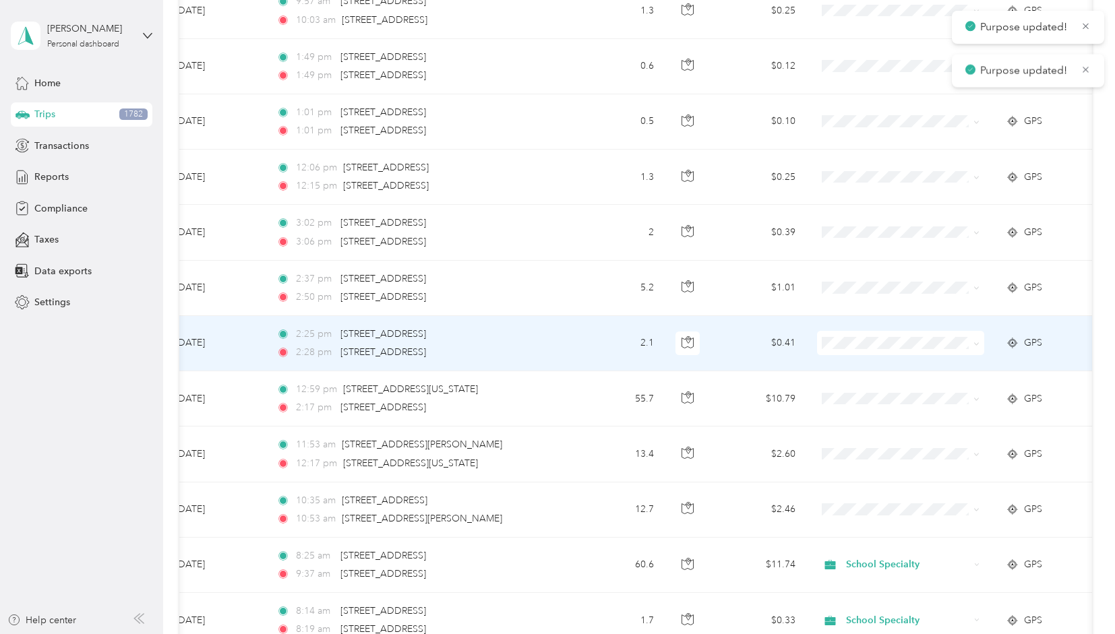
click at [978, 342] on icon at bounding box center [977, 343] width 4 height 3
click at [922, 350] on span "School Specialty" at bounding box center [913, 349] width 125 height 14
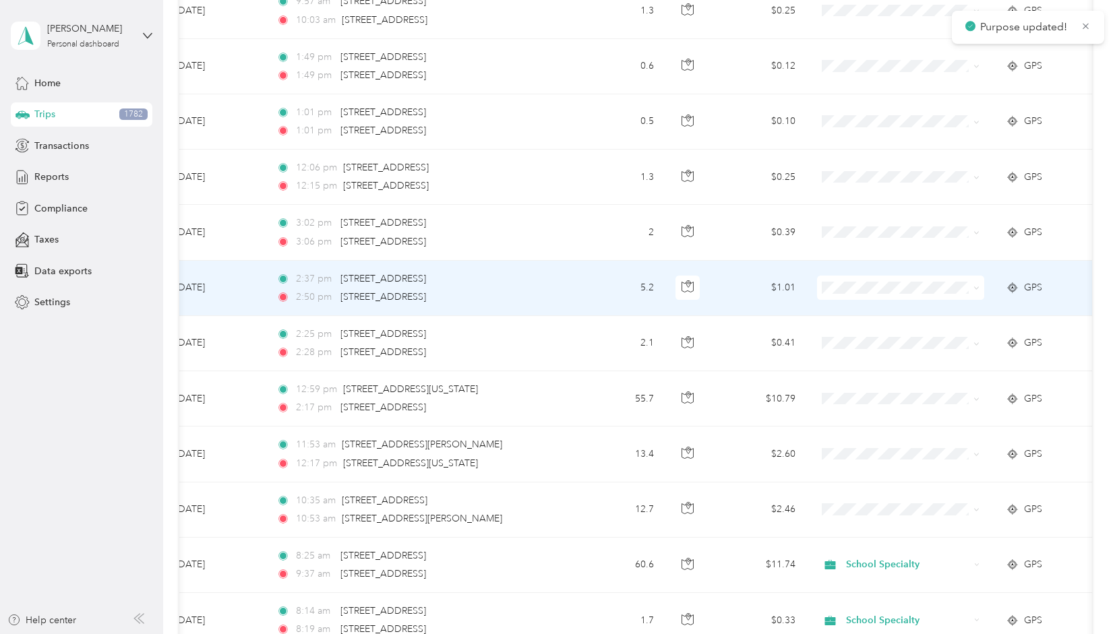
click at [978, 287] on icon at bounding box center [977, 288] width 4 height 3
click at [917, 292] on span "School Specialty" at bounding box center [913, 291] width 125 height 14
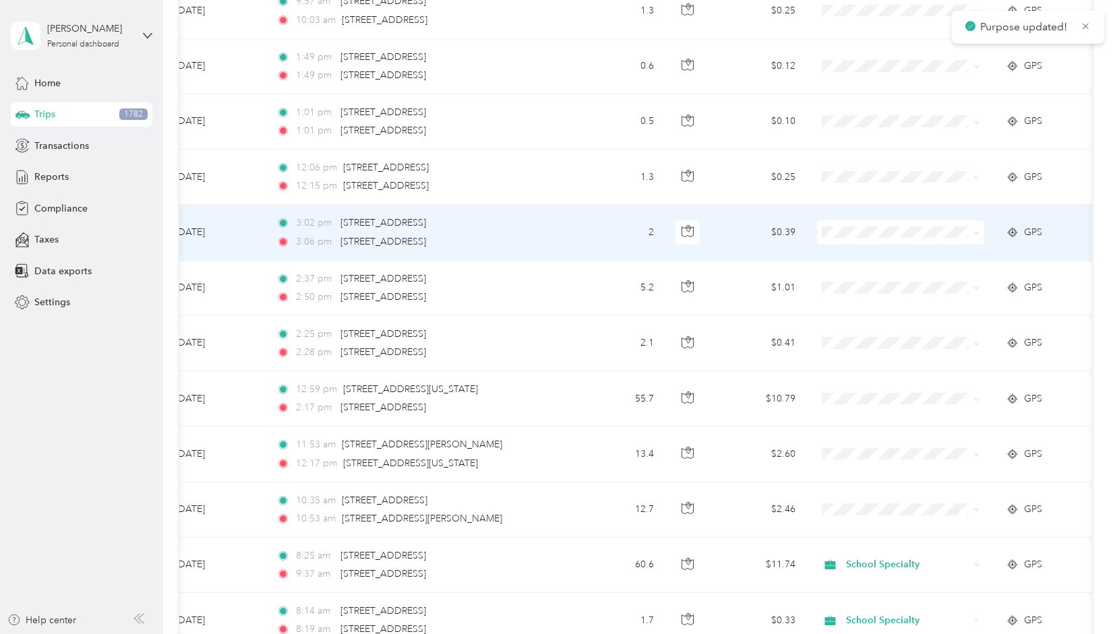
click at [975, 230] on icon at bounding box center [977, 233] width 6 height 6
click at [914, 235] on span "School Specialty" at bounding box center [913, 240] width 125 height 14
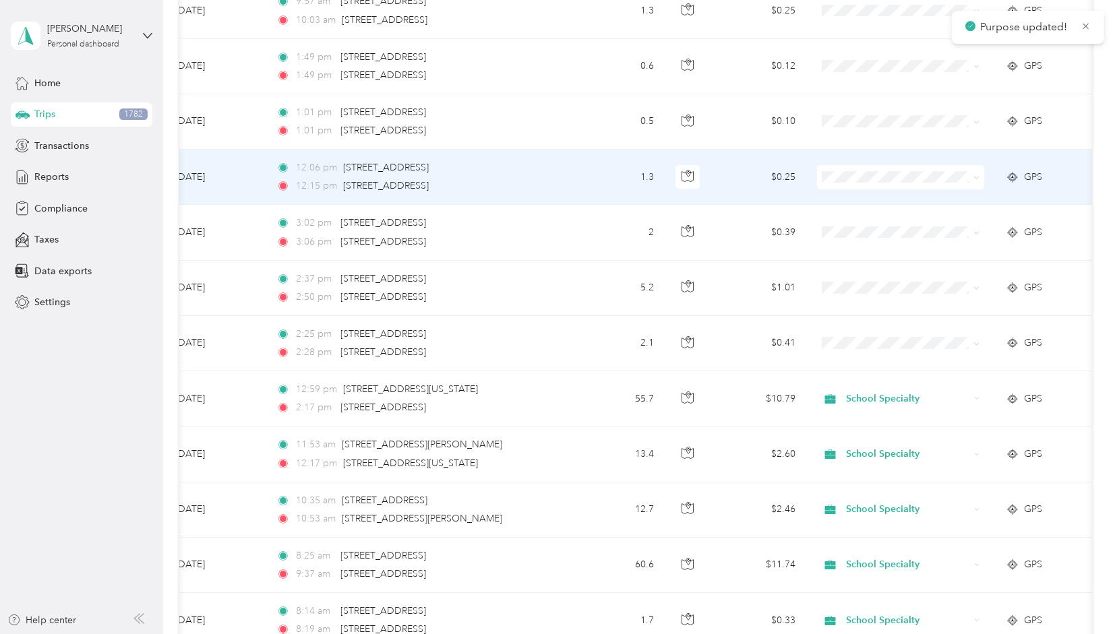
click at [974, 175] on icon at bounding box center [977, 178] width 6 height 6
click at [911, 188] on li "School Specialty" at bounding box center [901, 182] width 167 height 24
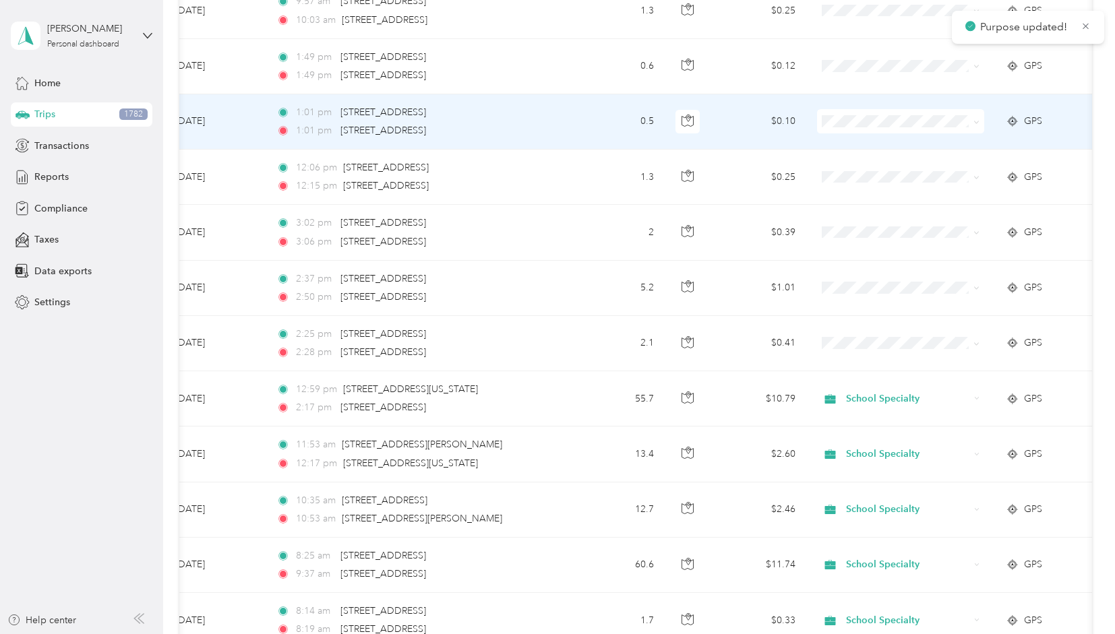
click at [975, 119] on icon at bounding box center [977, 122] width 6 height 6
click at [899, 133] on li "School Specialty" at bounding box center [901, 129] width 167 height 24
click at [972, 114] on span at bounding box center [974, 121] width 11 height 15
click at [976, 121] on icon at bounding box center [977, 122] width 4 height 3
click at [915, 123] on span "School Specialty" at bounding box center [913, 129] width 125 height 14
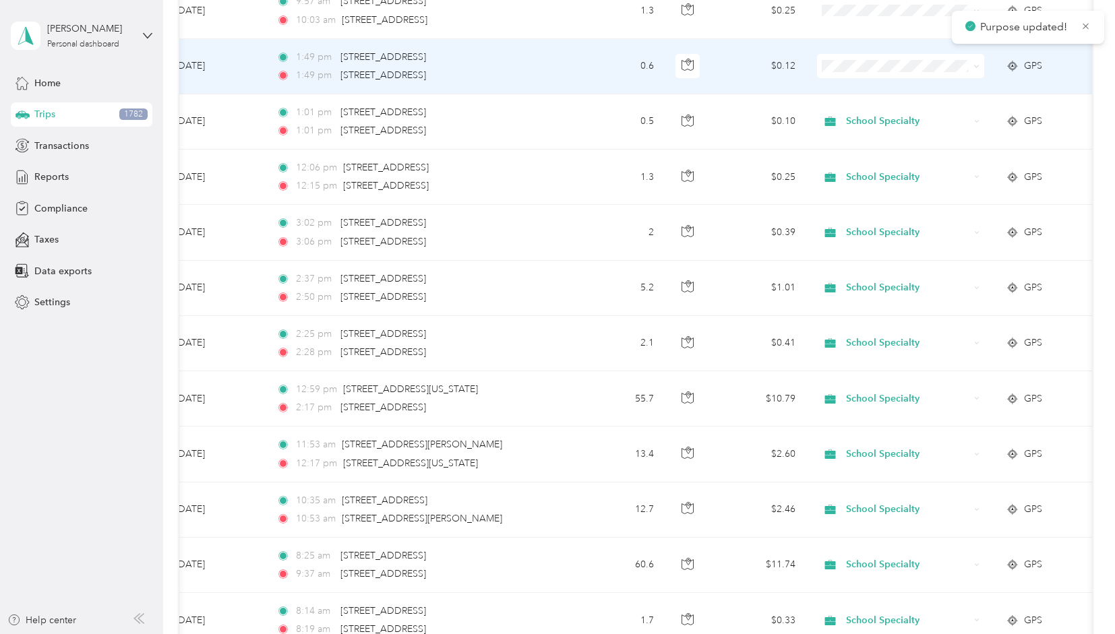
click at [979, 63] on icon at bounding box center [977, 66] width 6 height 6
click at [921, 73] on span "School Specialty" at bounding box center [913, 74] width 125 height 14
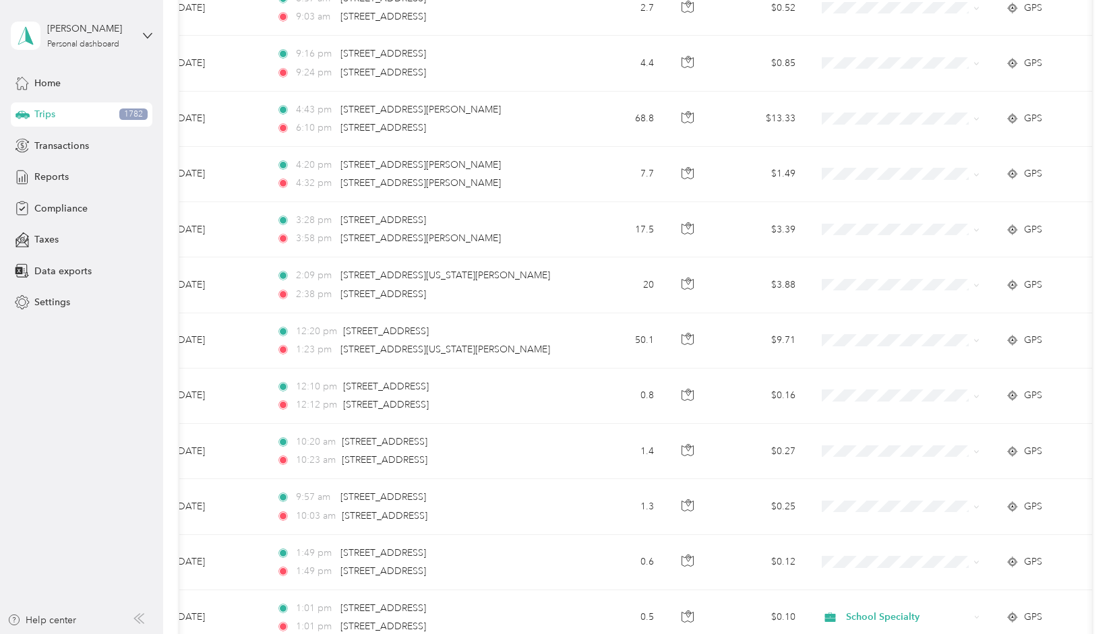
scroll to position [3804, 0]
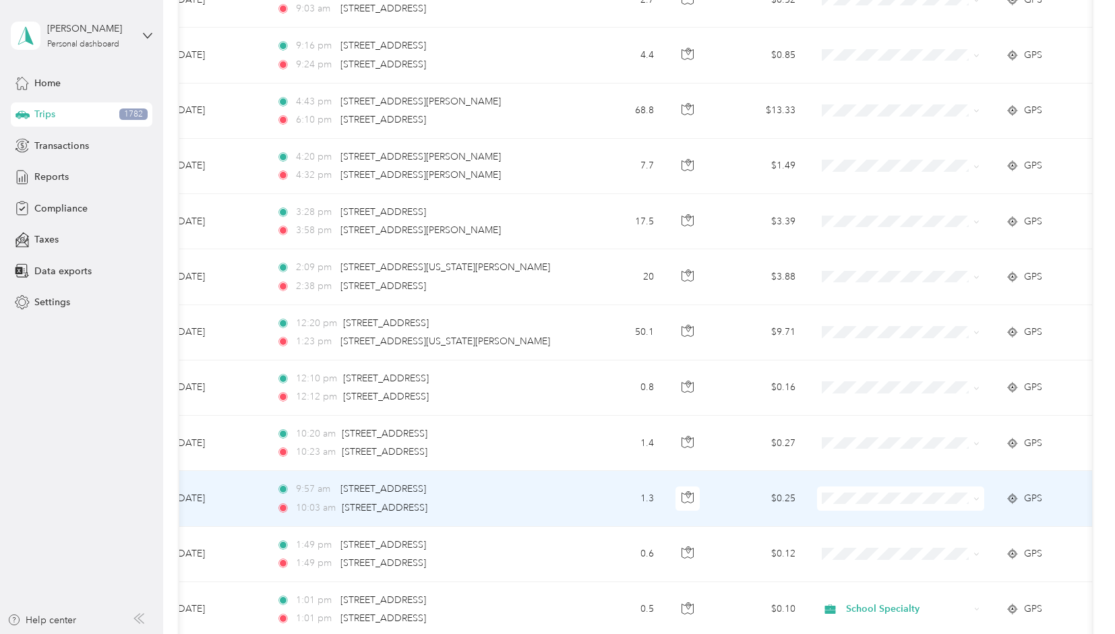
click at [978, 496] on icon at bounding box center [977, 499] width 6 height 6
click at [927, 504] on span "School Specialty" at bounding box center [913, 507] width 125 height 14
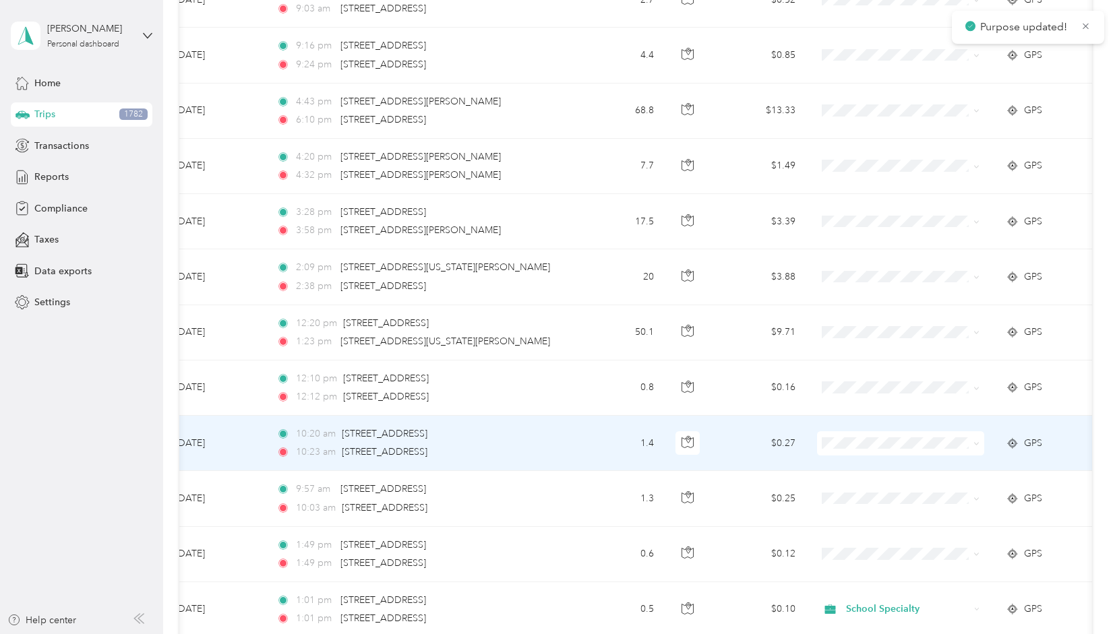
click at [976, 441] on icon at bounding box center [977, 444] width 6 height 6
click at [914, 452] on span "School Specialty" at bounding box center [913, 451] width 125 height 14
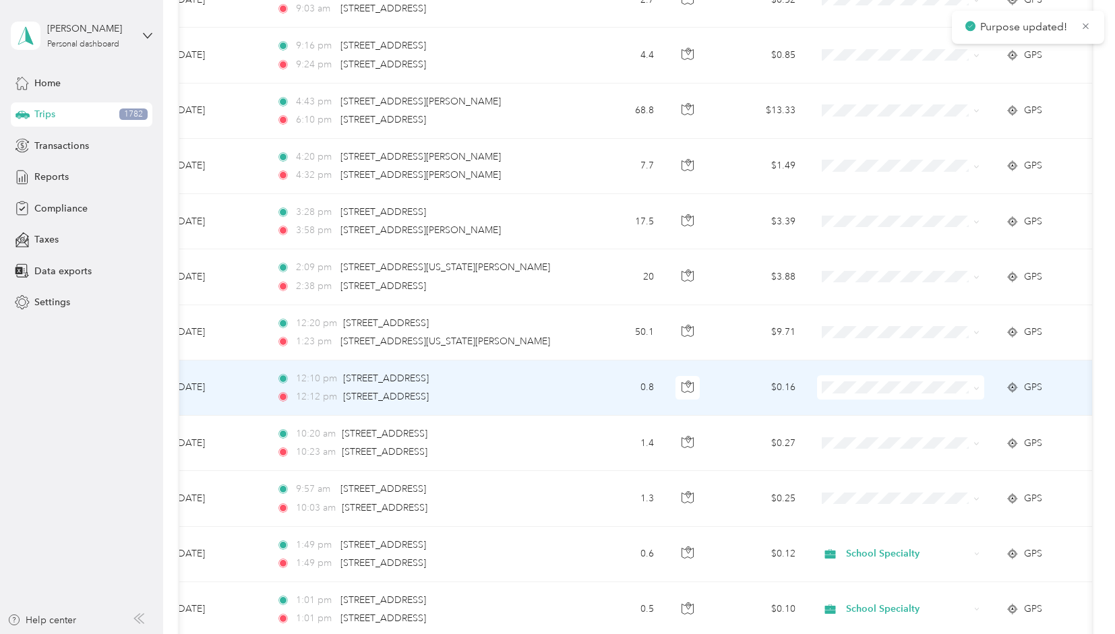
click at [978, 386] on icon at bounding box center [977, 389] width 6 height 6
click at [916, 398] on span "School Specialty" at bounding box center [913, 397] width 125 height 14
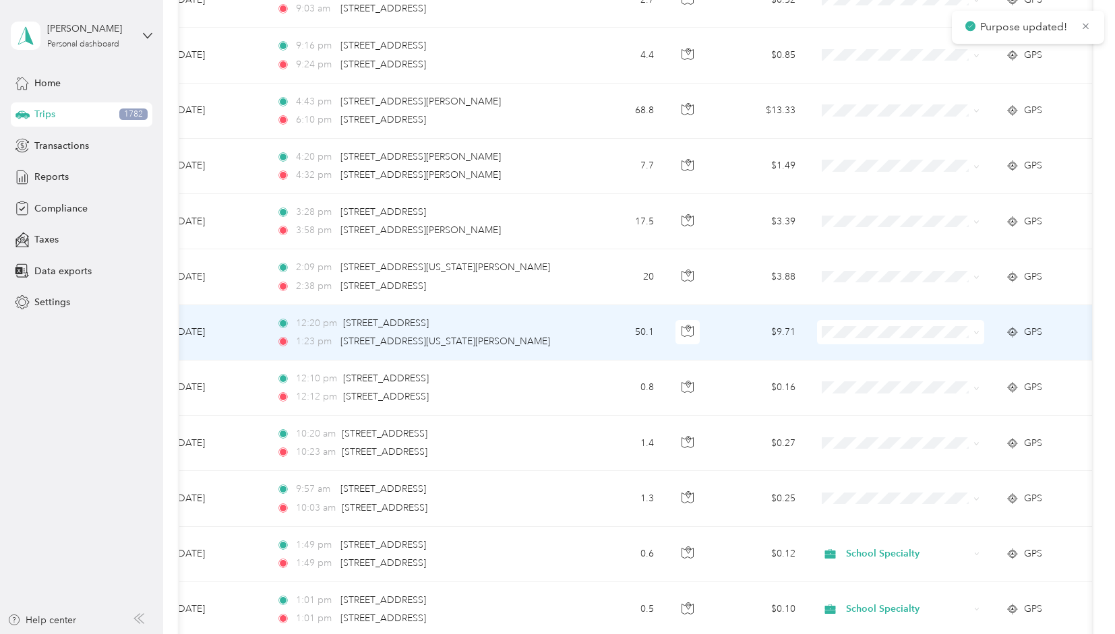
click at [978, 332] on icon at bounding box center [977, 333] width 4 height 3
click at [905, 340] on span "School Specialty" at bounding box center [913, 338] width 125 height 14
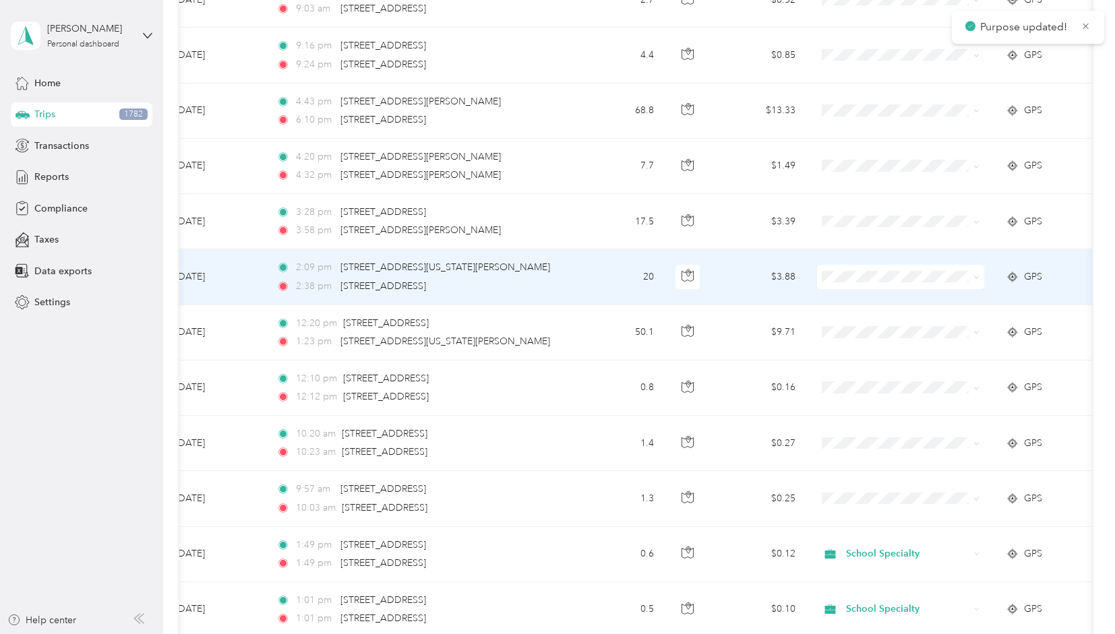
click at [979, 274] on icon at bounding box center [977, 277] width 6 height 6
click at [916, 287] on span "School Specialty" at bounding box center [913, 286] width 125 height 14
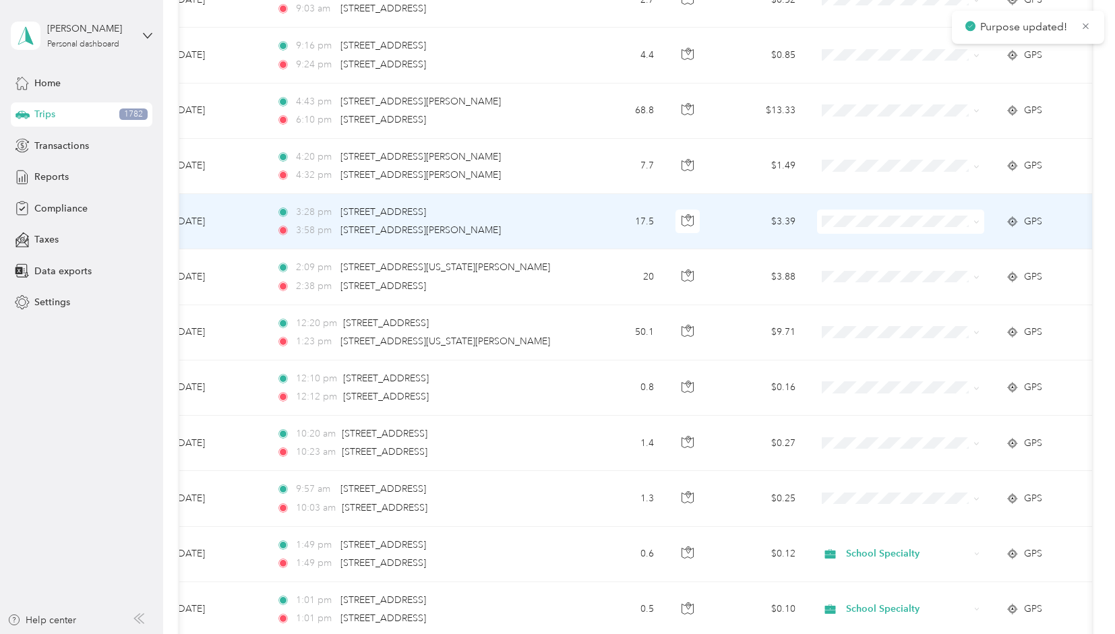
click at [978, 219] on icon at bounding box center [977, 222] width 6 height 6
click at [881, 230] on span "School Specialty" at bounding box center [913, 231] width 125 height 14
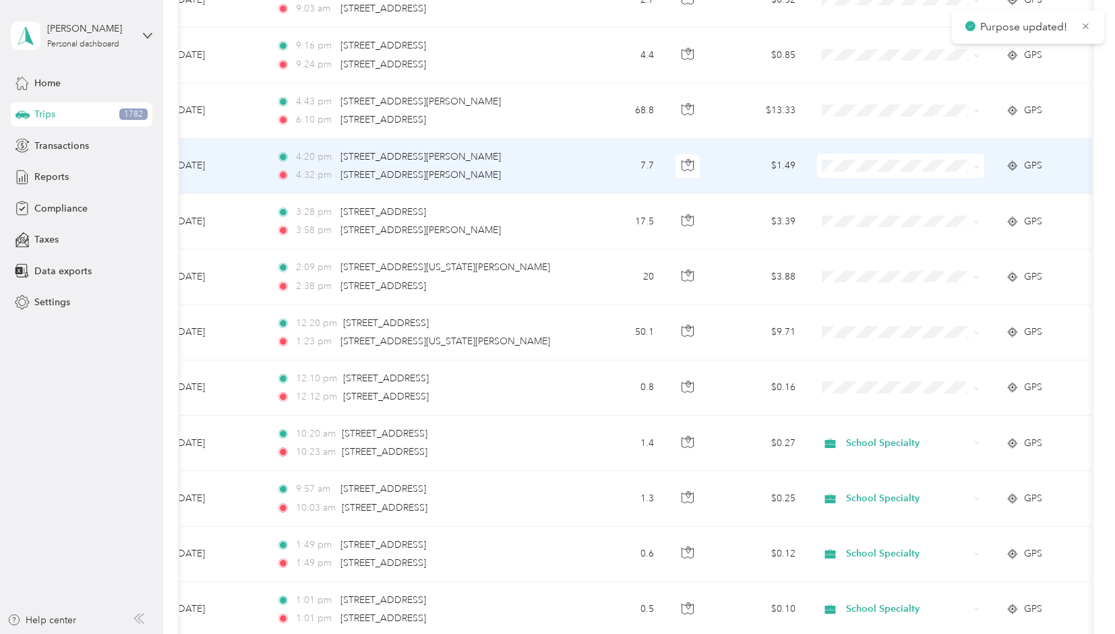
click at [978, 164] on icon at bounding box center [977, 167] width 6 height 6
click at [905, 175] on span "School Specialty" at bounding box center [913, 176] width 125 height 14
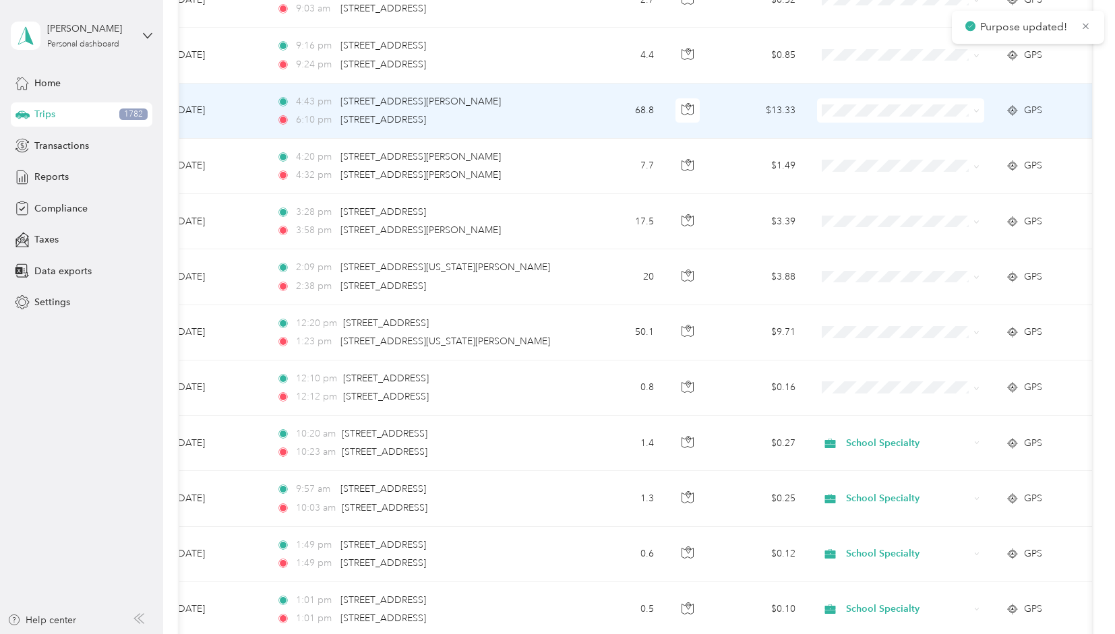
click at [975, 108] on icon at bounding box center [977, 111] width 6 height 6
click at [910, 119] on span "School Specialty" at bounding box center [913, 120] width 125 height 14
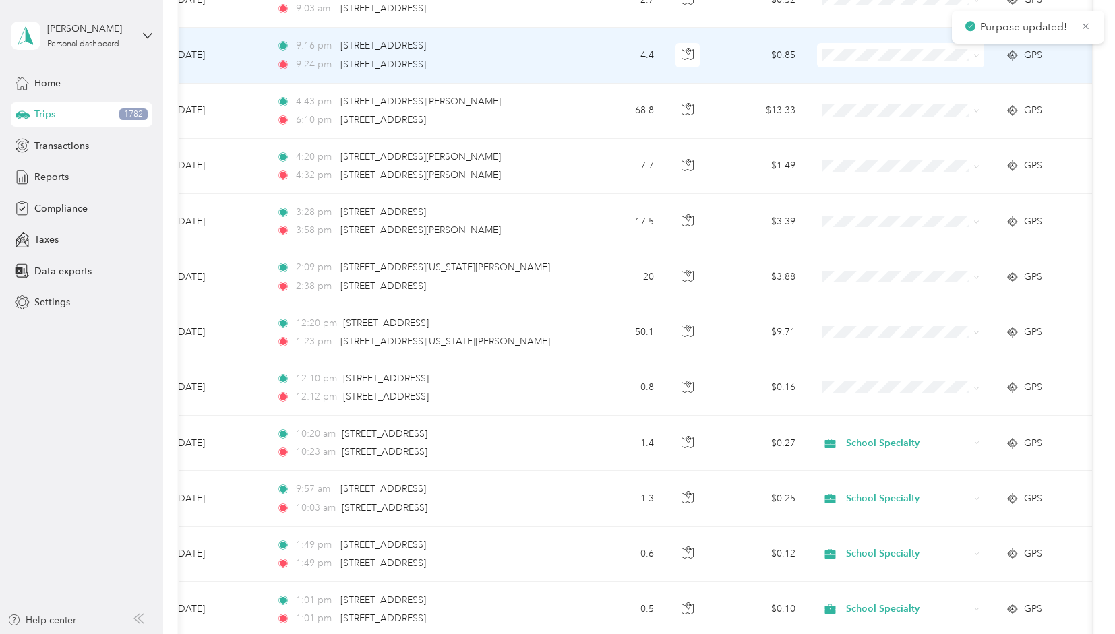
click at [975, 48] on span at bounding box center [974, 55] width 11 height 15
click at [980, 43] on span at bounding box center [900, 55] width 167 height 24
click at [978, 53] on icon at bounding box center [977, 56] width 6 height 6
click at [902, 63] on span "School Specialty" at bounding box center [913, 65] width 125 height 14
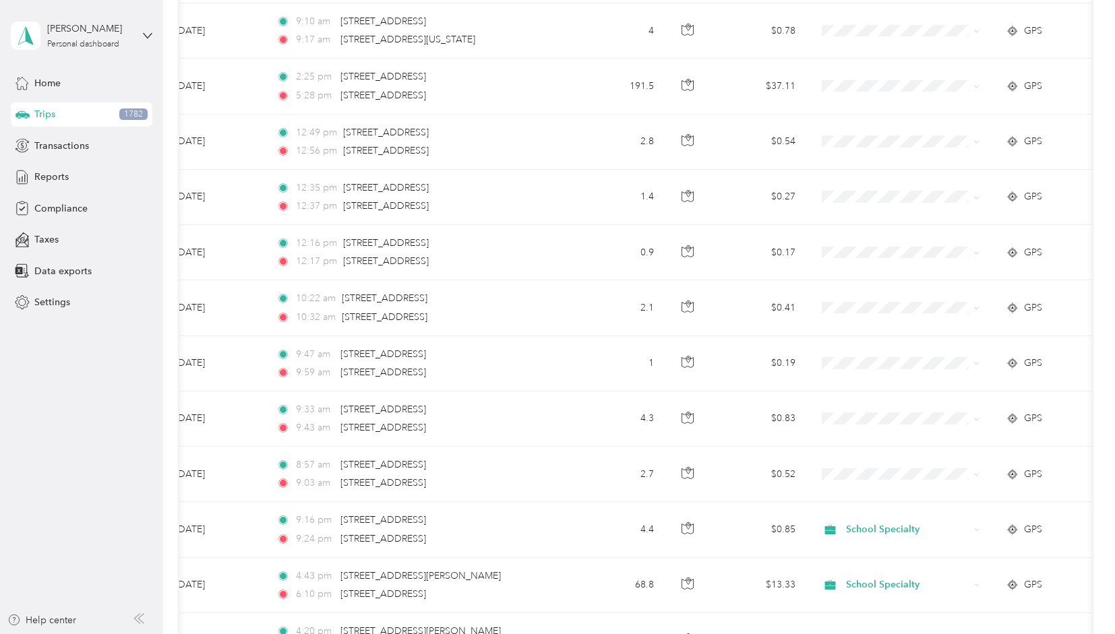
scroll to position [3285, 0]
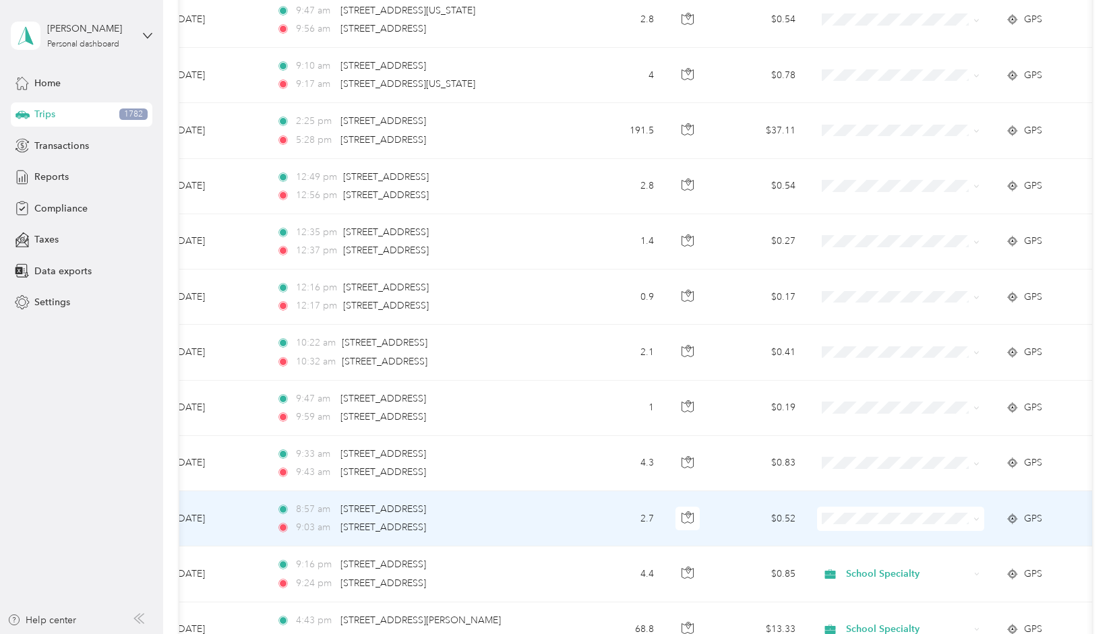
click at [978, 516] on icon at bounding box center [977, 519] width 6 height 6
click at [913, 531] on li "School Specialty" at bounding box center [901, 529] width 167 height 24
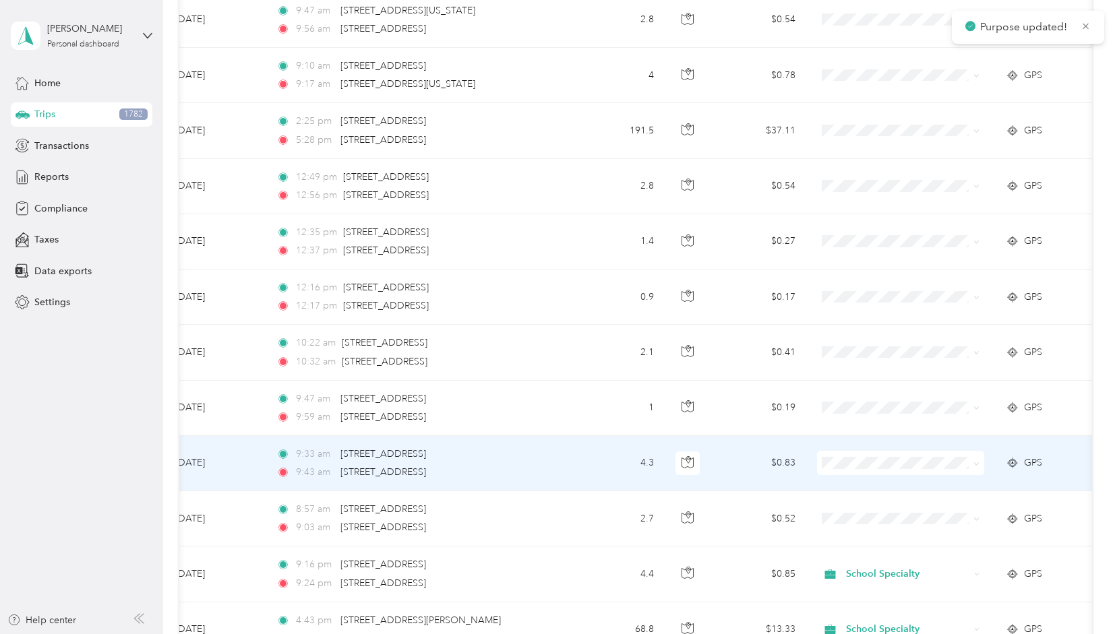
click at [975, 461] on icon at bounding box center [977, 464] width 6 height 6
click at [918, 475] on li "School Specialty" at bounding box center [901, 474] width 167 height 24
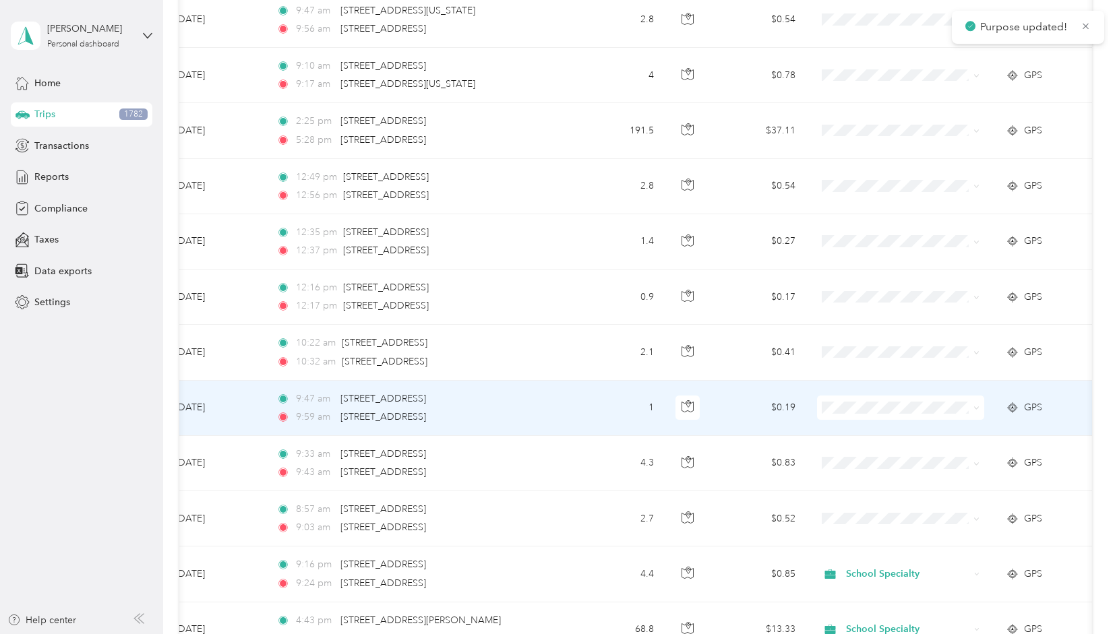
click at [979, 405] on icon at bounding box center [977, 408] width 6 height 6
click at [909, 420] on span "School Specialty" at bounding box center [913, 418] width 125 height 14
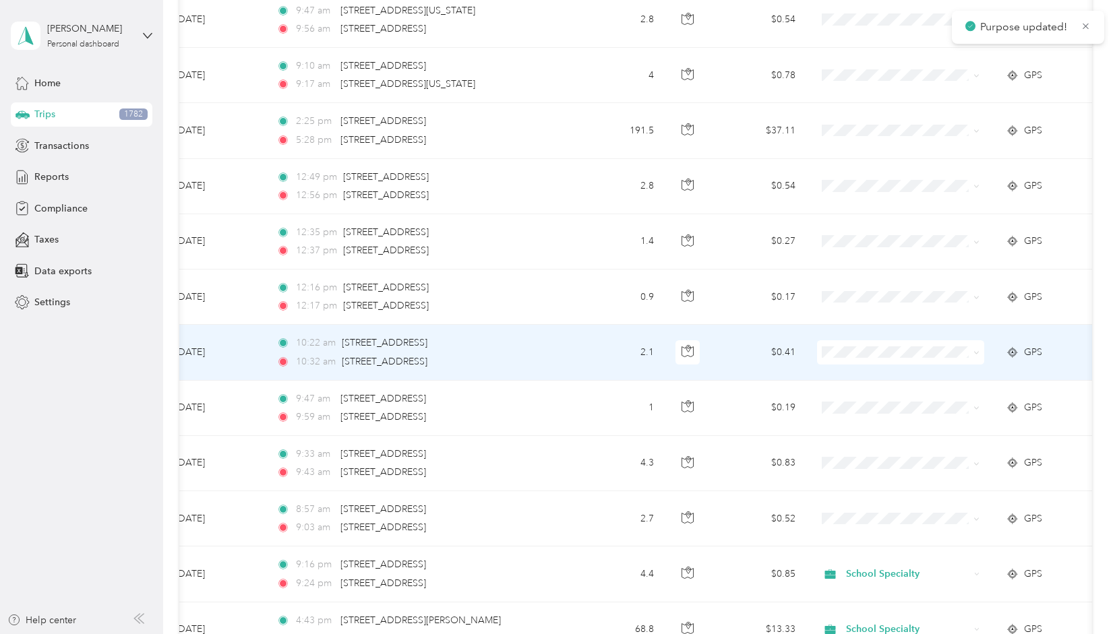
click at [978, 350] on icon at bounding box center [977, 353] width 6 height 6
click at [916, 363] on span "School Specialty" at bounding box center [913, 364] width 125 height 14
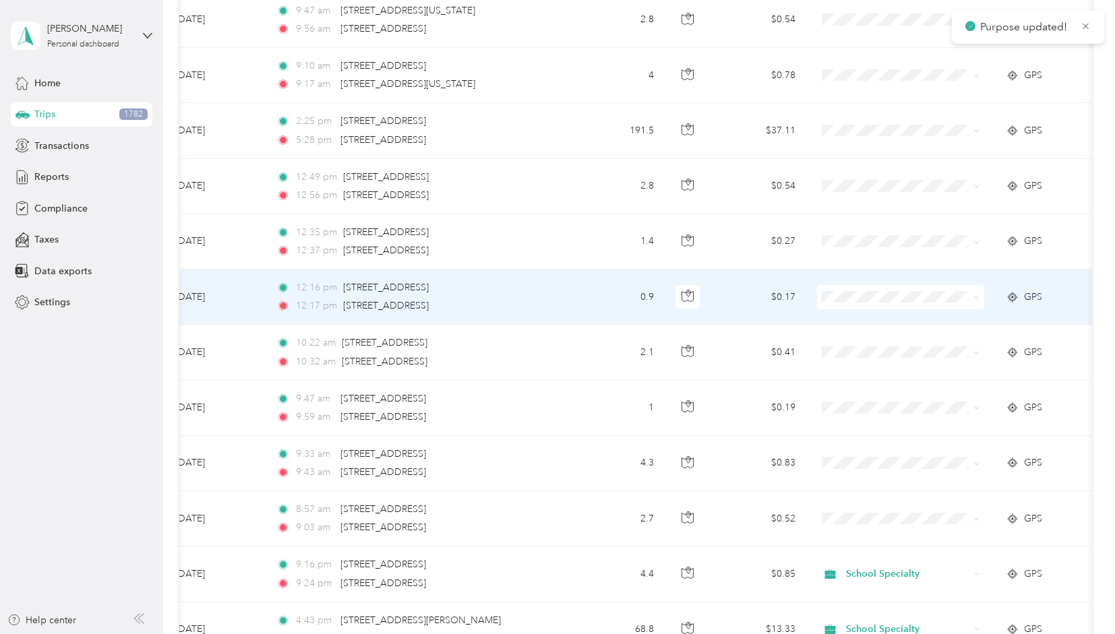
click at [978, 295] on icon at bounding box center [977, 298] width 6 height 6
click at [922, 305] on span "School Specialty" at bounding box center [913, 308] width 125 height 14
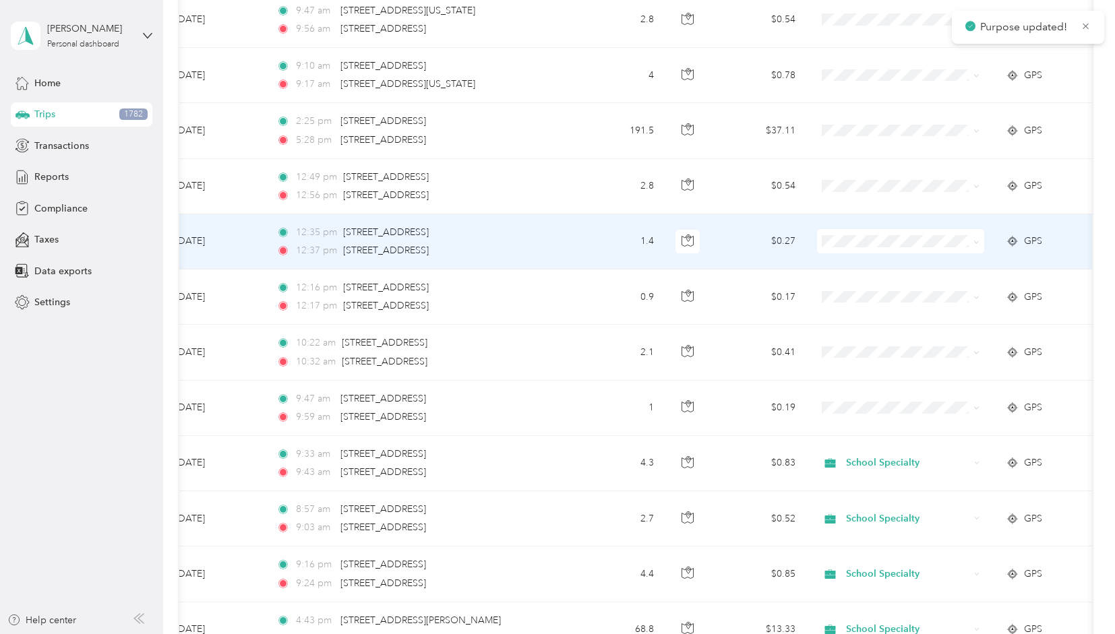
click at [976, 241] on icon at bounding box center [977, 242] width 4 height 3
click at [909, 252] on span "School Specialty" at bounding box center [913, 251] width 125 height 14
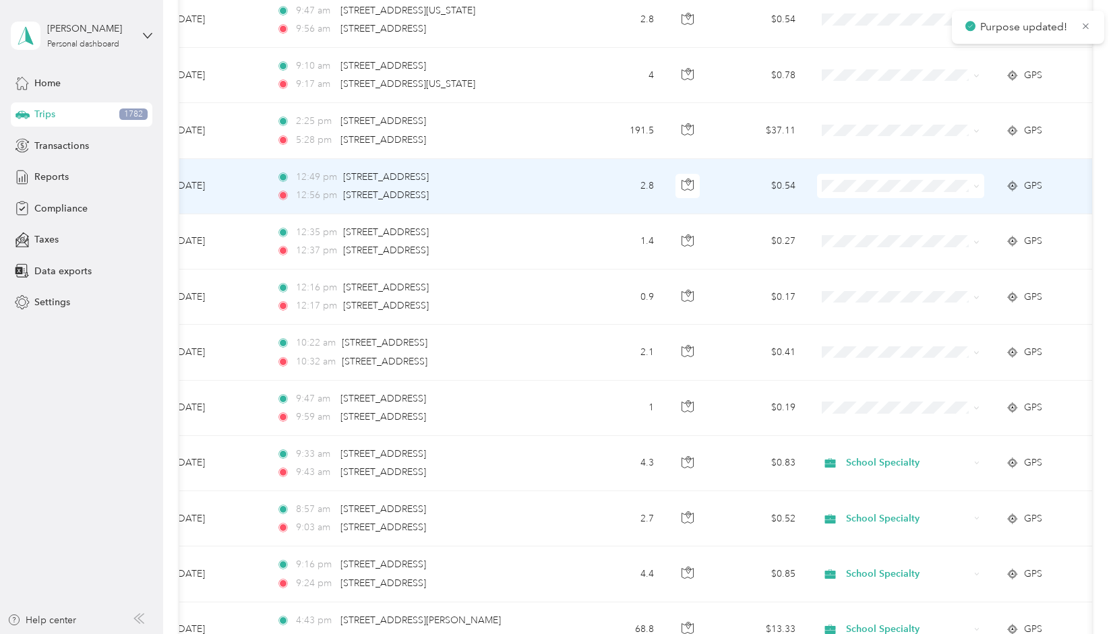
click at [975, 183] on icon at bounding box center [977, 186] width 6 height 6
click at [909, 194] on span "School Specialty" at bounding box center [913, 197] width 125 height 14
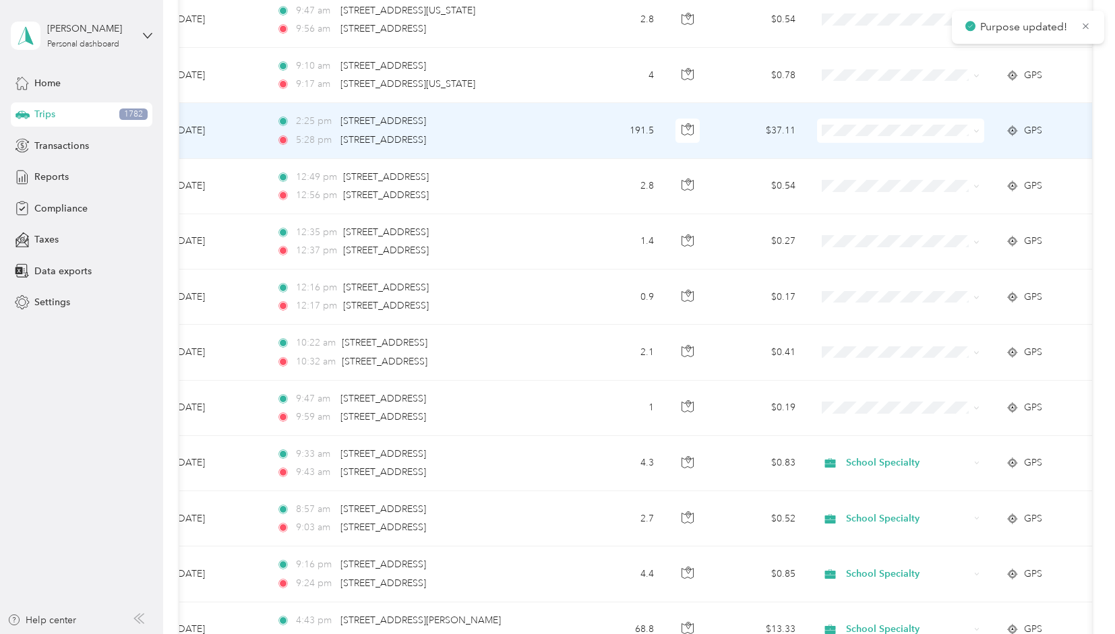
click at [976, 128] on icon at bounding box center [977, 131] width 6 height 6
click at [905, 144] on li "School Specialty" at bounding box center [901, 139] width 167 height 24
click at [978, 125] on span at bounding box center [977, 130] width 6 height 11
click at [978, 130] on icon at bounding box center [977, 131] width 4 height 3
click at [905, 139] on span "School Specialty" at bounding box center [913, 138] width 125 height 14
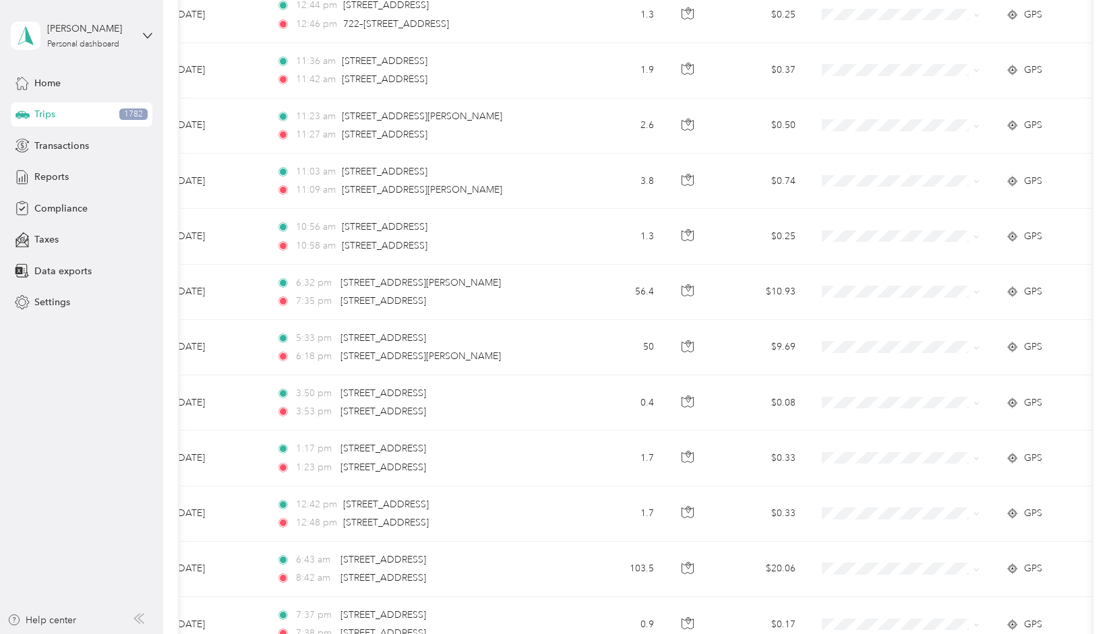
scroll to position [1840, 0]
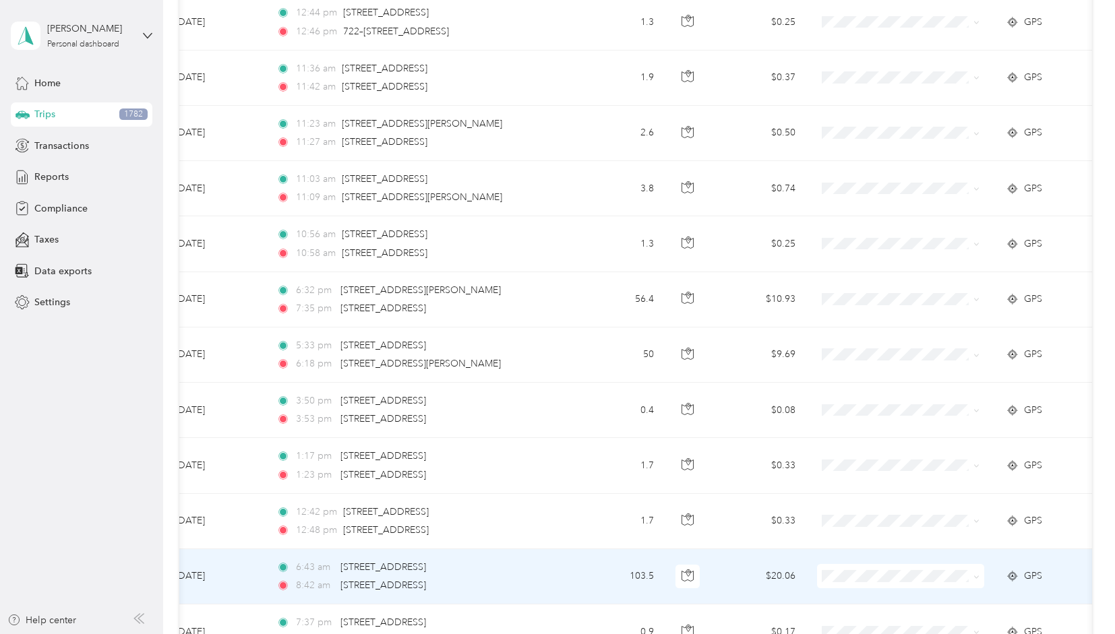
click at [979, 574] on icon at bounding box center [977, 577] width 6 height 6
click at [918, 591] on span "School Specialty" at bounding box center [913, 592] width 125 height 14
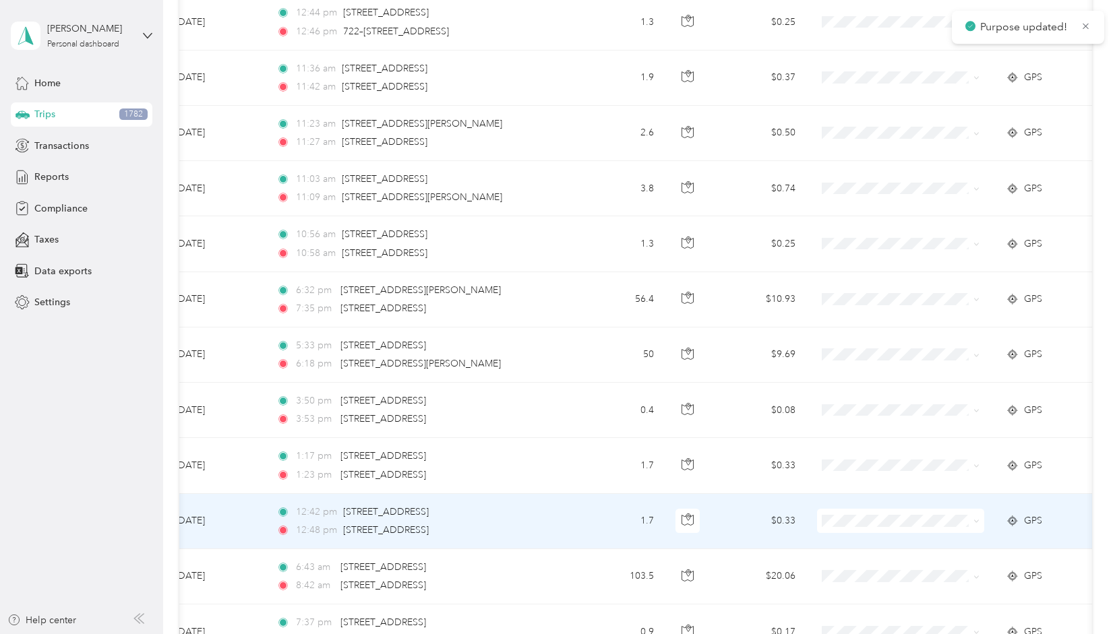
click at [977, 520] on icon at bounding box center [977, 521] width 4 height 3
click at [916, 537] on span "School Specialty" at bounding box center [913, 536] width 125 height 14
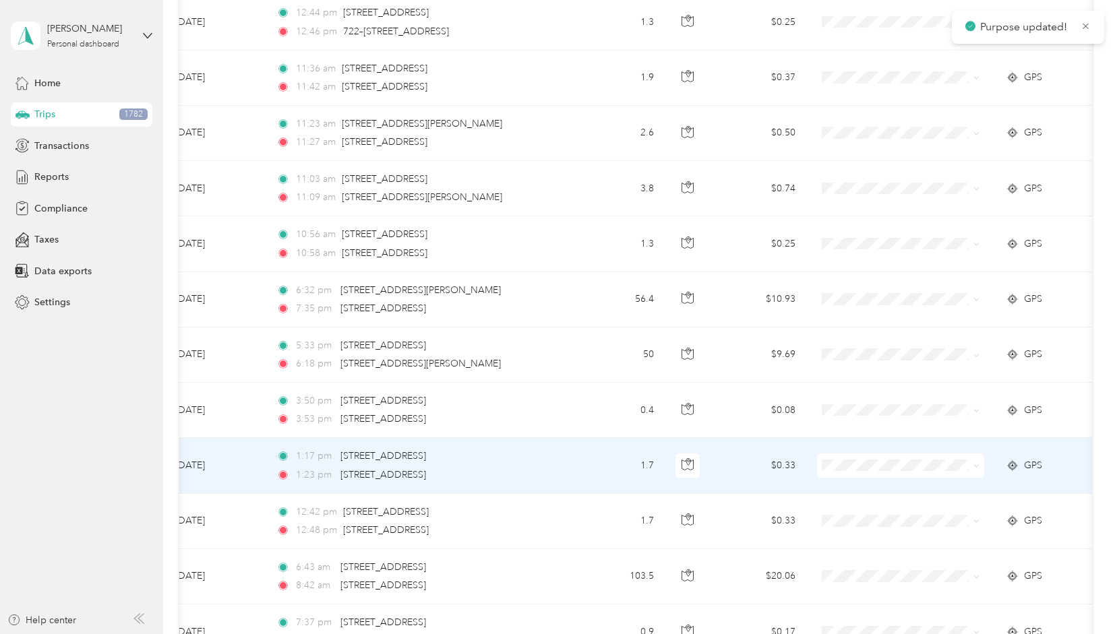
click at [976, 463] on icon at bounding box center [977, 466] width 6 height 6
click at [907, 482] on span "School Specialty" at bounding box center [913, 482] width 125 height 14
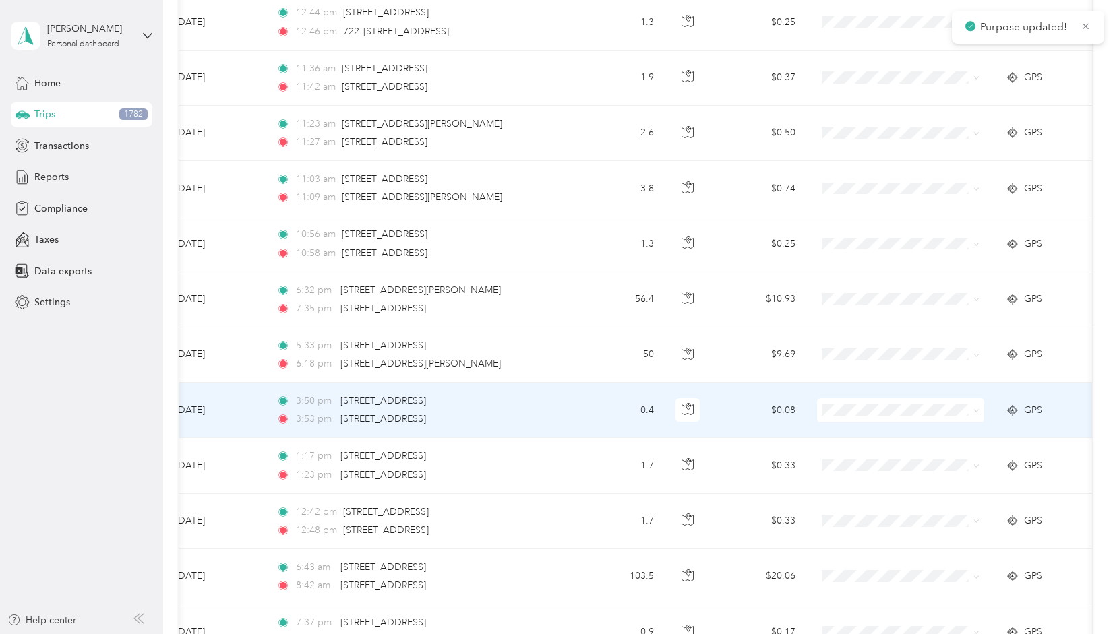
click at [978, 408] on icon at bounding box center [977, 411] width 6 height 6
click at [929, 425] on span "School Specialty" at bounding box center [913, 427] width 125 height 14
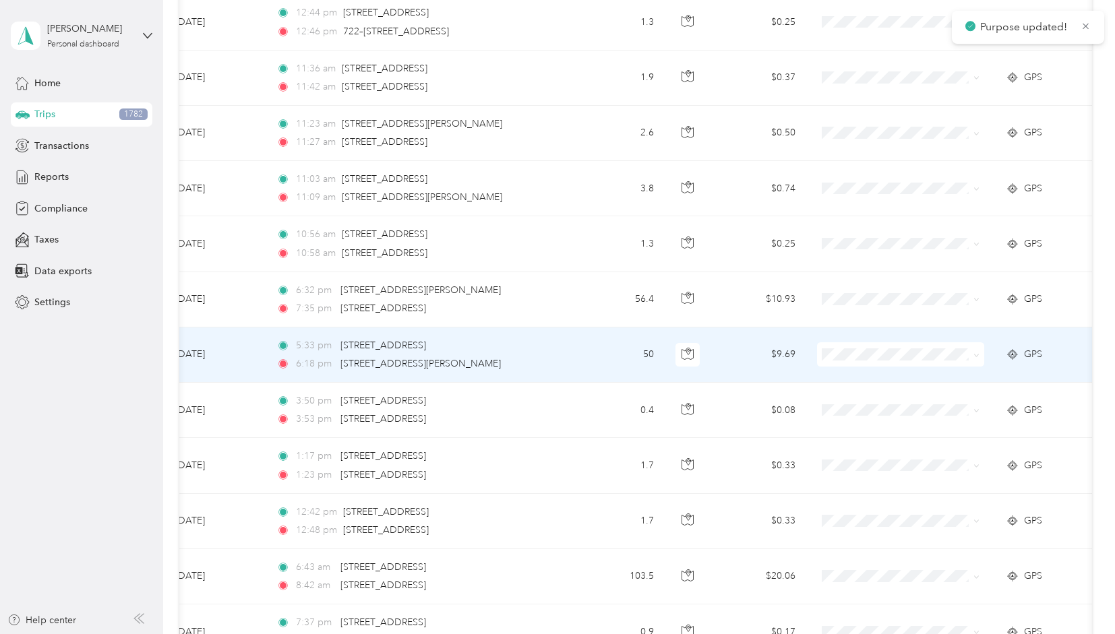
click at [978, 353] on icon at bounding box center [977, 356] width 6 height 6
click at [910, 371] on span "School Specialty" at bounding box center [913, 372] width 125 height 14
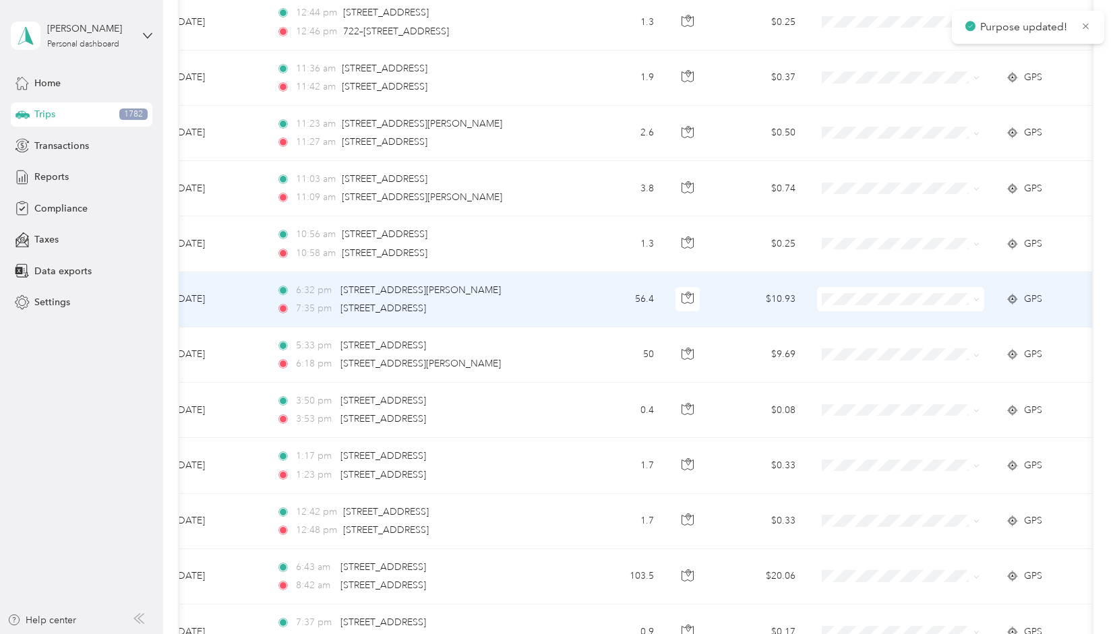
click at [980, 295] on span at bounding box center [900, 299] width 167 height 24
click at [978, 297] on icon at bounding box center [977, 300] width 6 height 6
click at [903, 313] on span "School Specialty" at bounding box center [913, 316] width 125 height 14
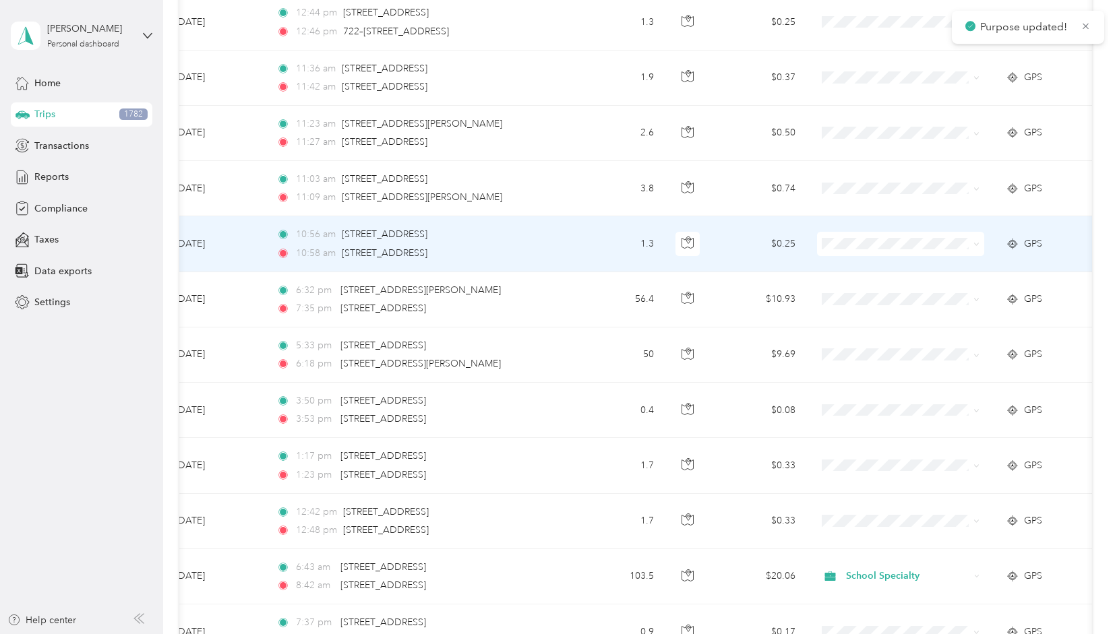
click at [976, 241] on icon at bounding box center [977, 244] width 6 height 6
click at [918, 264] on span "School Specialty" at bounding box center [913, 261] width 125 height 14
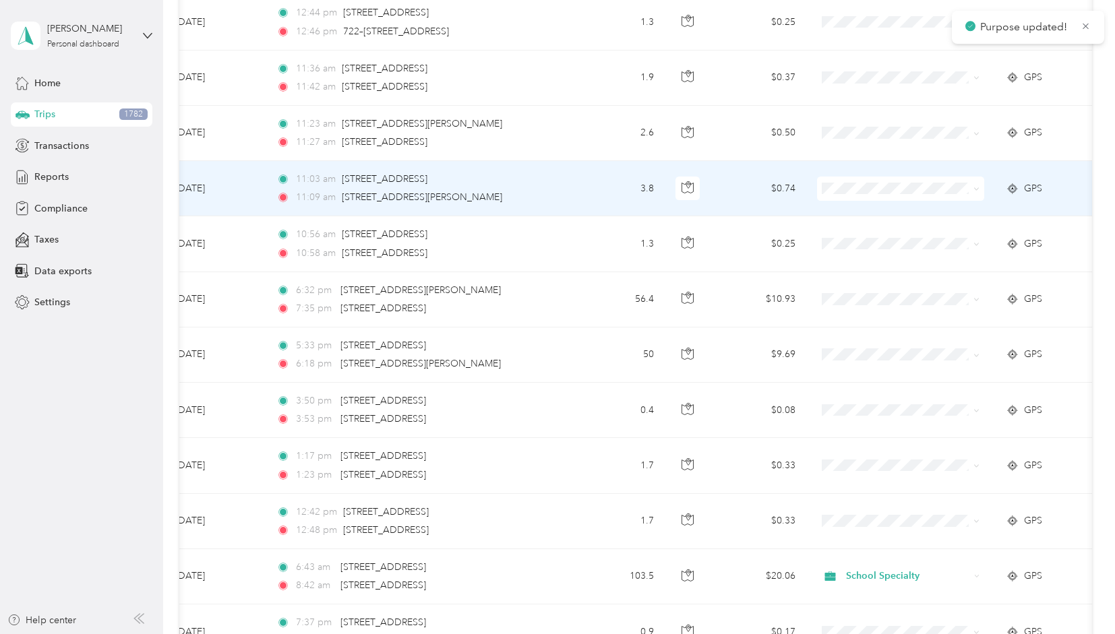
click at [980, 180] on span at bounding box center [900, 189] width 167 height 24
click at [974, 186] on icon at bounding box center [977, 189] width 6 height 6
click at [906, 208] on li "School Specialty" at bounding box center [901, 202] width 167 height 24
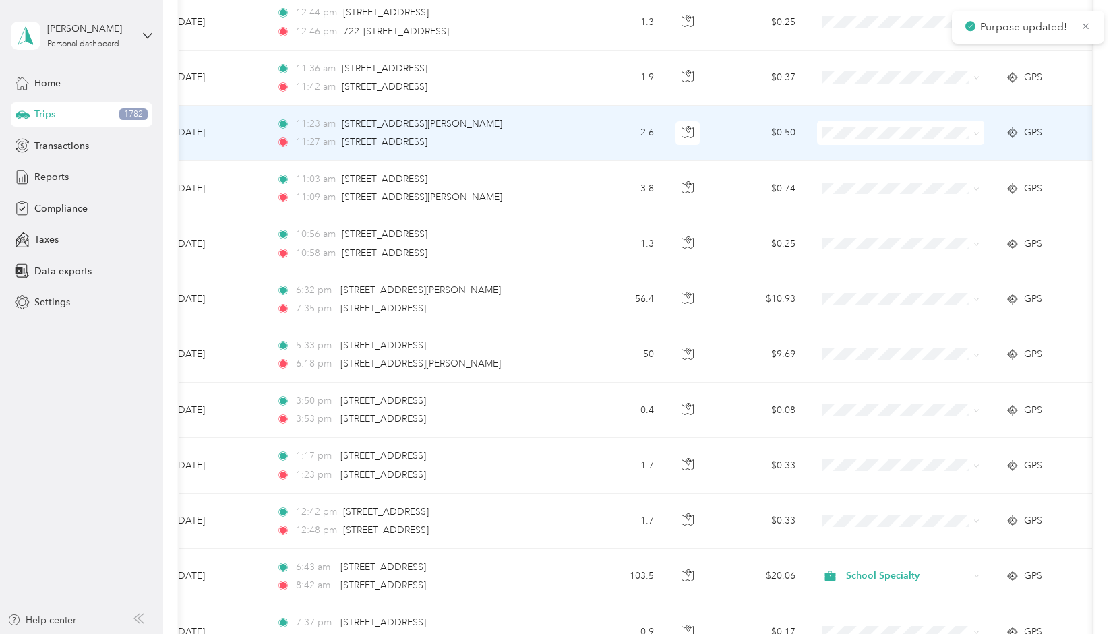
click at [975, 131] on icon at bounding box center [977, 134] width 6 height 6
click at [907, 152] on li "School Specialty" at bounding box center [901, 151] width 167 height 24
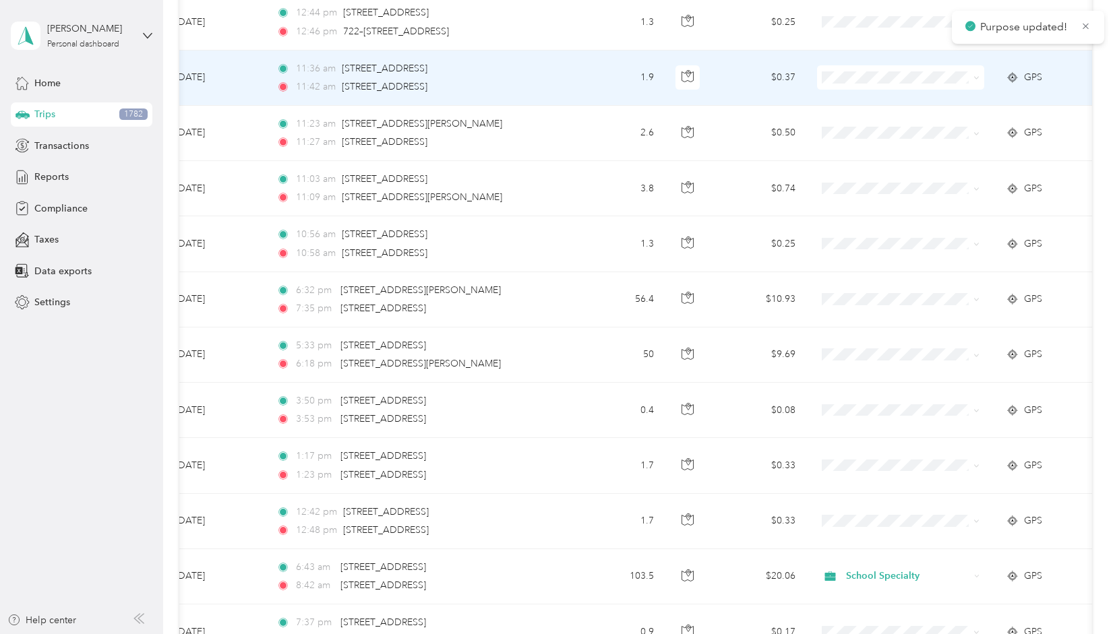
click at [978, 75] on icon at bounding box center [977, 78] width 6 height 6
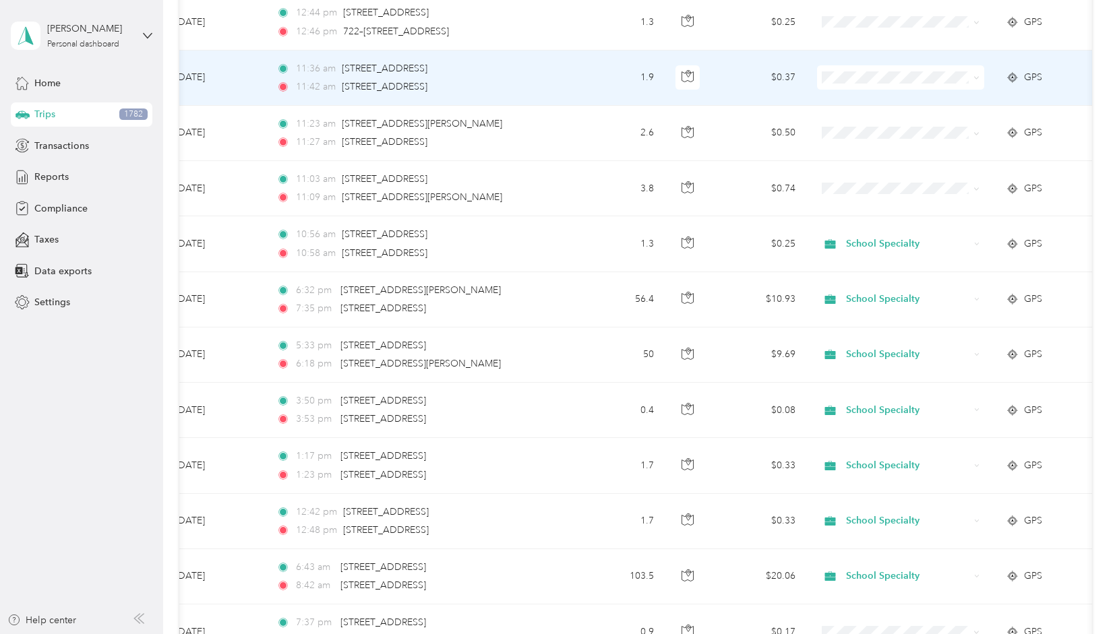
click at [909, 95] on span "School Specialty" at bounding box center [913, 95] width 125 height 14
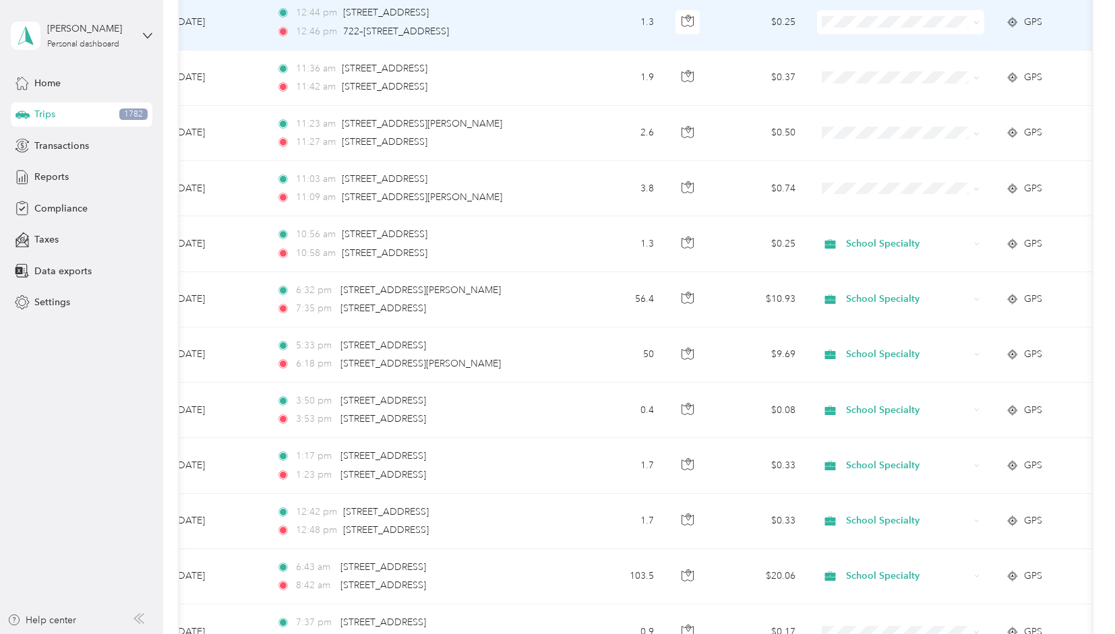
click at [980, 15] on span at bounding box center [900, 22] width 167 height 24
click at [978, 20] on icon at bounding box center [977, 23] width 6 height 6
click at [899, 38] on span "School Specialty" at bounding box center [913, 40] width 125 height 14
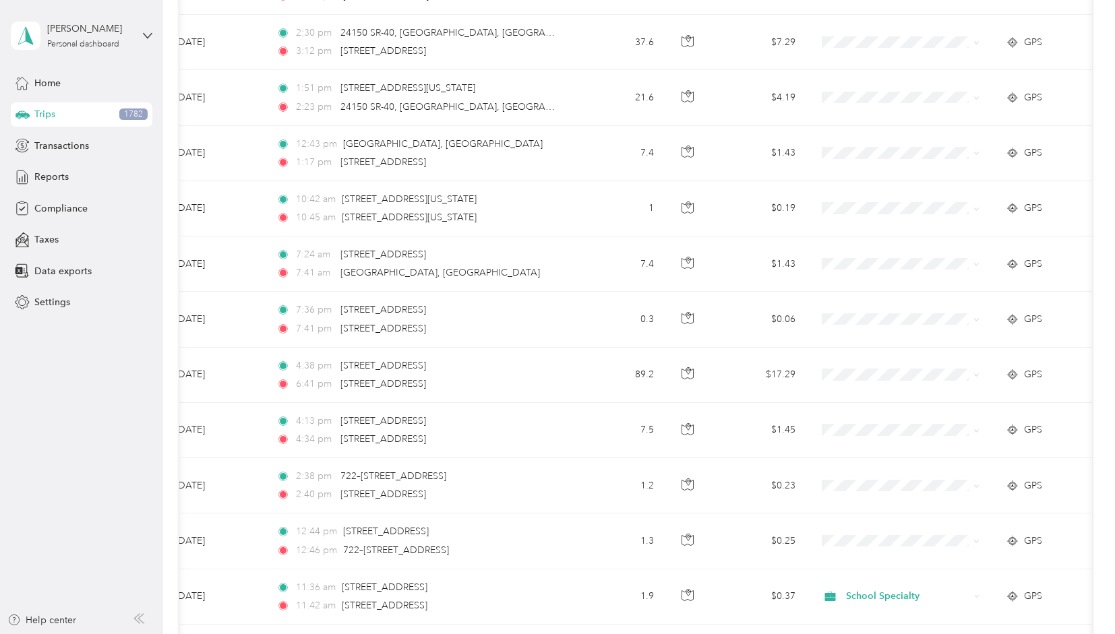
scroll to position [1284, 0]
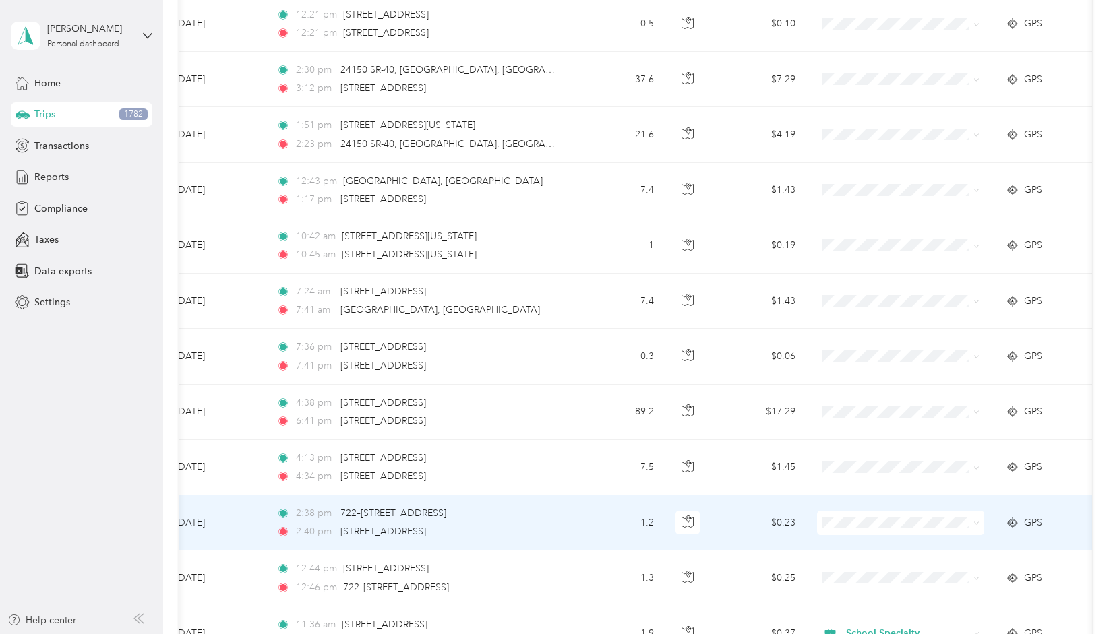
click at [977, 520] on icon at bounding box center [977, 523] width 6 height 6
click at [911, 539] on span "School Specialty" at bounding box center [913, 540] width 125 height 14
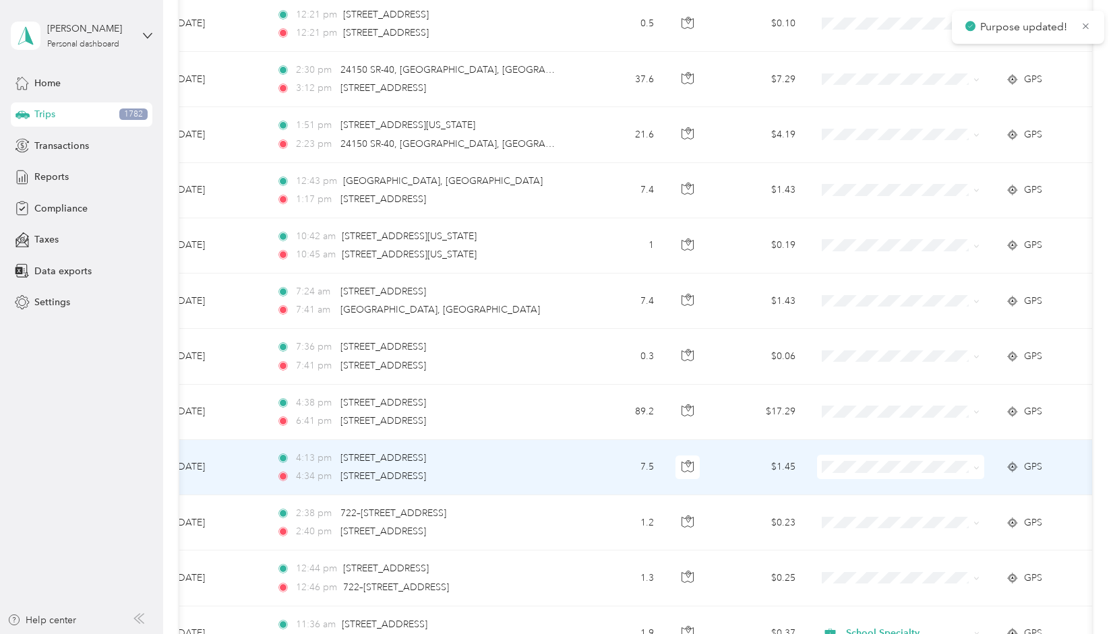
click at [979, 465] on icon at bounding box center [977, 468] width 6 height 6
click at [911, 486] on span "School Specialty" at bounding box center [913, 481] width 125 height 14
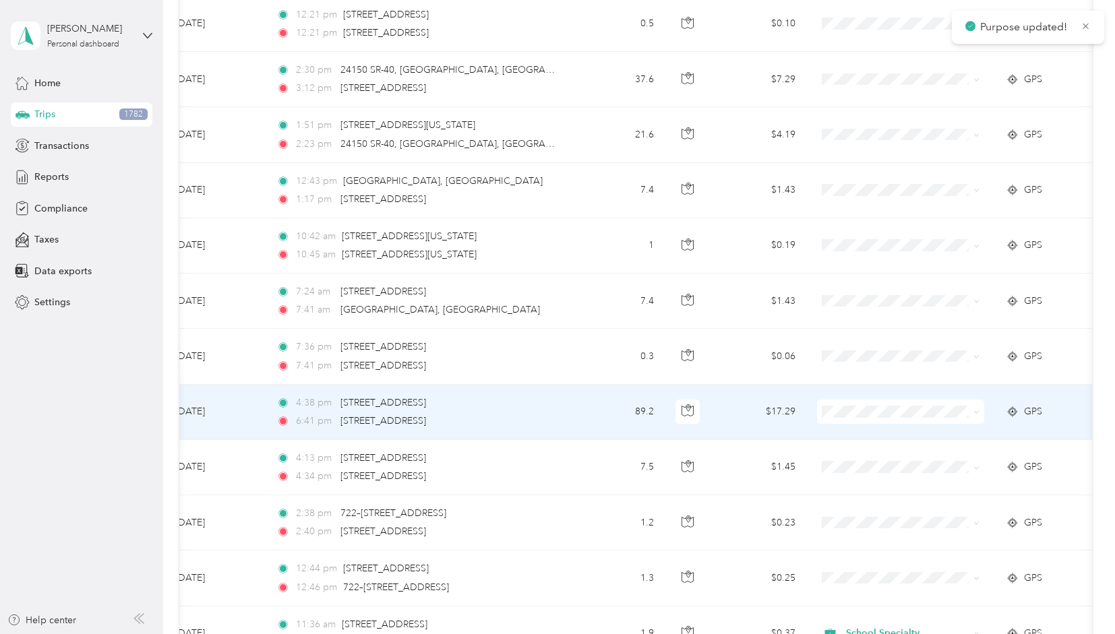
click at [979, 411] on icon at bounding box center [977, 412] width 4 height 3
click at [908, 432] on li "School Specialty" at bounding box center [901, 429] width 167 height 24
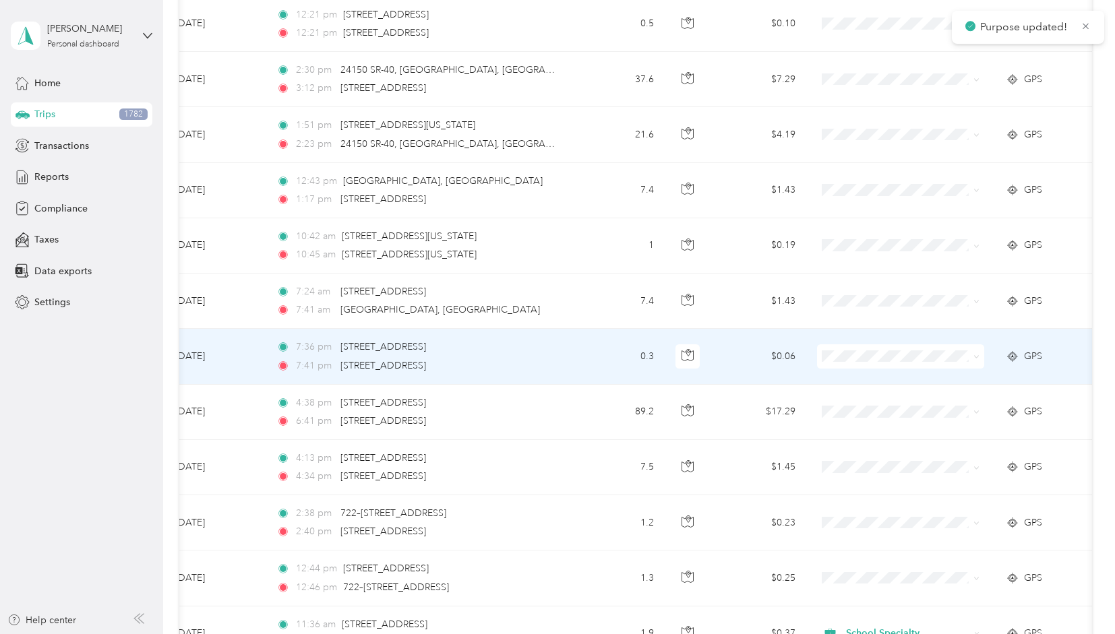
click at [978, 354] on icon at bounding box center [977, 357] width 6 height 6
click at [907, 377] on li "School Specialty" at bounding box center [901, 375] width 167 height 24
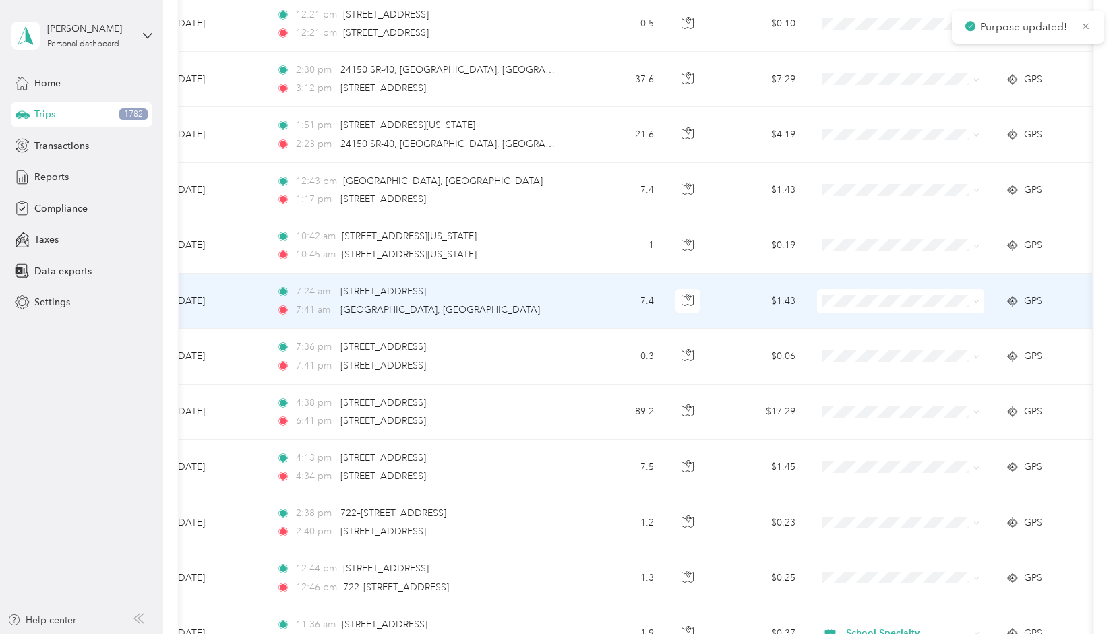
click at [978, 299] on icon at bounding box center [977, 302] width 6 height 6
click at [914, 322] on span "School Specialty" at bounding box center [913, 320] width 125 height 14
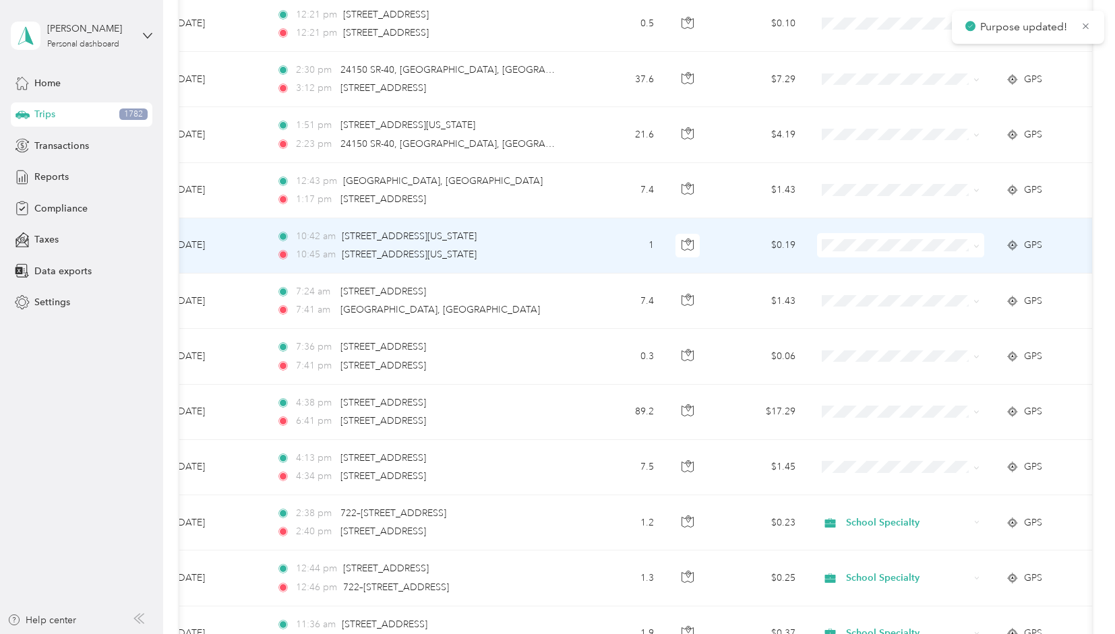
click at [982, 239] on span at bounding box center [900, 245] width 167 height 24
click at [980, 241] on span at bounding box center [900, 245] width 167 height 24
click at [978, 245] on icon at bounding box center [977, 246] width 4 height 3
click at [911, 263] on span "School Specialty" at bounding box center [913, 259] width 125 height 14
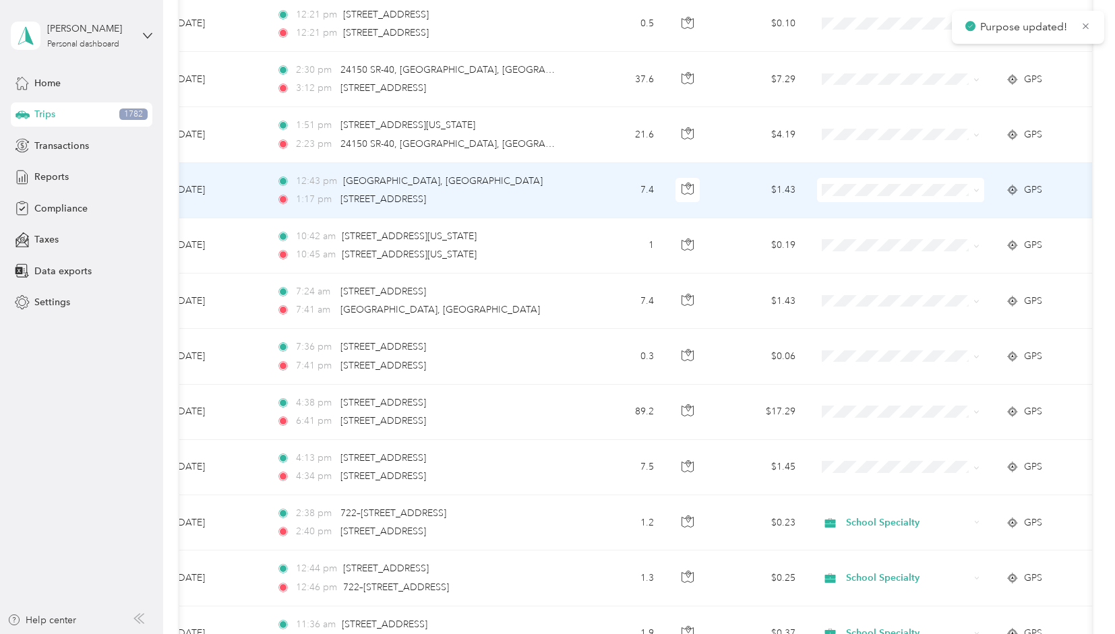
click at [979, 187] on icon at bounding box center [977, 190] width 6 height 6
click at [910, 210] on span "School Specialty" at bounding box center [913, 205] width 125 height 14
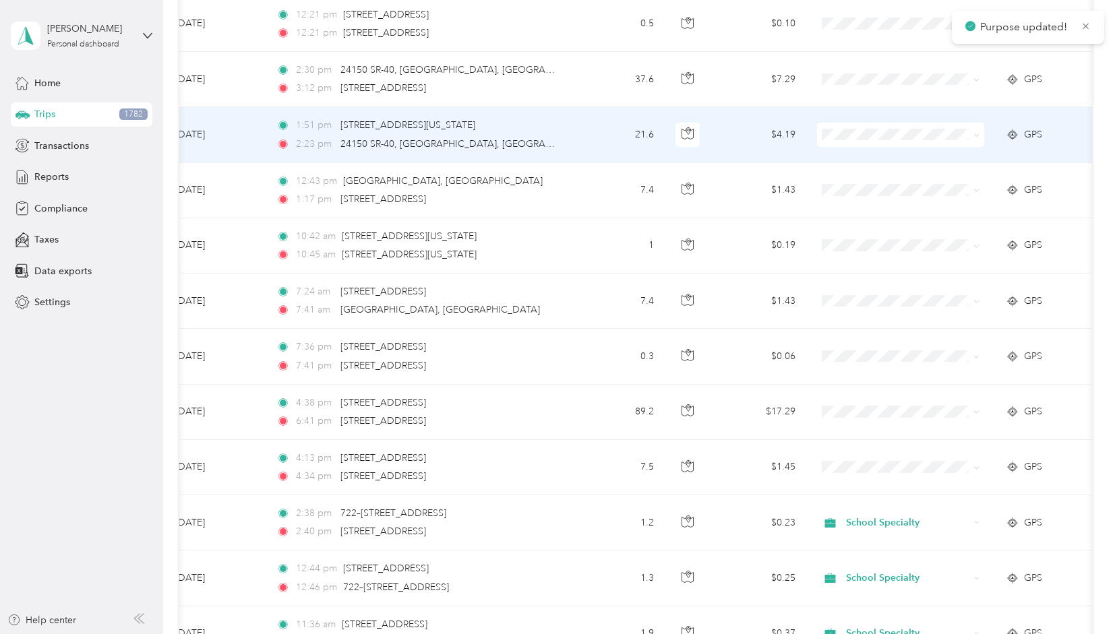
click at [978, 134] on icon at bounding box center [977, 135] width 4 height 3
click at [896, 157] on li "School Specialty" at bounding box center [901, 155] width 167 height 24
click at [978, 134] on icon at bounding box center [977, 135] width 4 height 3
click at [907, 152] on span "School Specialty" at bounding box center [913, 153] width 125 height 14
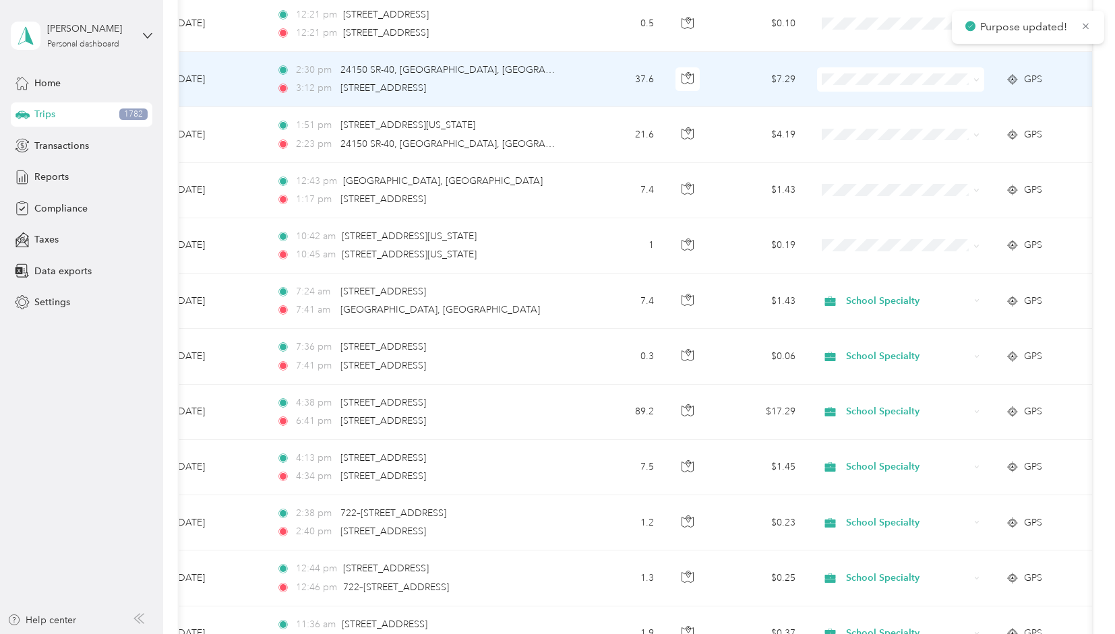
click at [976, 77] on icon at bounding box center [977, 80] width 6 height 6
click at [901, 102] on li "School Specialty" at bounding box center [901, 100] width 167 height 24
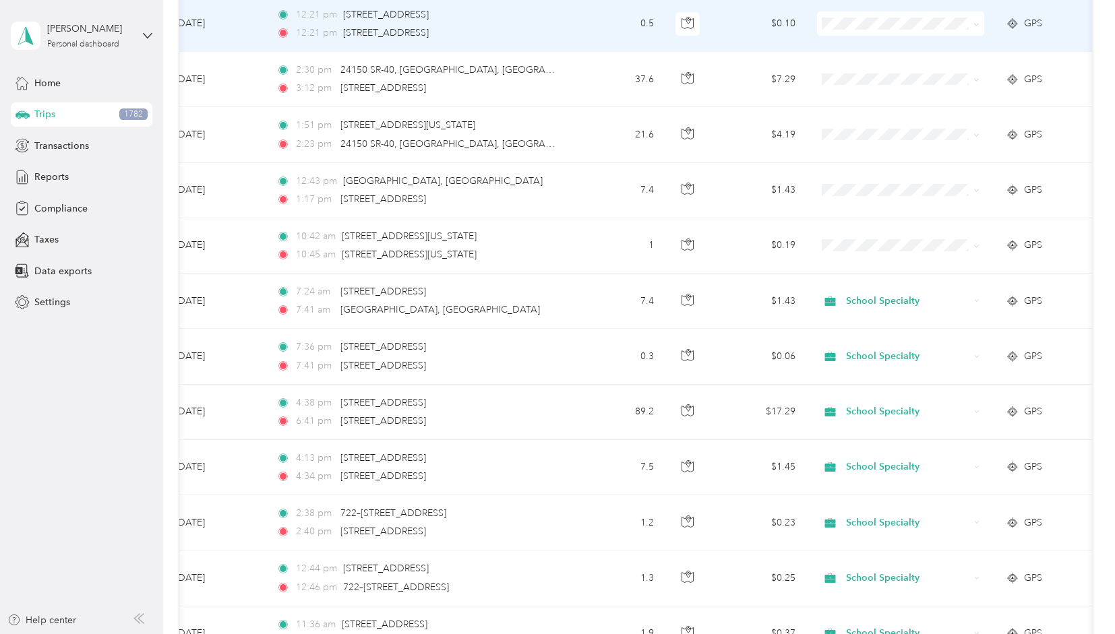
click at [978, 22] on icon at bounding box center [977, 25] width 6 height 6
click at [921, 45] on span "School Specialty" at bounding box center [913, 44] width 125 height 14
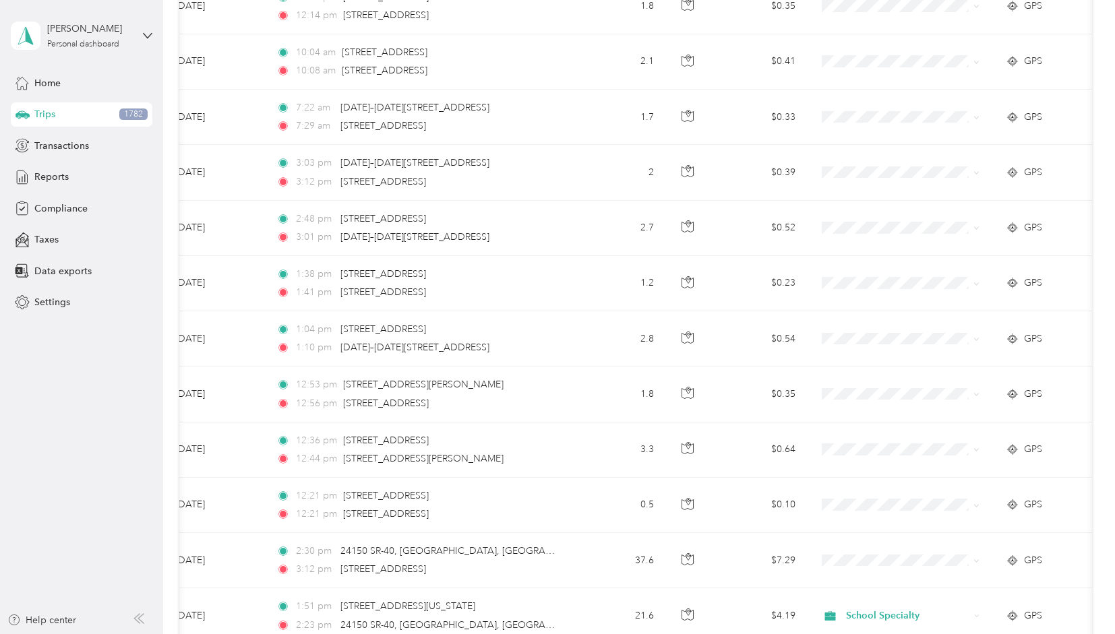
scroll to position [818, 0]
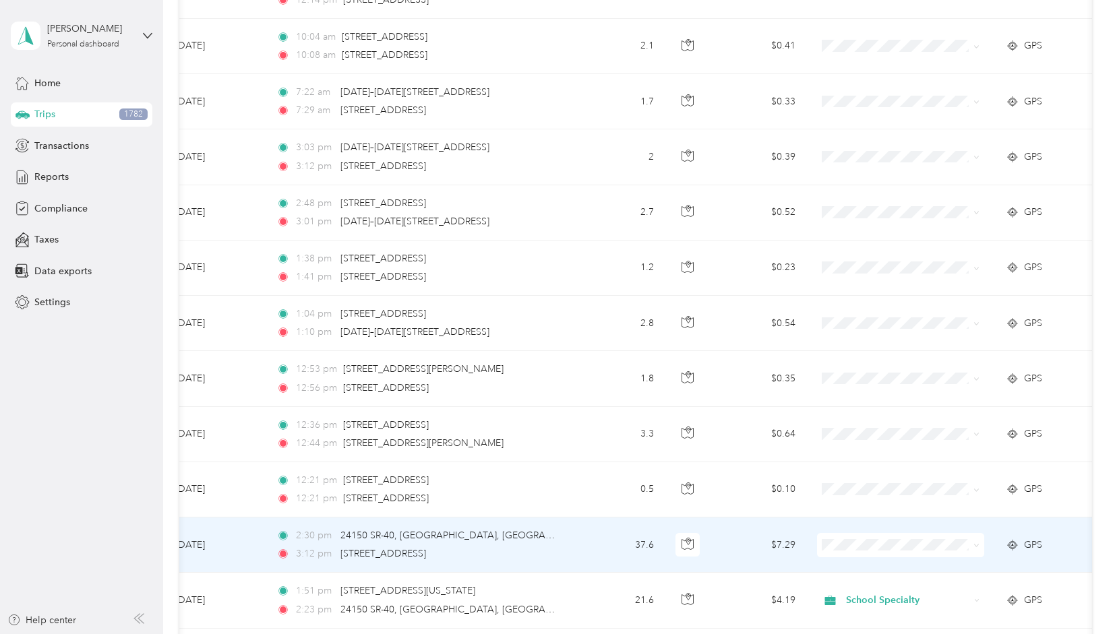
click at [975, 544] on span at bounding box center [977, 544] width 6 height 11
click at [978, 545] on icon at bounding box center [977, 546] width 4 height 3
click at [898, 562] on span "School Specialty" at bounding box center [913, 565] width 125 height 14
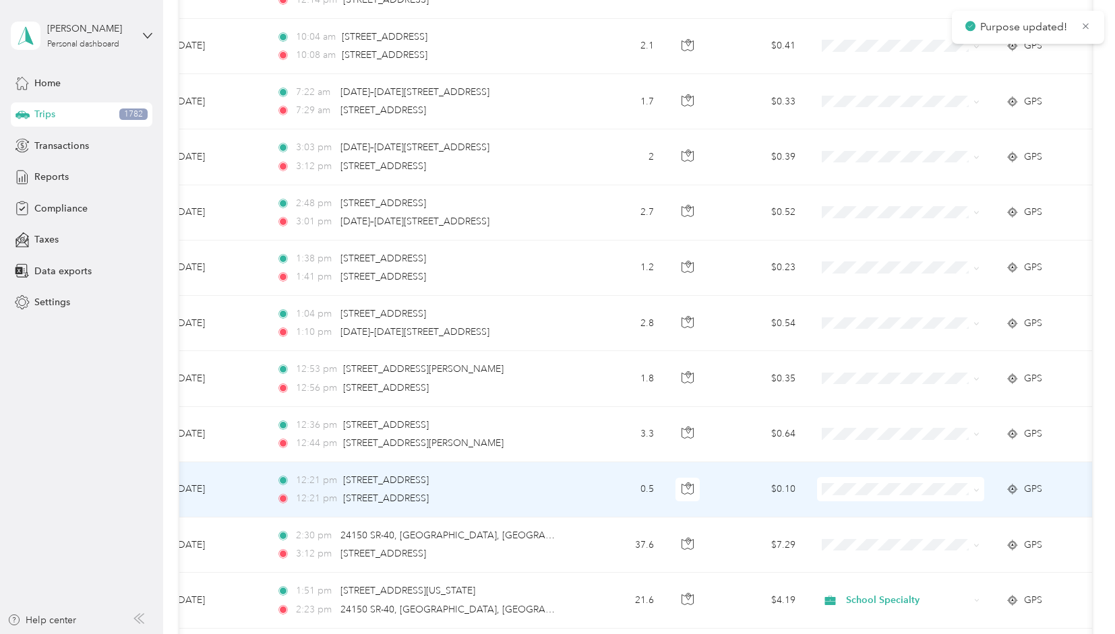
click at [980, 487] on icon at bounding box center [977, 490] width 6 height 6
click at [901, 512] on li "School Specialty" at bounding box center [901, 504] width 167 height 24
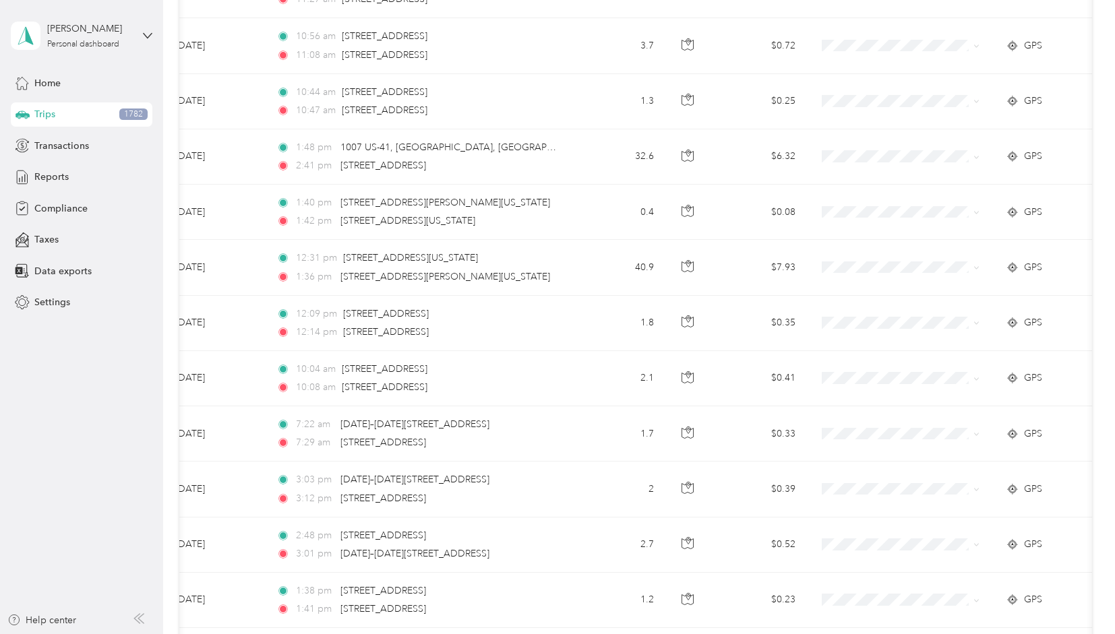
scroll to position [479, 0]
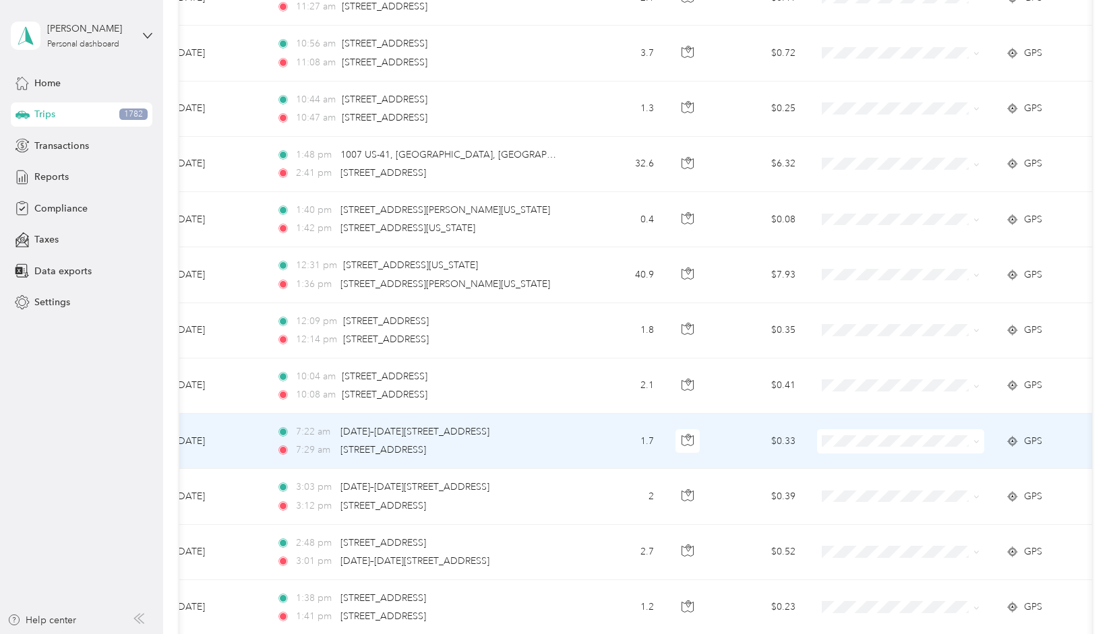
click at [975, 441] on icon at bounding box center [977, 442] width 6 height 6
click at [903, 463] on li "School Specialty" at bounding box center [901, 462] width 167 height 24
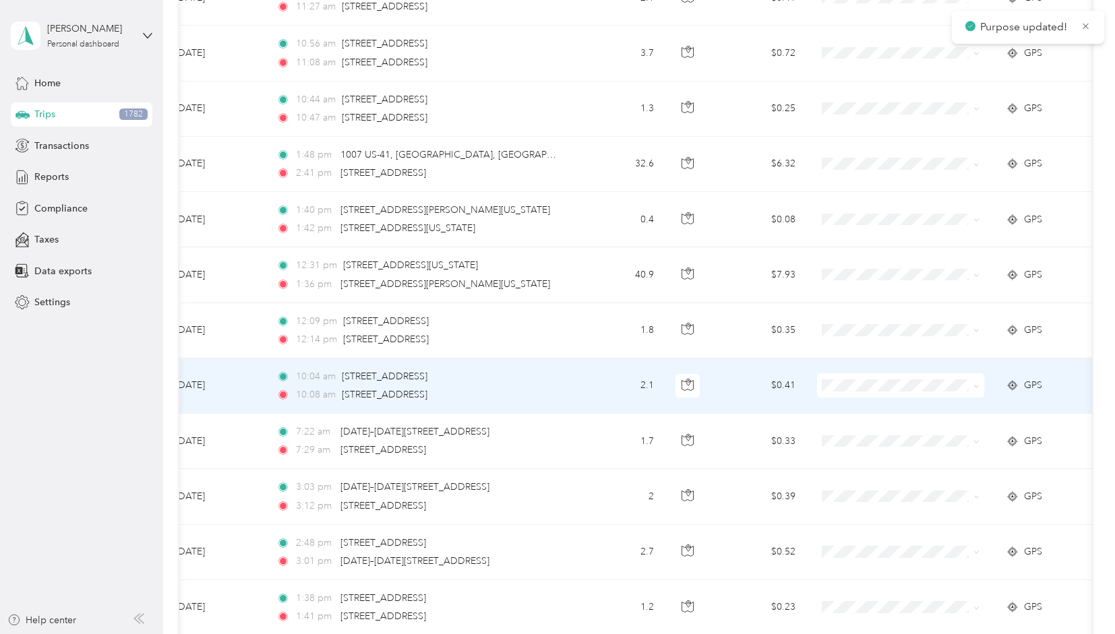
click at [980, 384] on icon at bounding box center [977, 387] width 6 height 6
click at [902, 412] on li "School Specialty" at bounding box center [901, 402] width 167 height 24
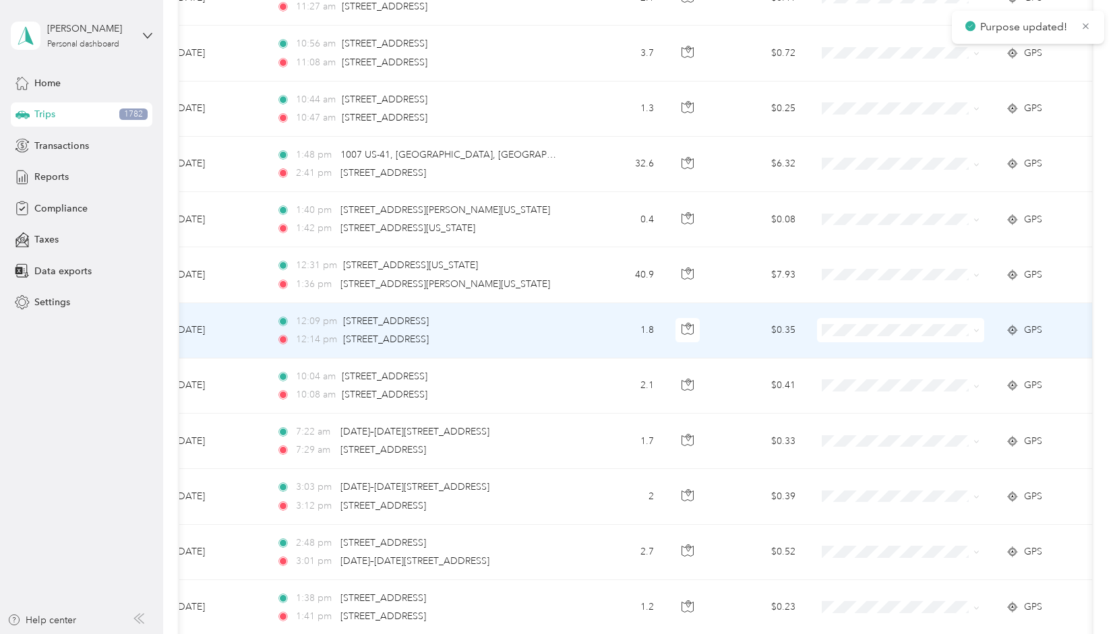
click at [977, 331] on icon at bounding box center [977, 331] width 6 height 6
click at [916, 351] on span "School Specialty" at bounding box center [913, 353] width 125 height 14
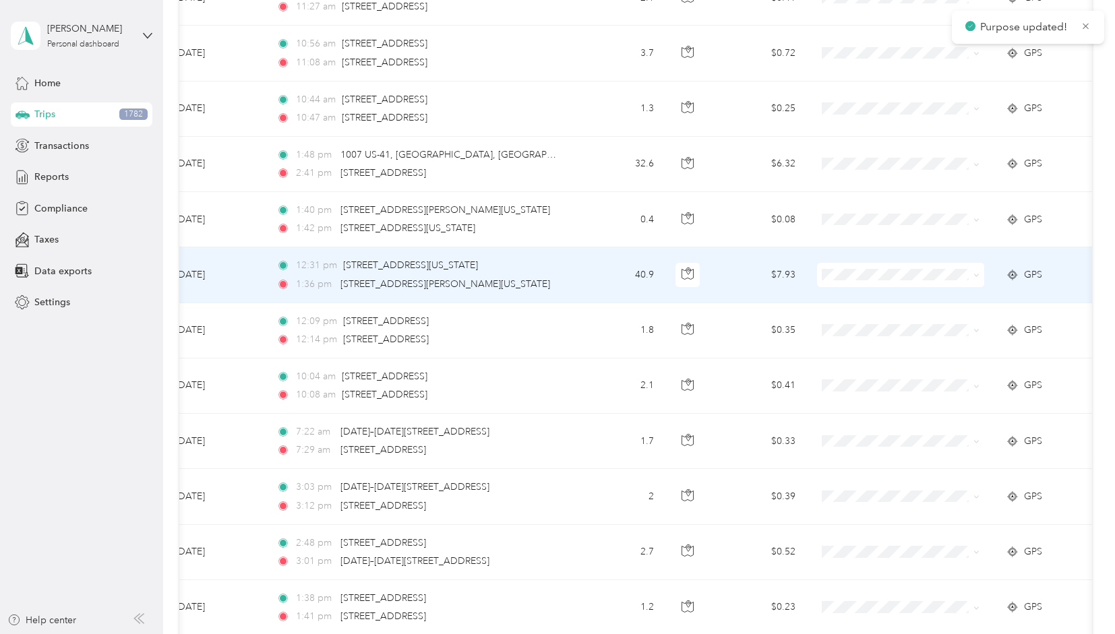
click at [978, 275] on icon at bounding box center [977, 275] width 6 height 6
click at [911, 301] on li "School Specialty" at bounding box center [901, 294] width 167 height 24
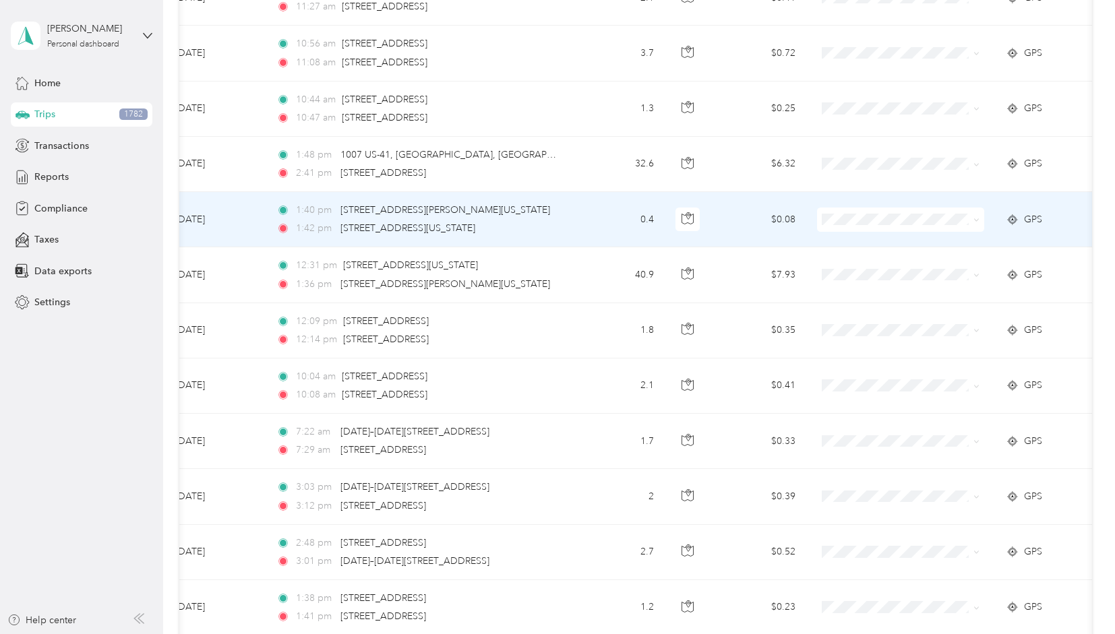
click at [974, 219] on icon at bounding box center [977, 220] width 6 height 6
click at [903, 241] on span "School Specialty" at bounding box center [913, 242] width 125 height 14
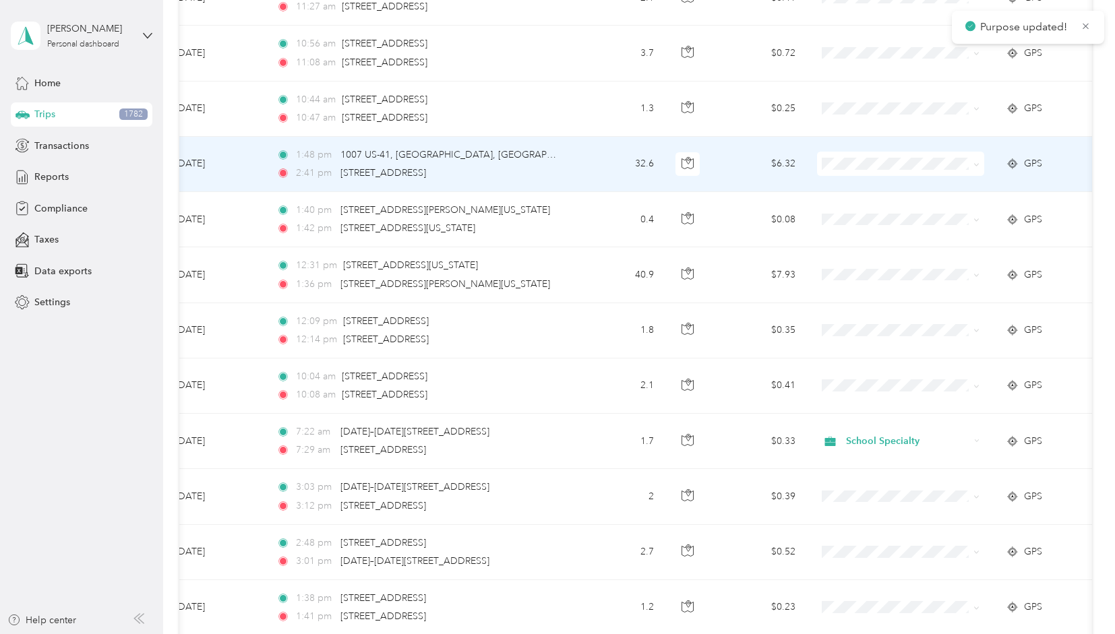
click at [975, 164] on icon at bounding box center [977, 165] width 6 height 6
click at [914, 188] on li "School Specialty" at bounding box center [901, 187] width 167 height 24
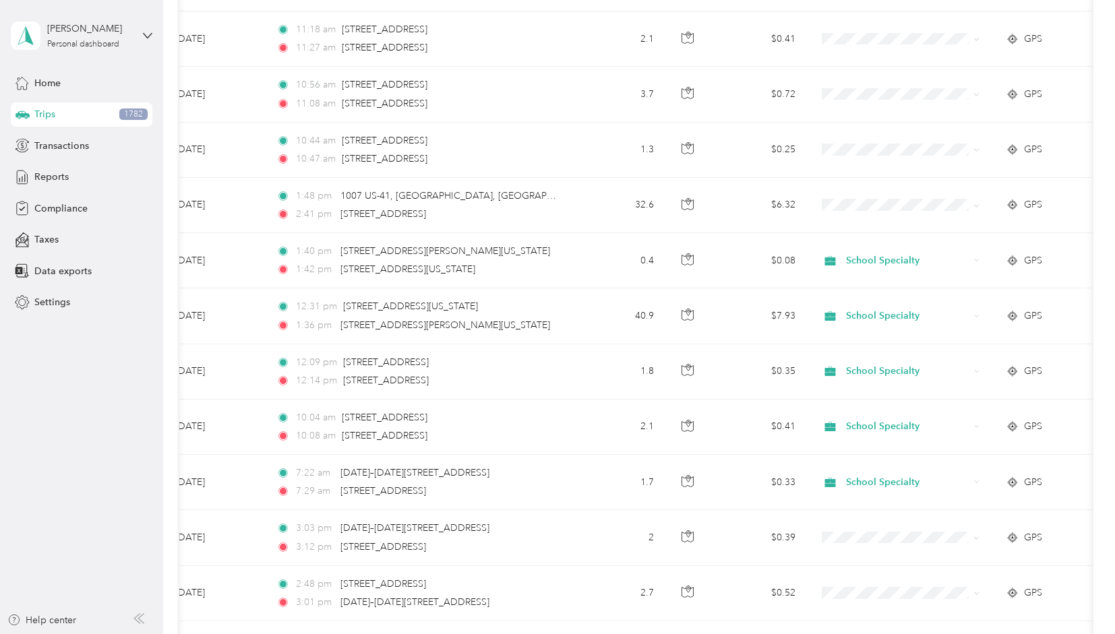
scroll to position [422, 0]
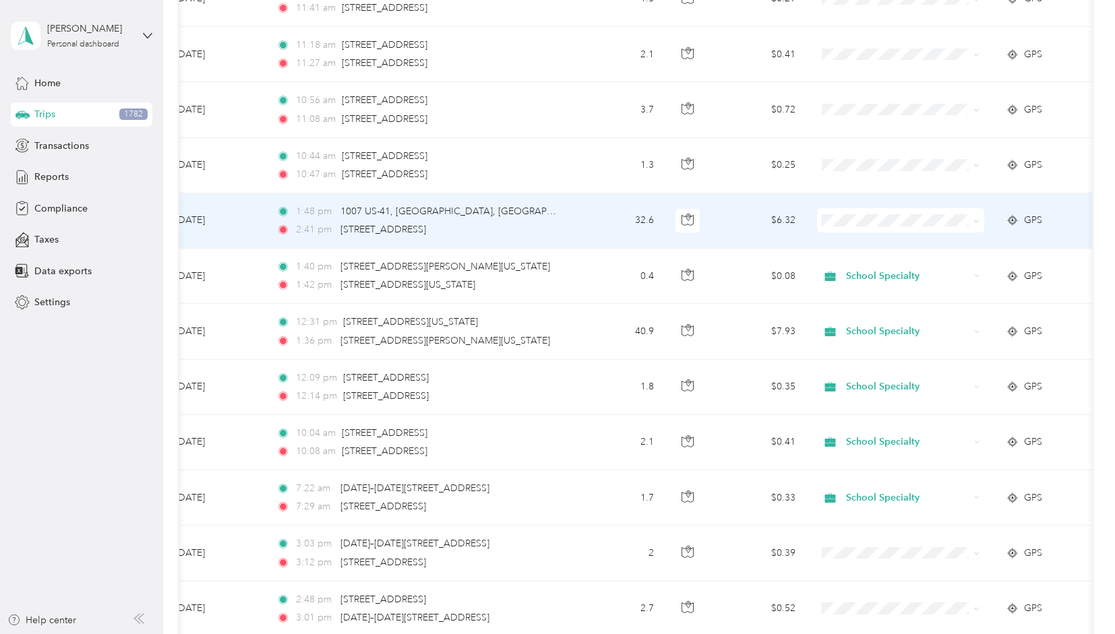
click at [979, 223] on span at bounding box center [977, 219] width 6 height 11
click at [978, 220] on icon at bounding box center [977, 221] width 6 height 6
click at [906, 241] on span "School Specialty" at bounding box center [913, 243] width 125 height 14
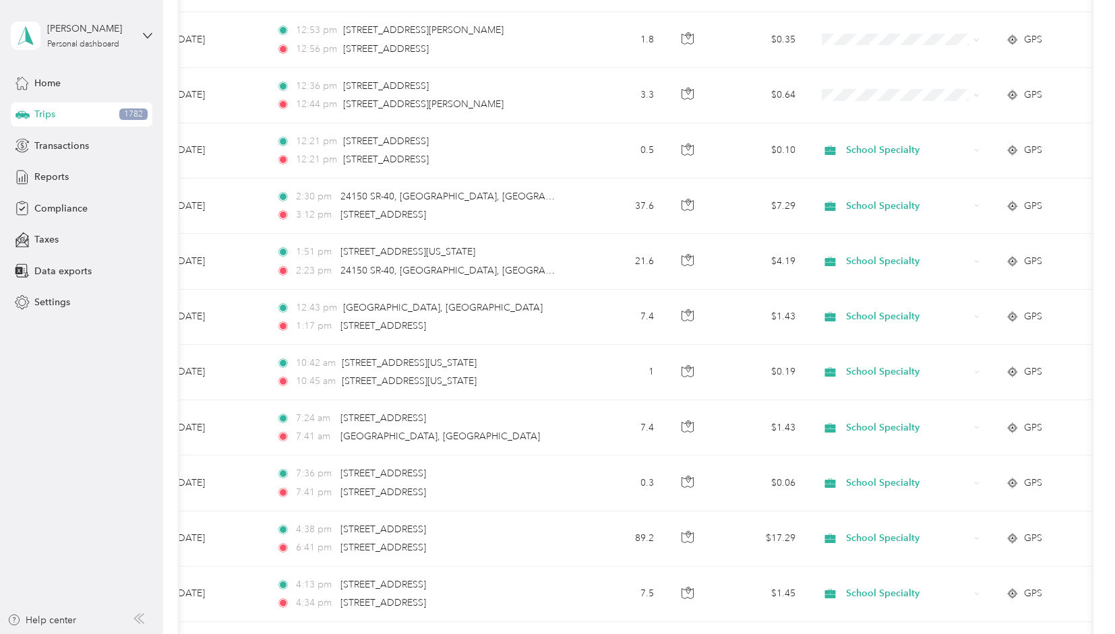
scroll to position [1150, 0]
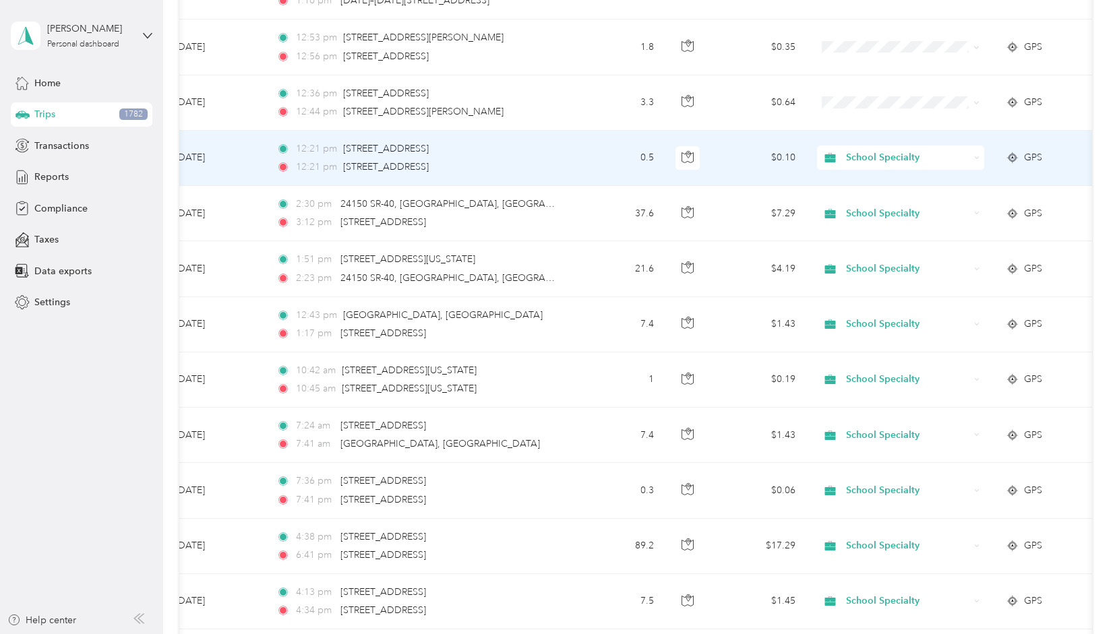
click at [978, 155] on icon at bounding box center [977, 158] width 6 height 6
click at [872, 200] on span "Personal" at bounding box center [913, 196] width 125 height 14
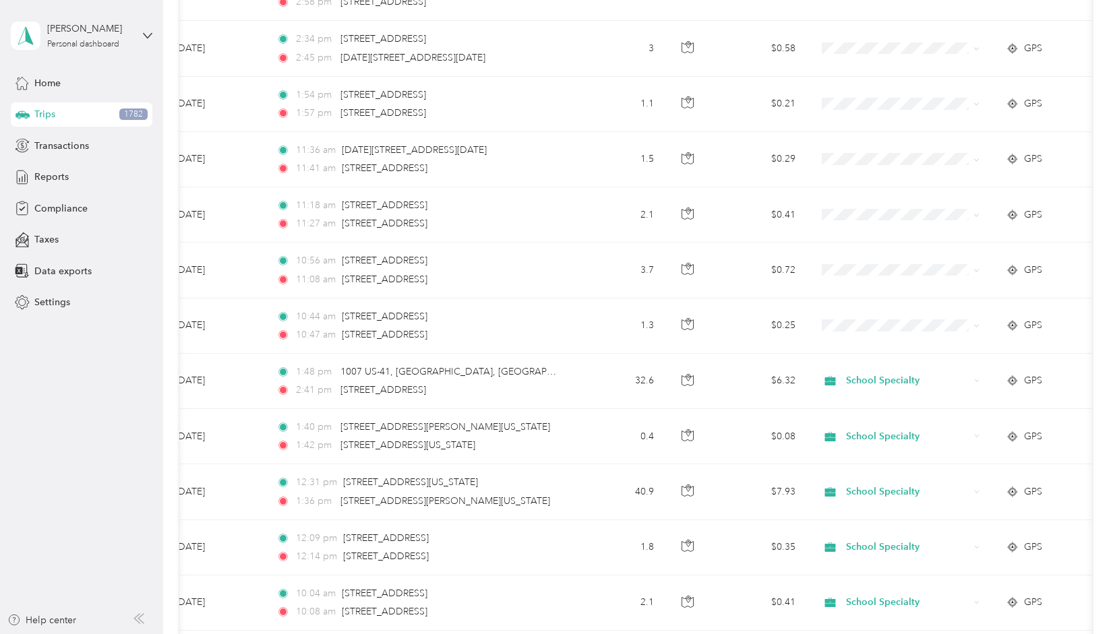
scroll to position [0, 0]
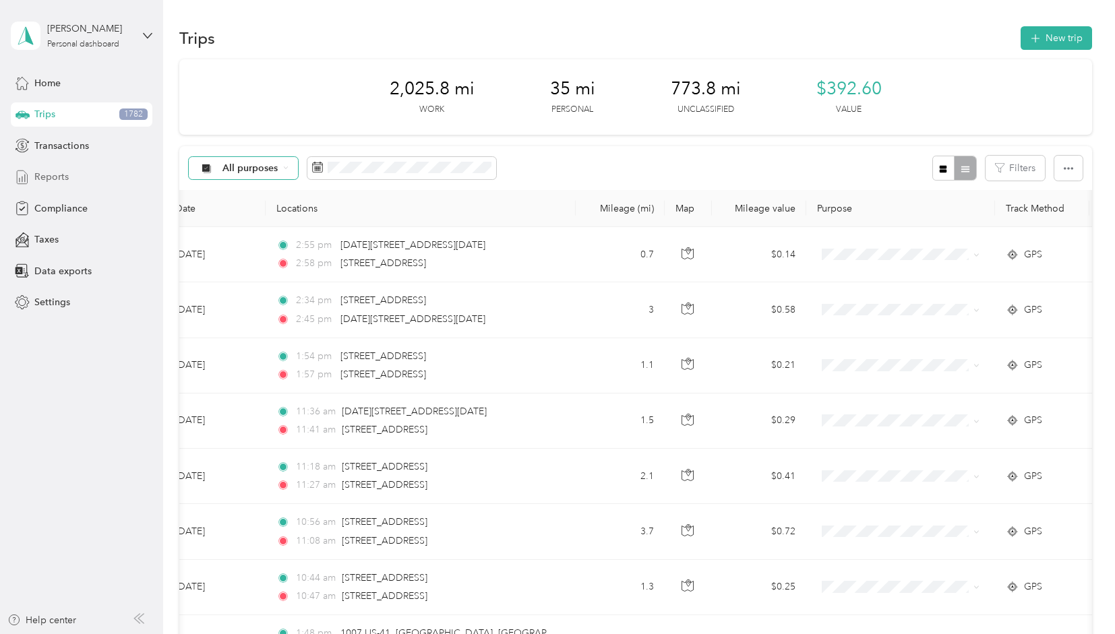
click at [47, 178] on span "Reports" at bounding box center [51, 177] width 34 height 14
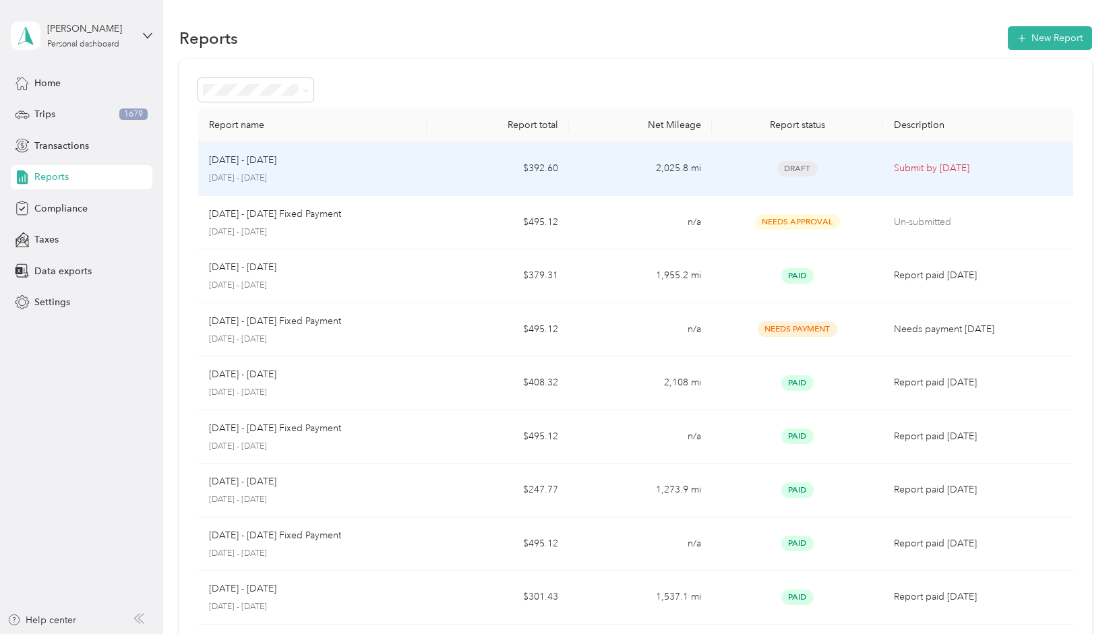
click at [336, 169] on div "[DATE] - [DATE] [DATE] - [DATE]" at bounding box center [312, 169] width 206 height 32
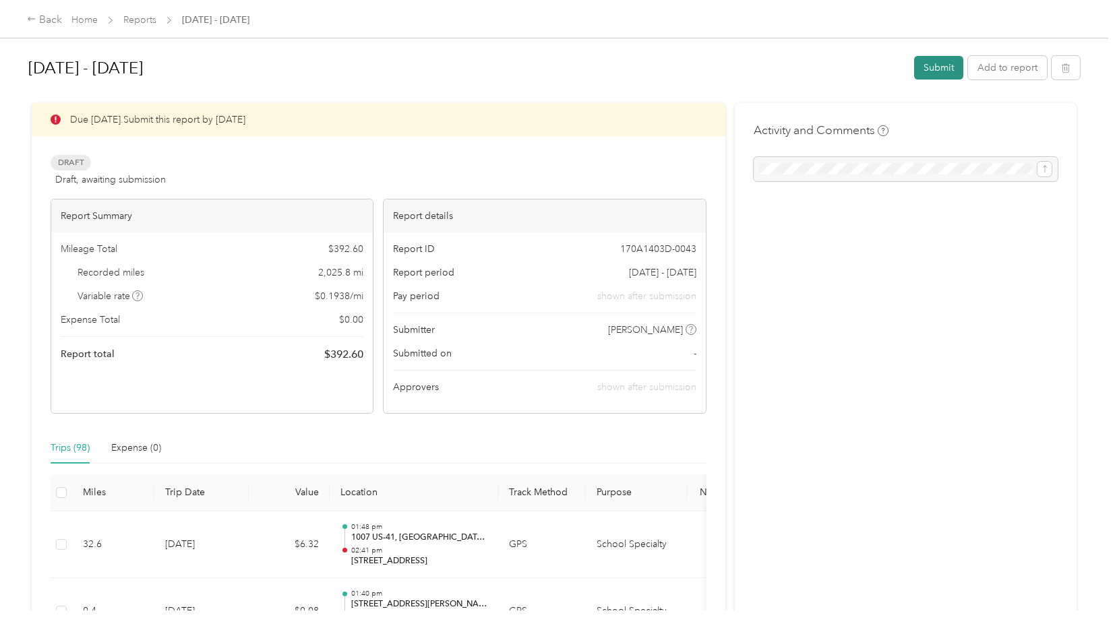
click at [933, 69] on button "Submit" at bounding box center [938, 68] width 49 height 24
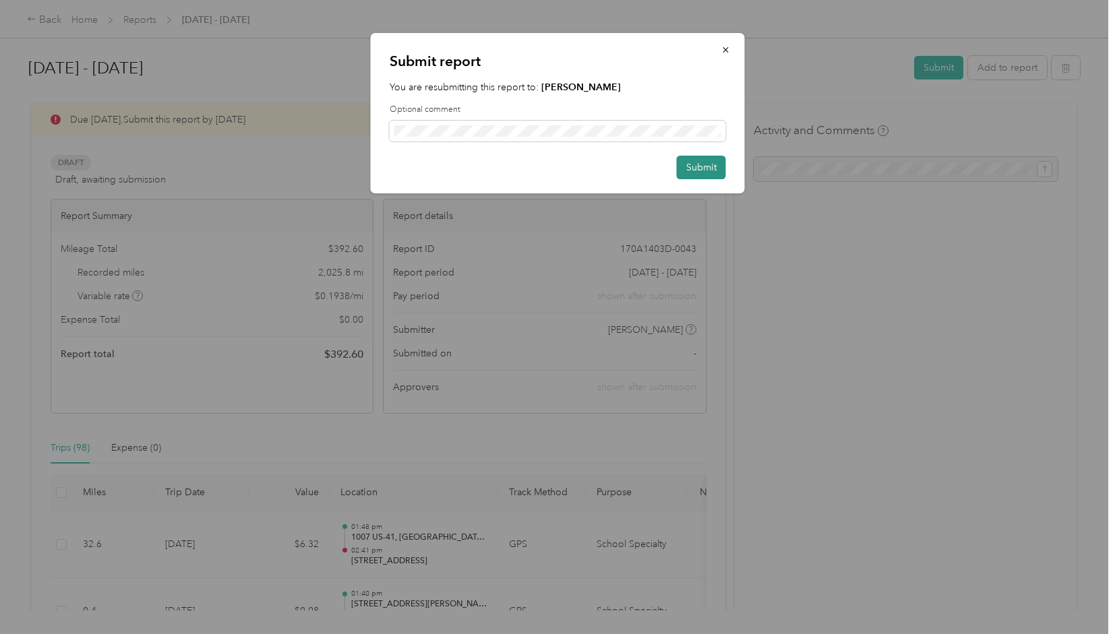
click at [700, 172] on button "Submit" at bounding box center [701, 168] width 49 height 24
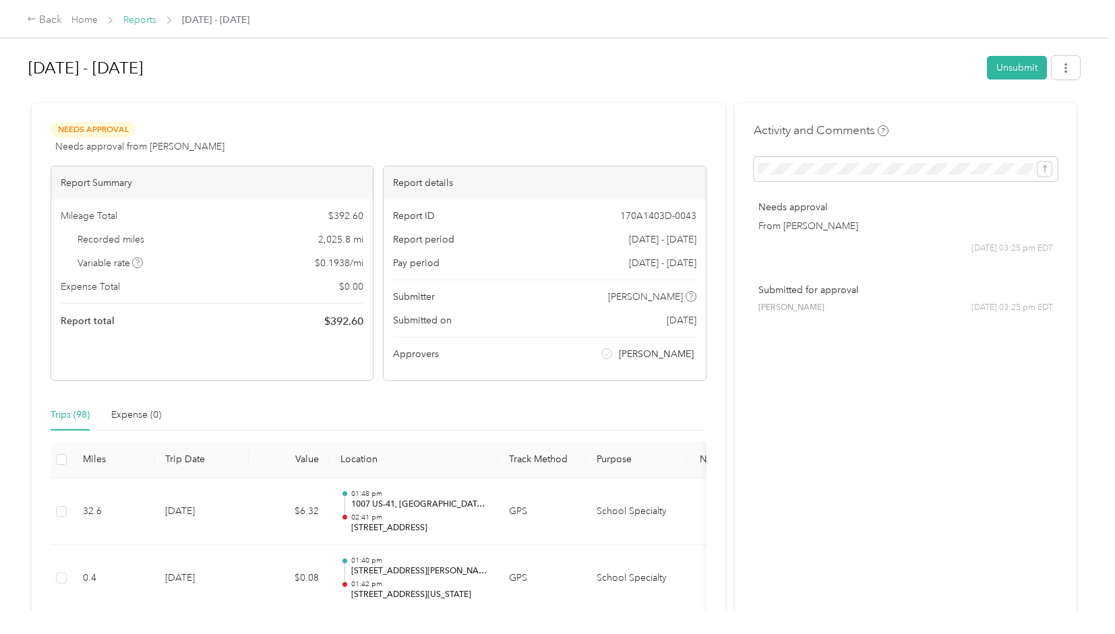
click at [143, 18] on link "Reports" at bounding box center [139, 19] width 33 height 11
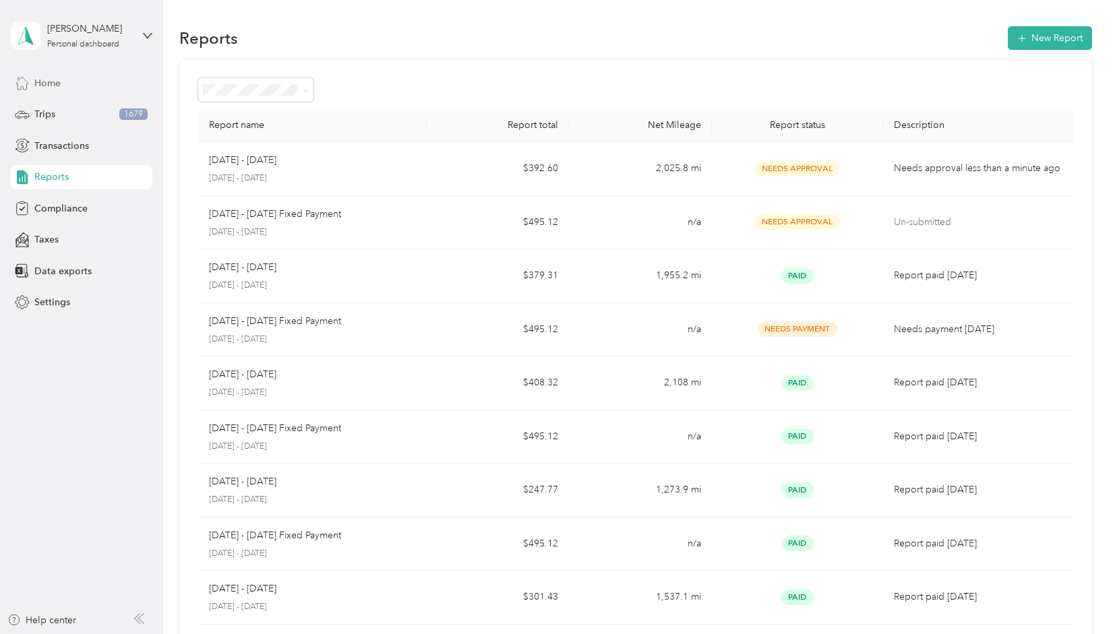
click at [38, 82] on span "Home" at bounding box center [47, 83] width 26 height 14
